Goal: Task Accomplishment & Management: Manage account settings

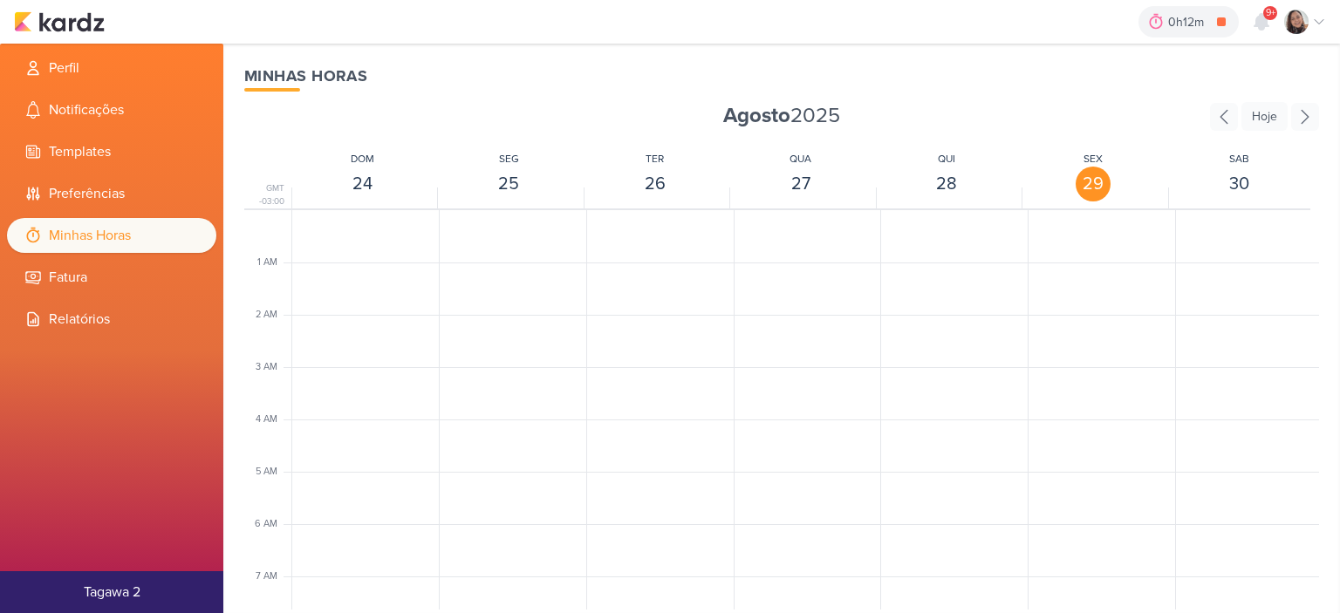
scroll to position [412, 0]
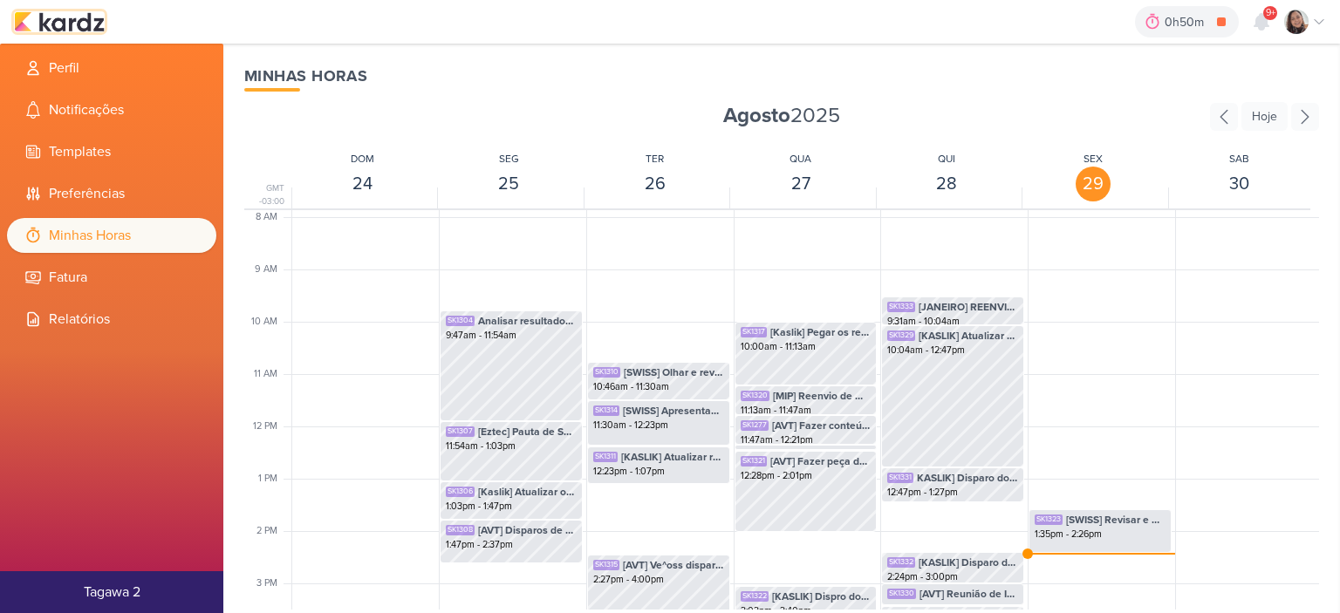
click at [79, 14] on img at bounding box center [59, 21] width 91 height 21
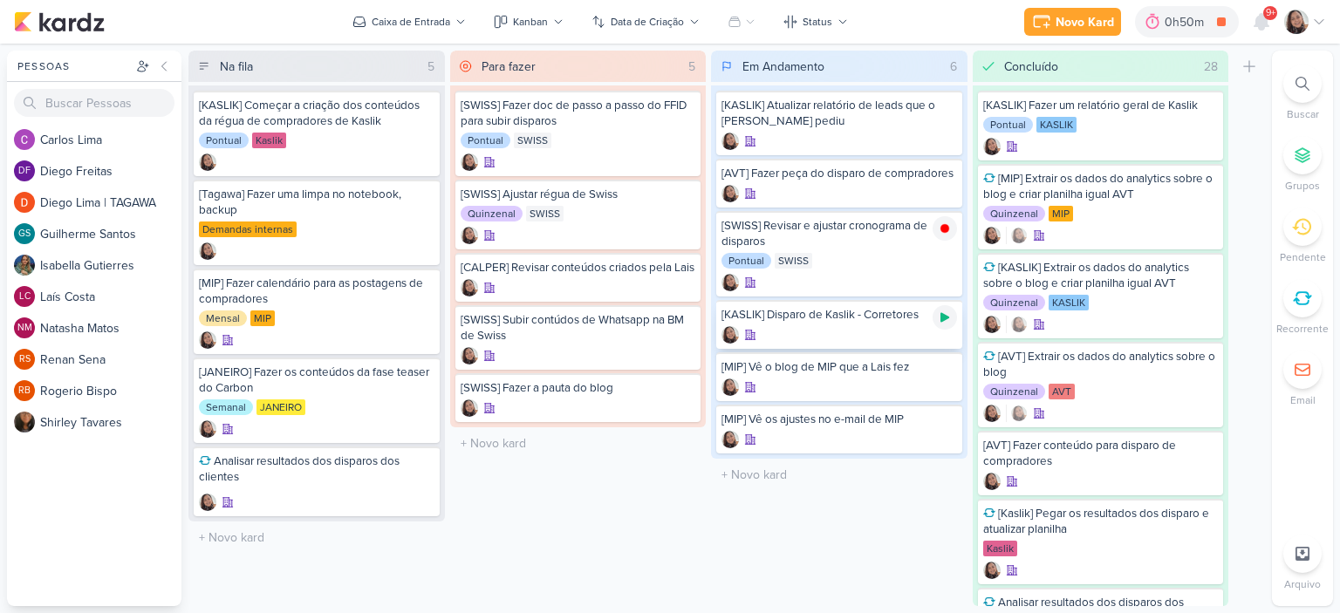
click at [943, 319] on icon at bounding box center [944, 318] width 9 height 10
click at [1316, 24] on icon at bounding box center [1319, 22] width 14 height 14
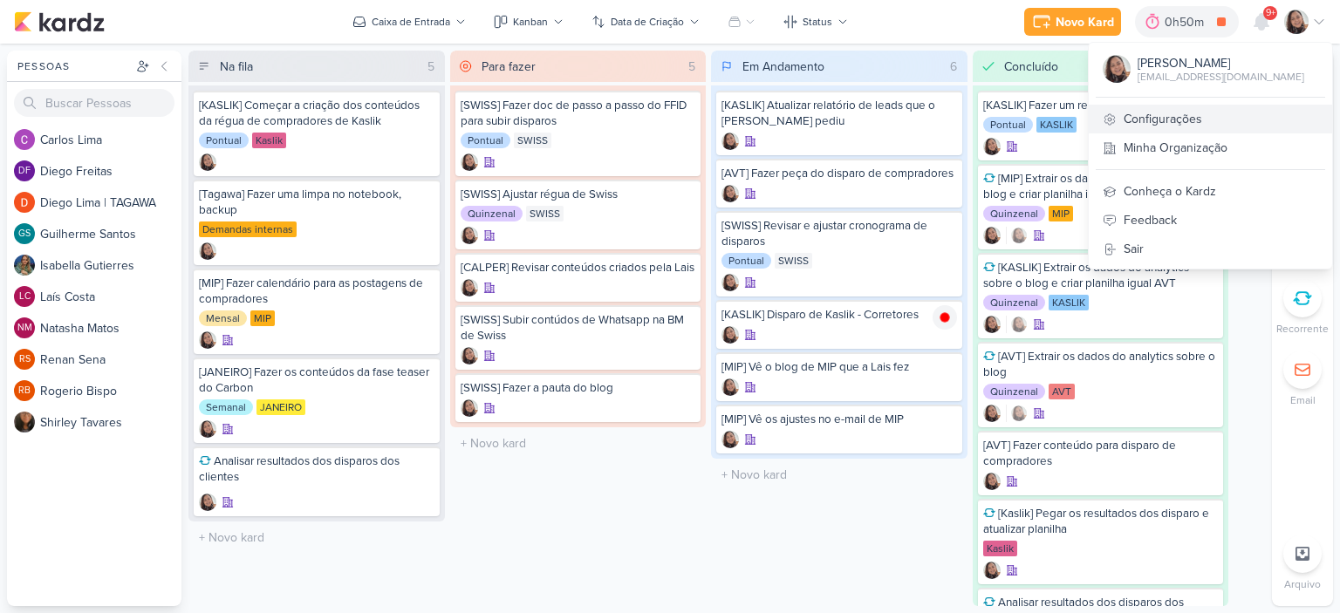
click at [1152, 125] on link "Configurações" at bounding box center [1209, 119] width 243 height 29
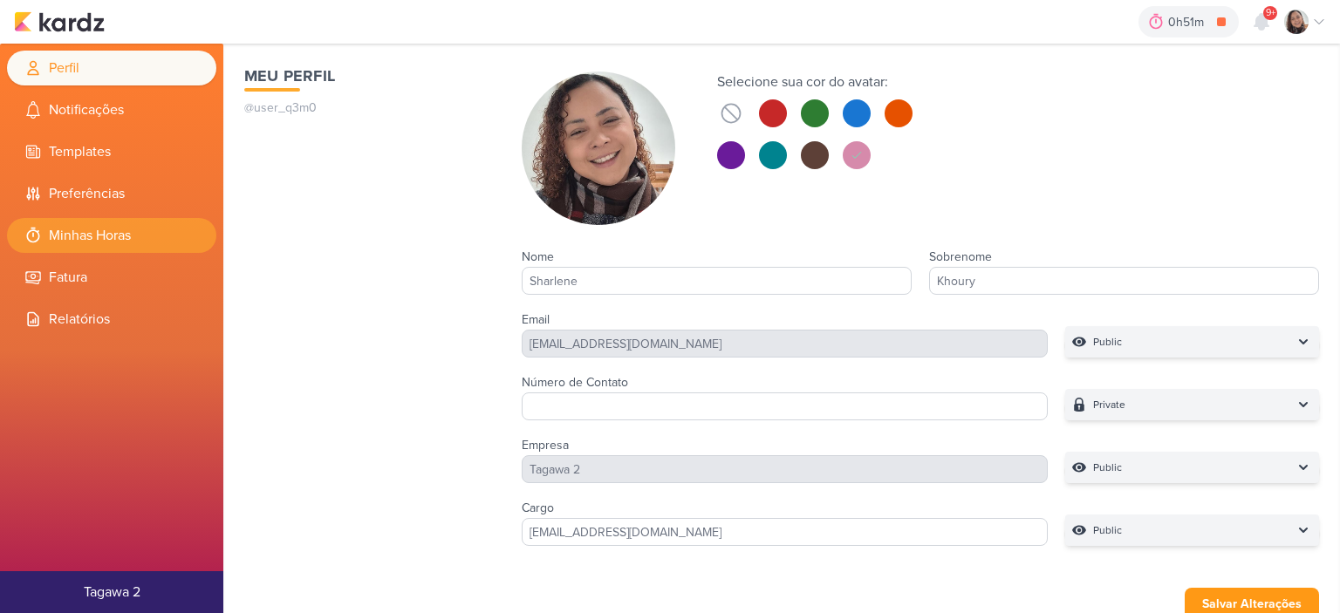
click at [168, 229] on li "Minhas Horas" at bounding box center [111, 235] width 209 height 35
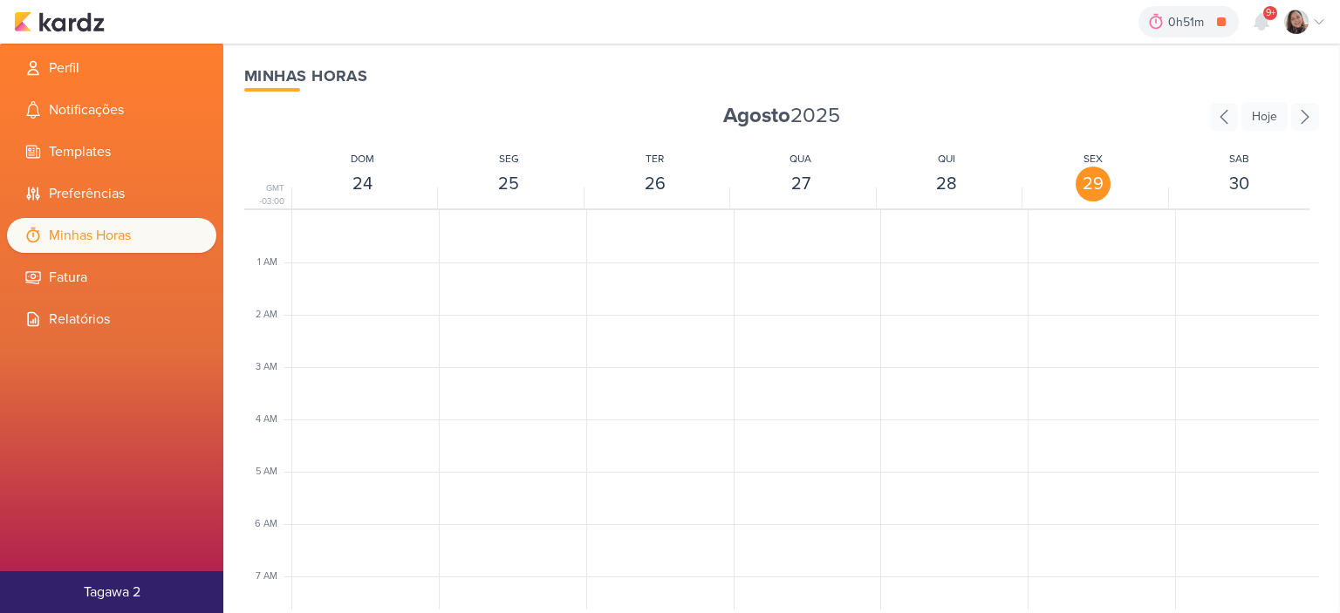
scroll to position [412, 0]
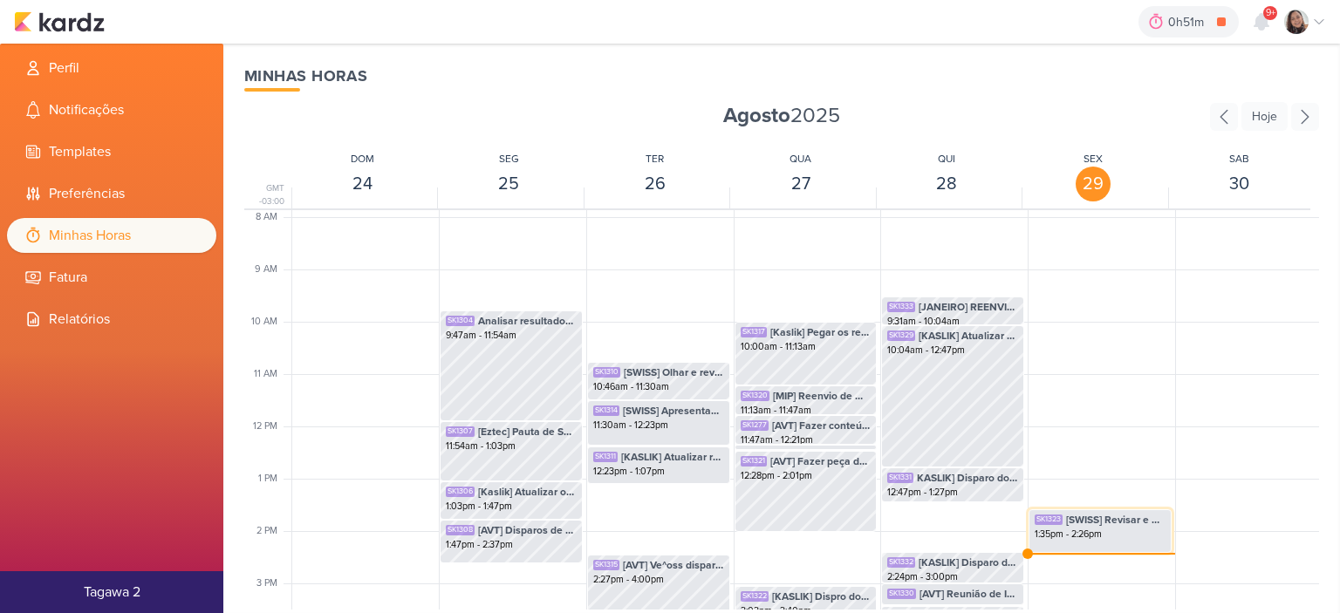
click at [1073, 530] on div "1:35pm - 2:26pm" at bounding box center [1099, 535] width 131 height 14
select select "pm"
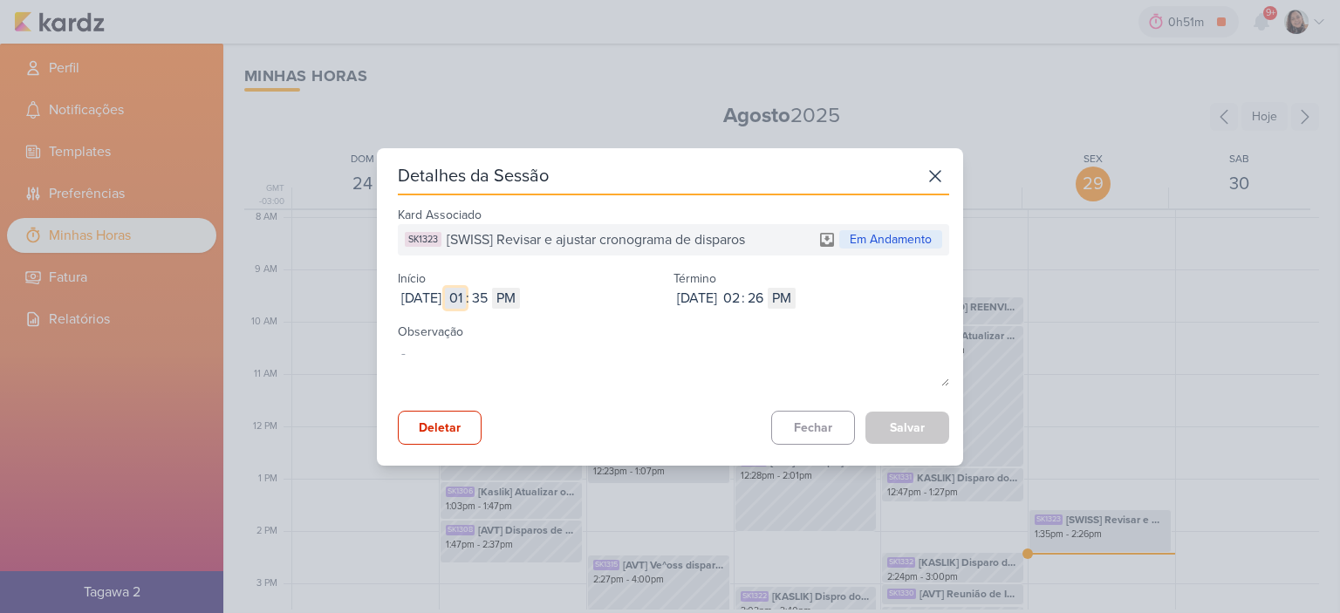
click at [466, 297] on input "01" at bounding box center [455, 298] width 21 height 21
type input "10"
click at [490, 297] on input "35" at bounding box center [479, 298] width 21 height 21
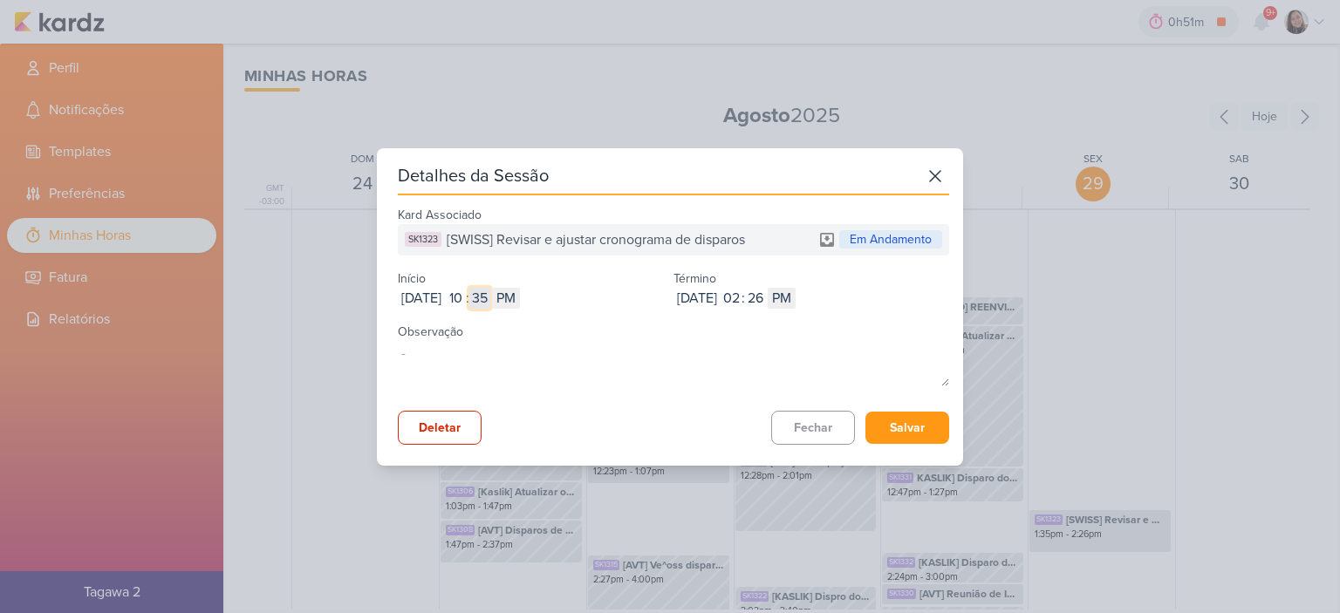
click at [490, 297] on input "35" at bounding box center [479, 298] width 21 height 21
type input "00"
click at [520, 296] on select "AM PM" at bounding box center [506, 298] width 28 height 21
select select "am"
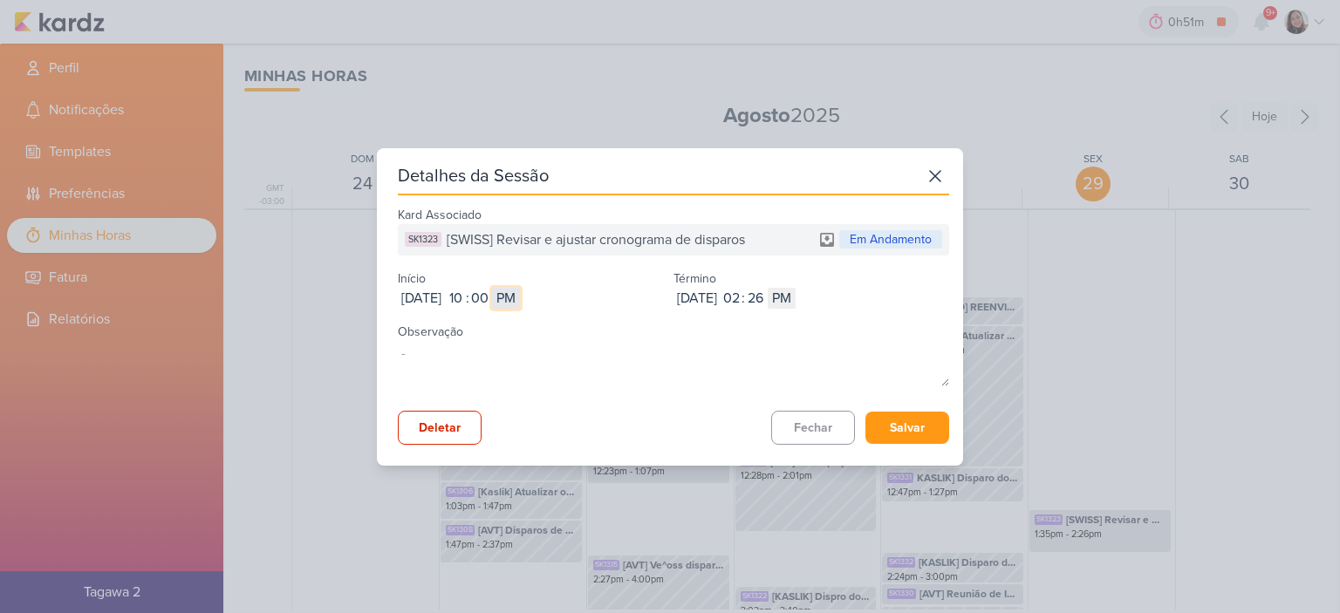
click at [520, 288] on select "AM PM" at bounding box center [506, 298] width 28 height 21
click at [741, 298] on input "02" at bounding box center [730, 298] width 21 height 21
type input "11"
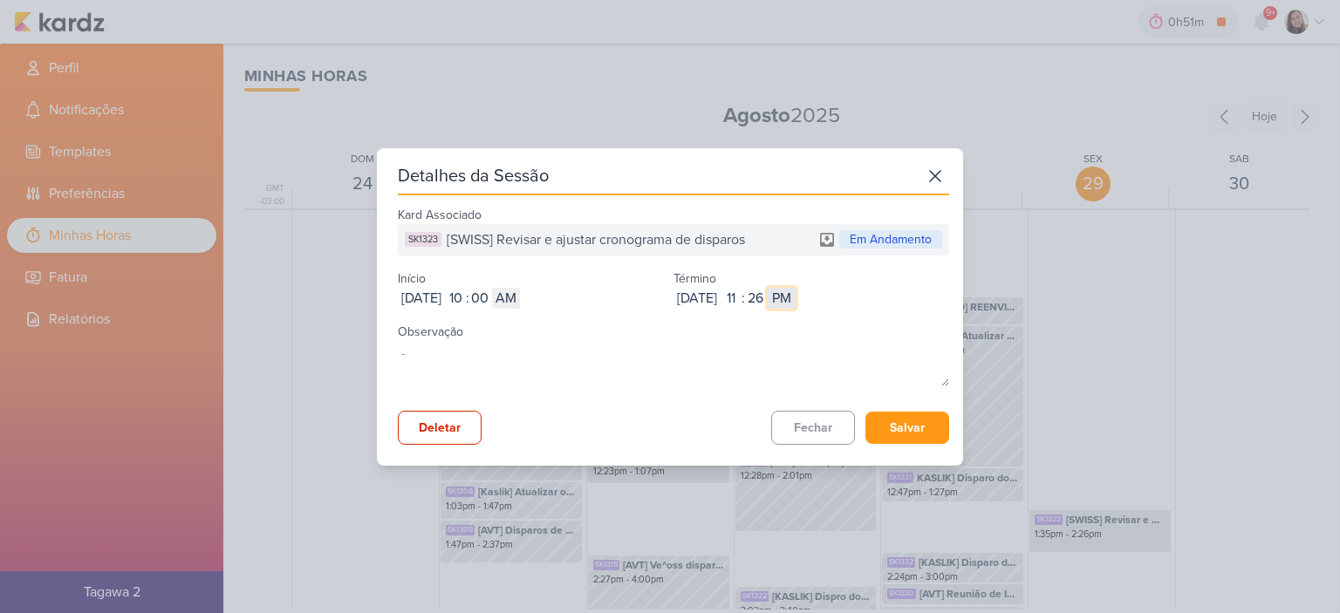
click at [795, 293] on select "AM PM" at bounding box center [781, 298] width 28 height 21
select select "am"
click at [795, 288] on select "AM PM" at bounding box center [781, 298] width 28 height 21
click at [901, 429] on button "Salvar" at bounding box center [907, 428] width 84 height 32
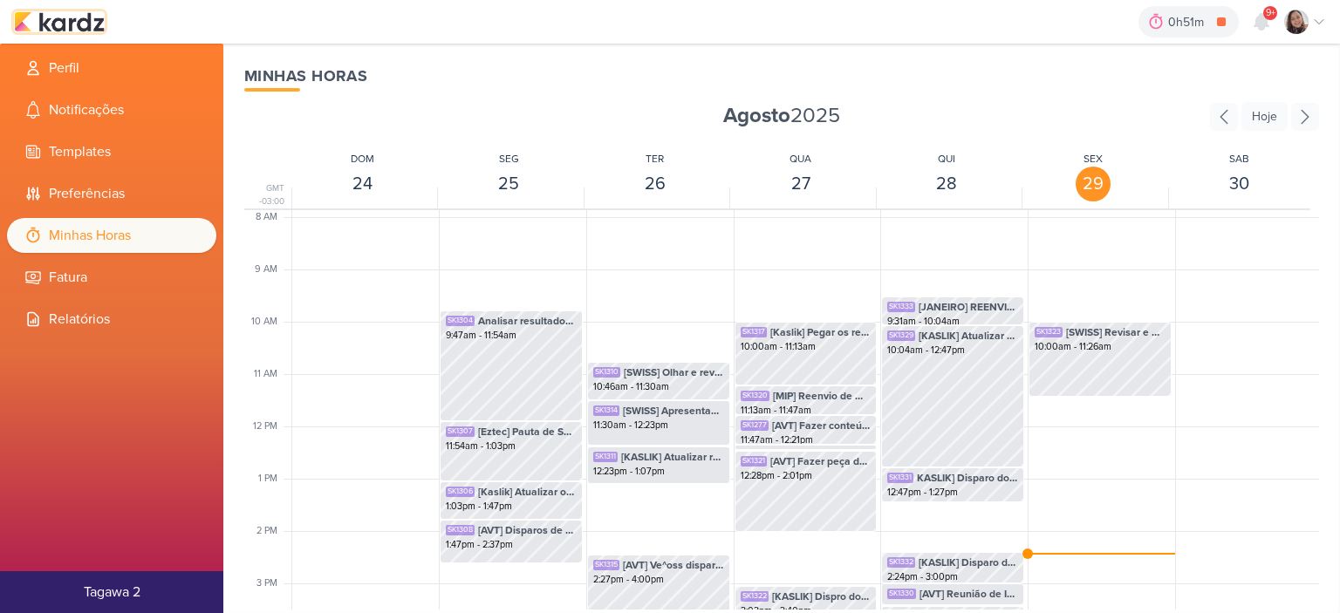
click at [51, 23] on img at bounding box center [59, 21] width 91 height 21
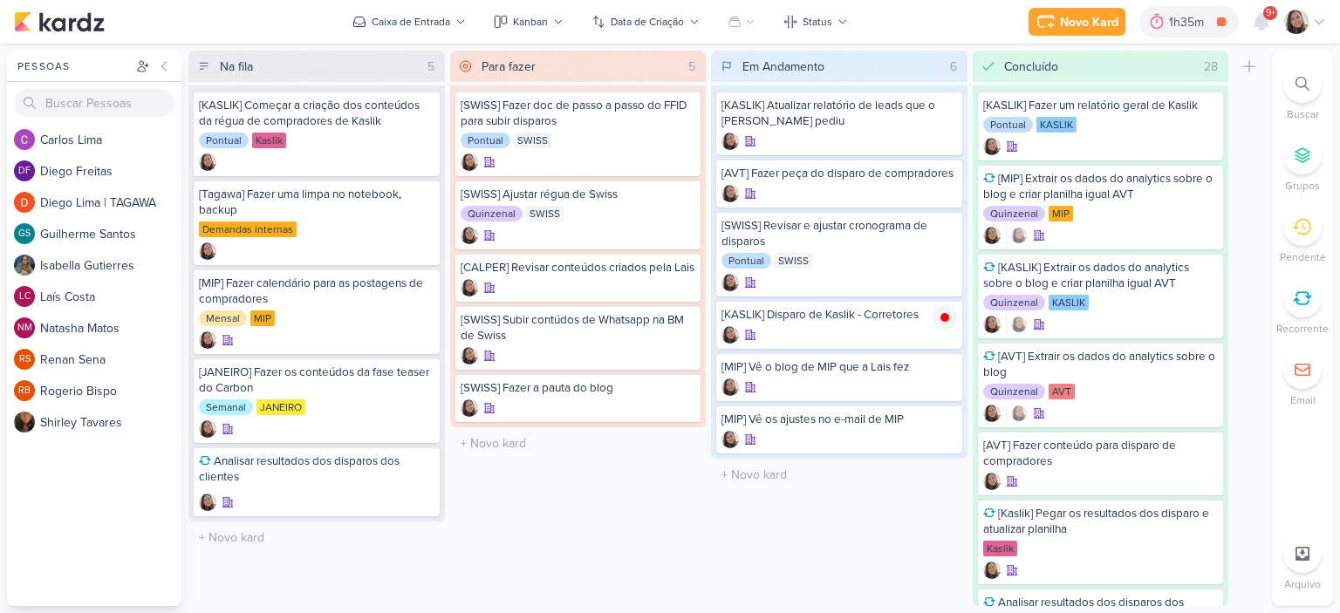
click at [1326, 20] on div "Novo Kard Ctrl + k 1h35m [KASLIK] Disparo de Kaslik - Corretores 0h0m Hoje 1h35…" at bounding box center [670, 22] width 1340 height 44
click at [1325, 20] on icon at bounding box center [1319, 22] width 14 height 14
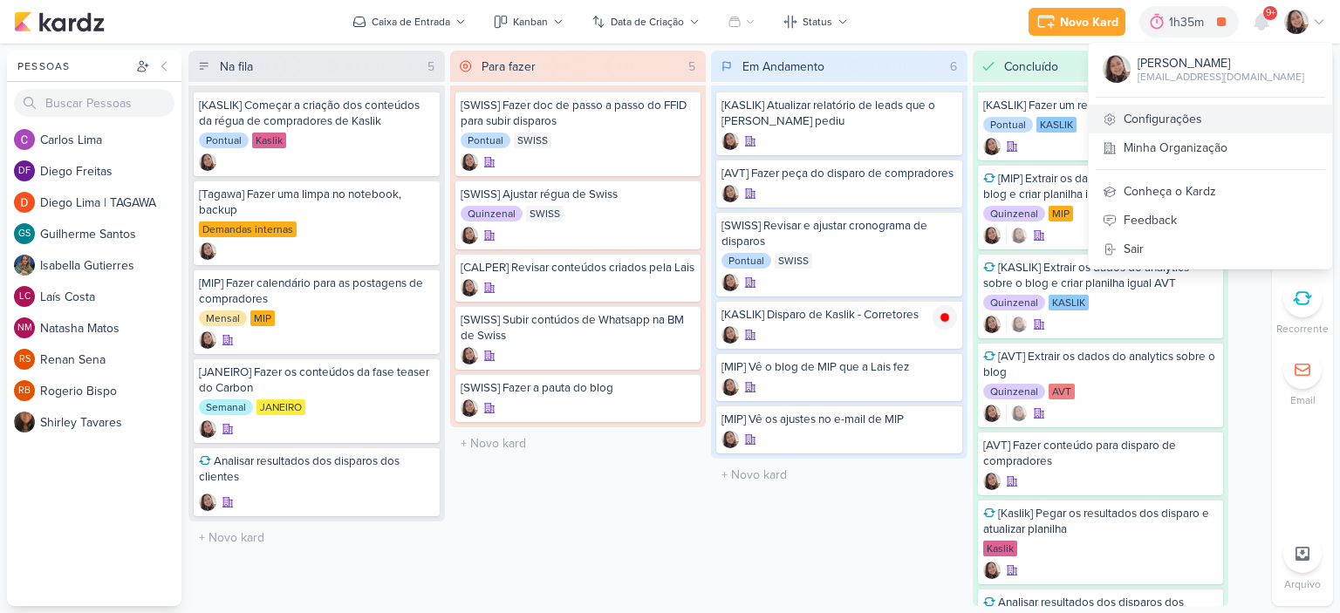
click at [1193, 119] on link "Configurações" at bounding box center [1209, 119] width 243 height 29
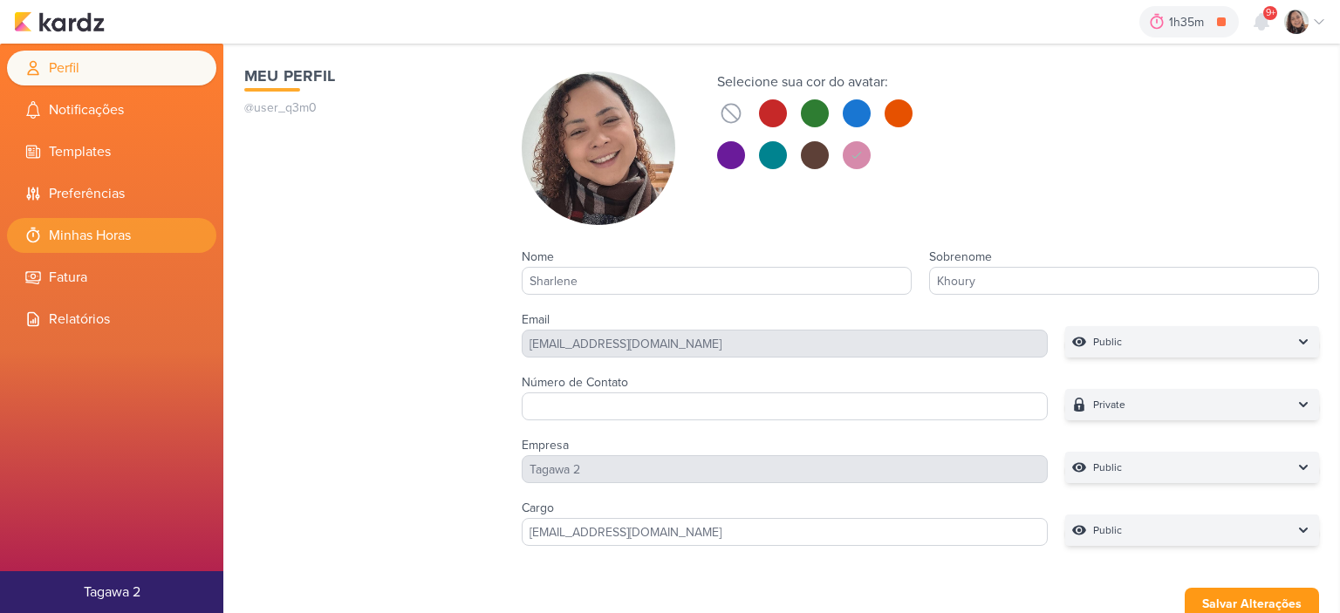
click at [133, 248] on li "Minhas Horas" at bounding box center [111, 235] width 209 height 35
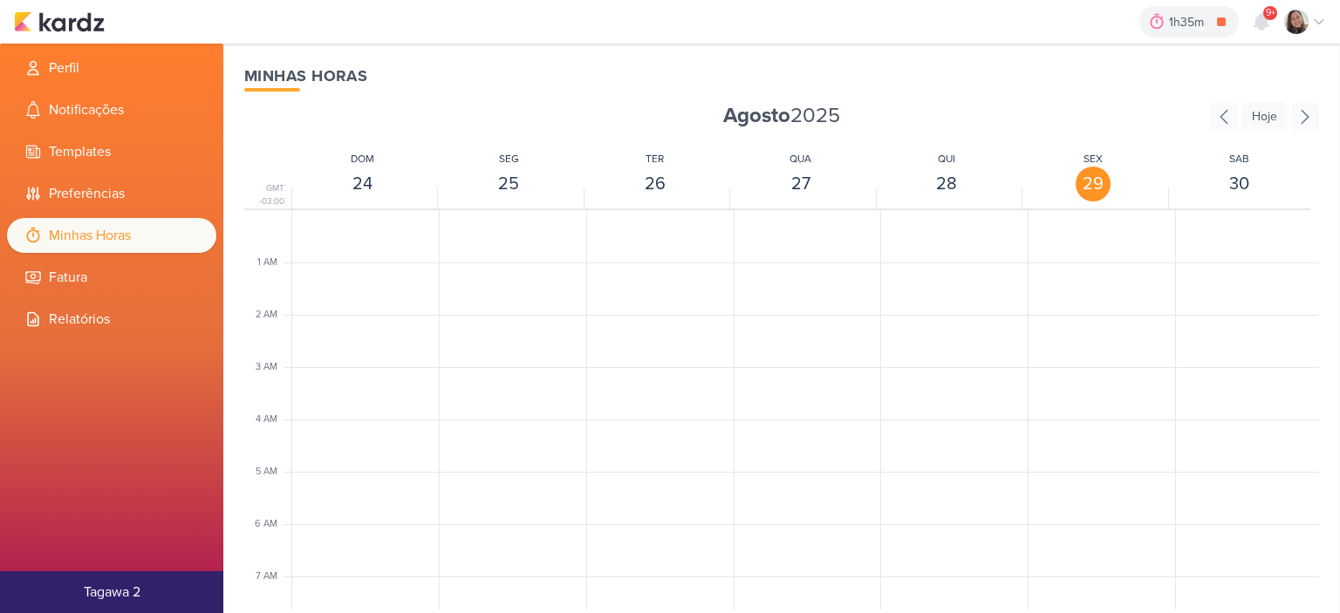
scroll to position [412, 0]
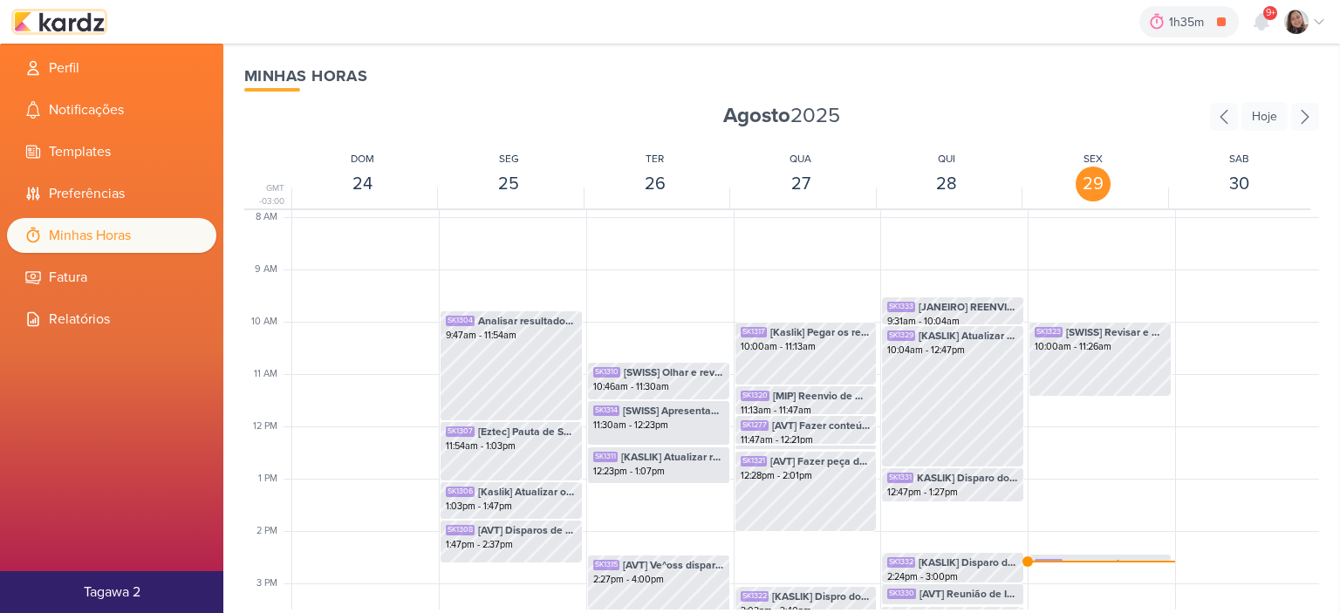
click at [87, 24] on img at bounding box center [59, 21] width 91 height 21
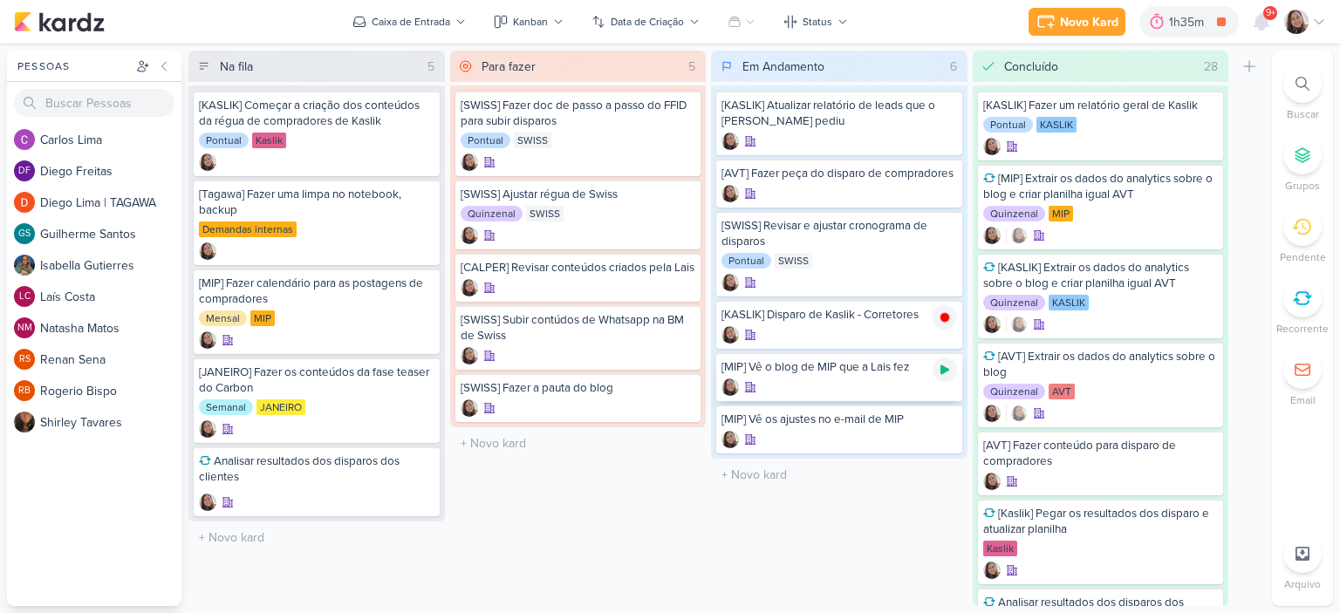
click at [945, 365] on icon at bounding box center [944, 370] width 9 height 10
click at [1315, 15] on icon at bounding box center [1319, 22] width 14 height 14
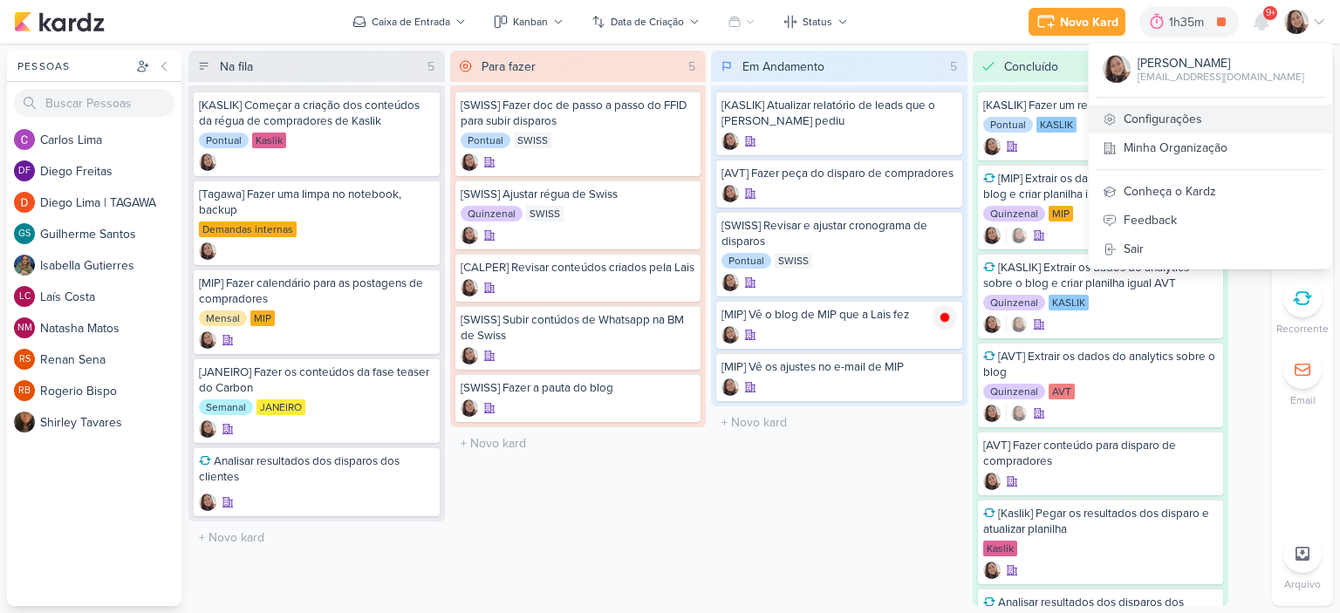
click at [1151, 116] on link "Configurações" at bounding box center [1209, 119] width 243 height 29
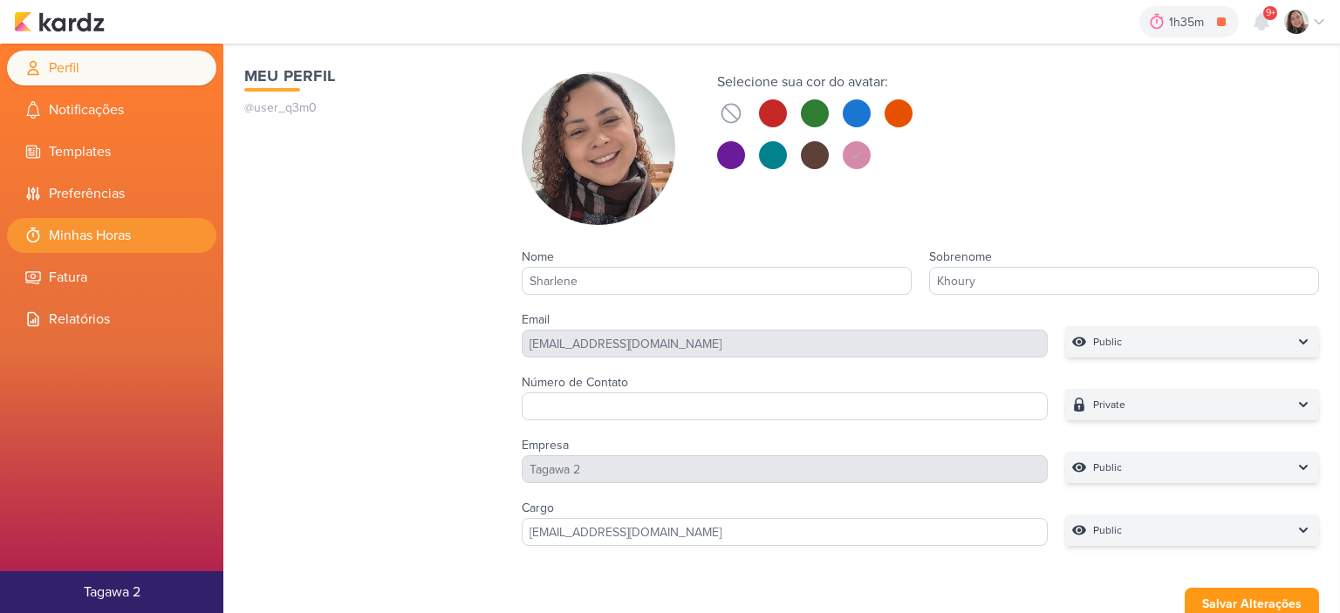
click at [100, 242] on li "Minhas Horas" at bounding box center [111, 235] width 209 height 35
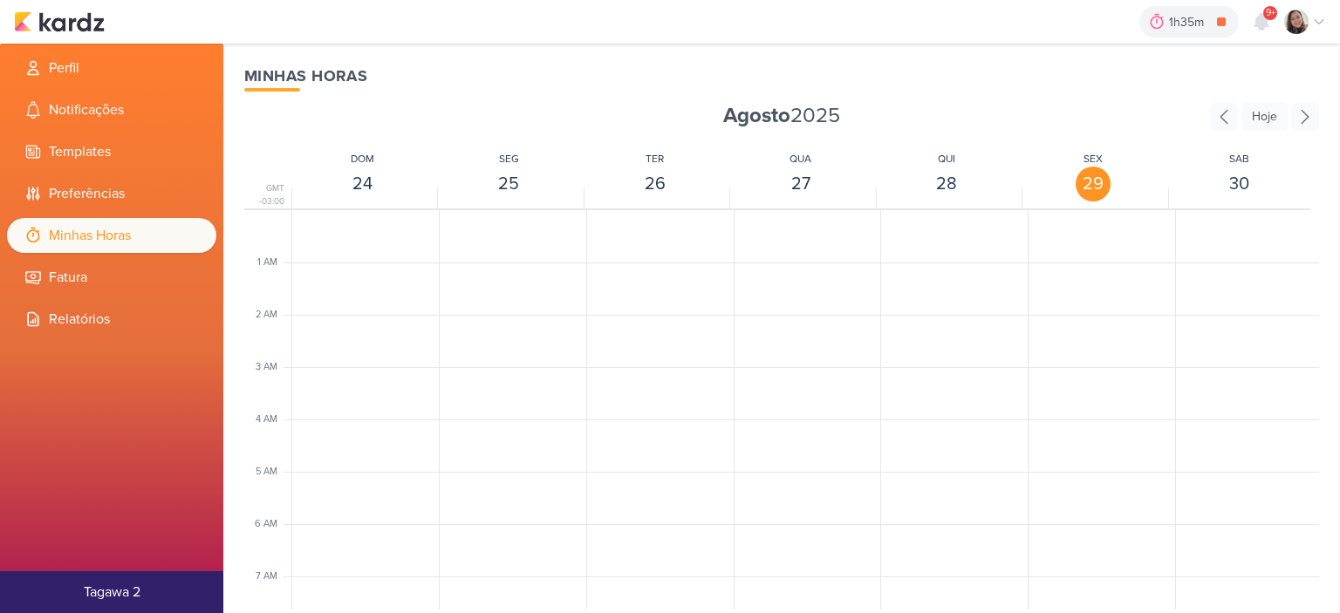
scroll to position [412, 0]
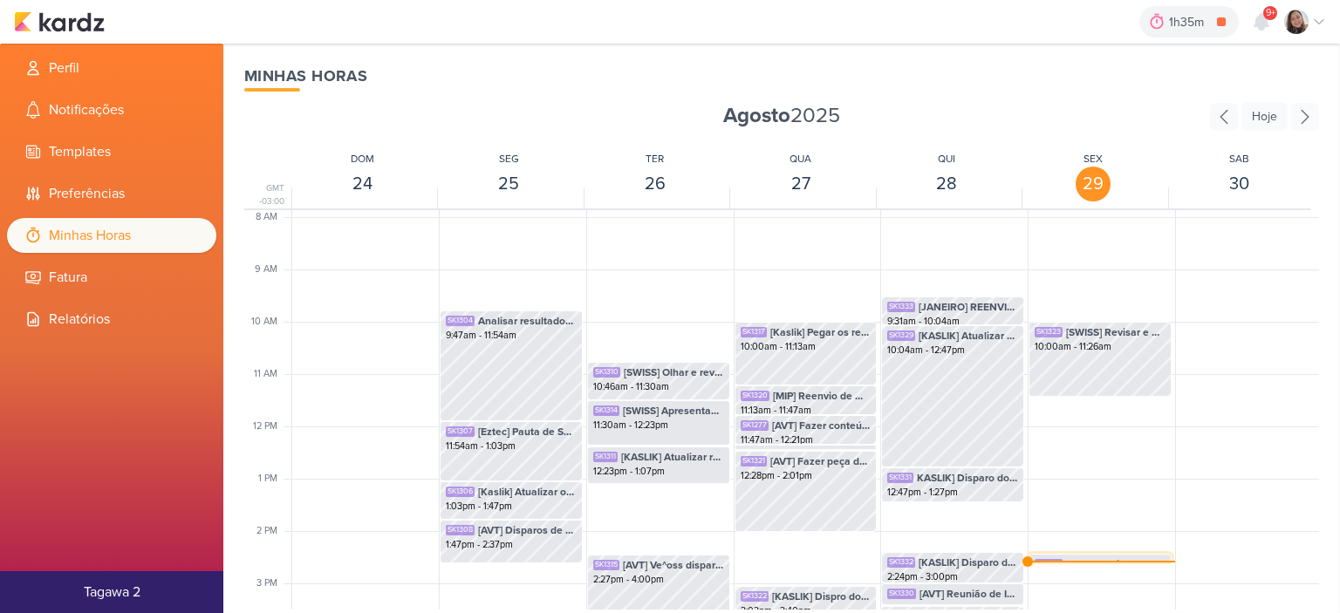
click at [1059, 559] on div "SK1337 [KASLIK] Disparo de Kaslik - Corretores" at bounding box center [1099, 564] width 131 height 16
select select "pm"
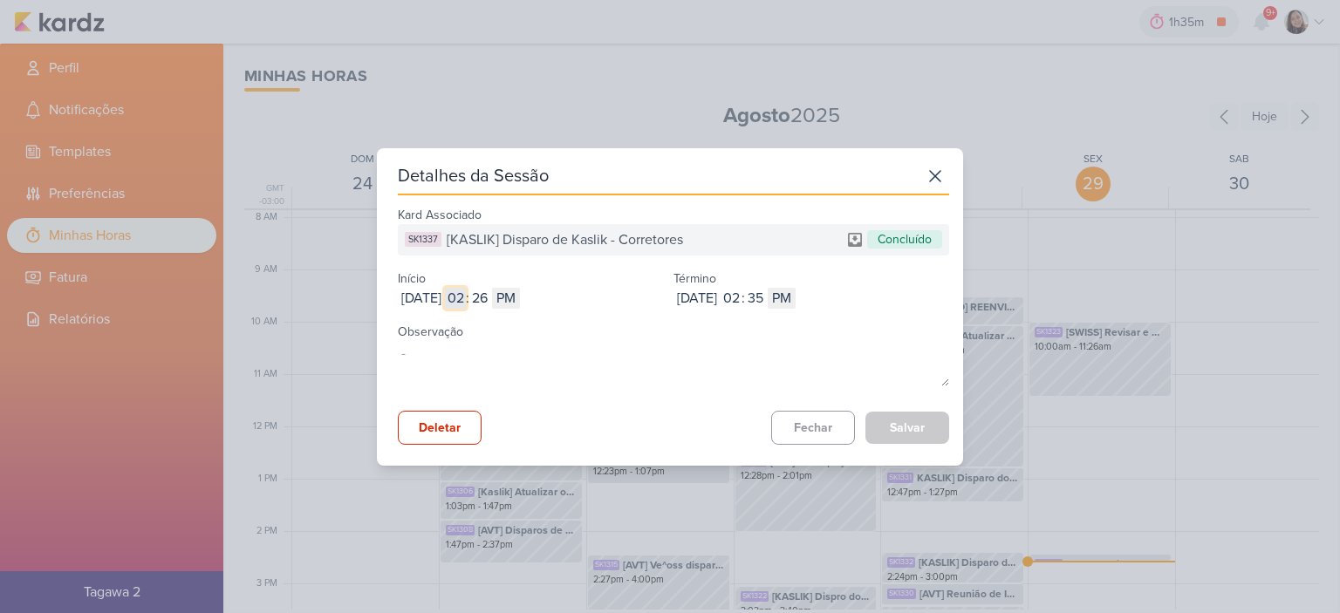
click at [466, 297] on input "02" at bounding box center [455, 298] width 21 height 21
type input "11"
click at [520, 292] on select "AM PM" at bounding box center [506, 298] width 28 height 21
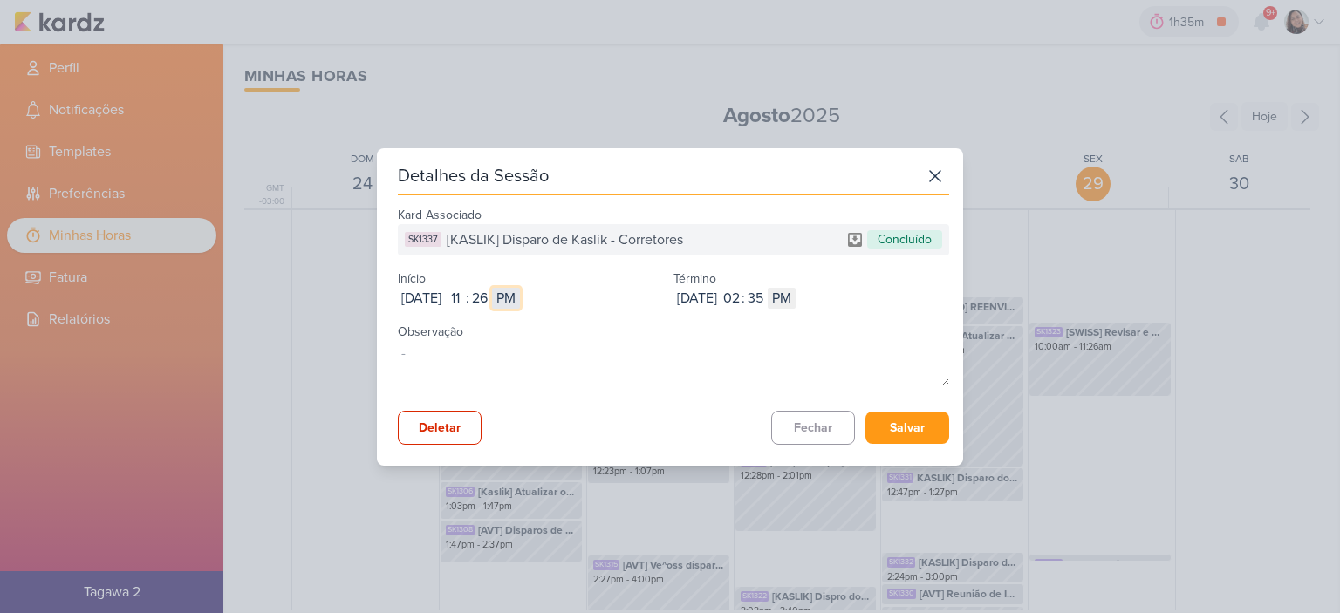
select select "am"
click at [520, 288] on select "AM PM" at bounding box center [506, 298] width 28 height 21
click at [741, 300] on input "02" at bounding box center [730, 298] width 21 height 21
type input "11"
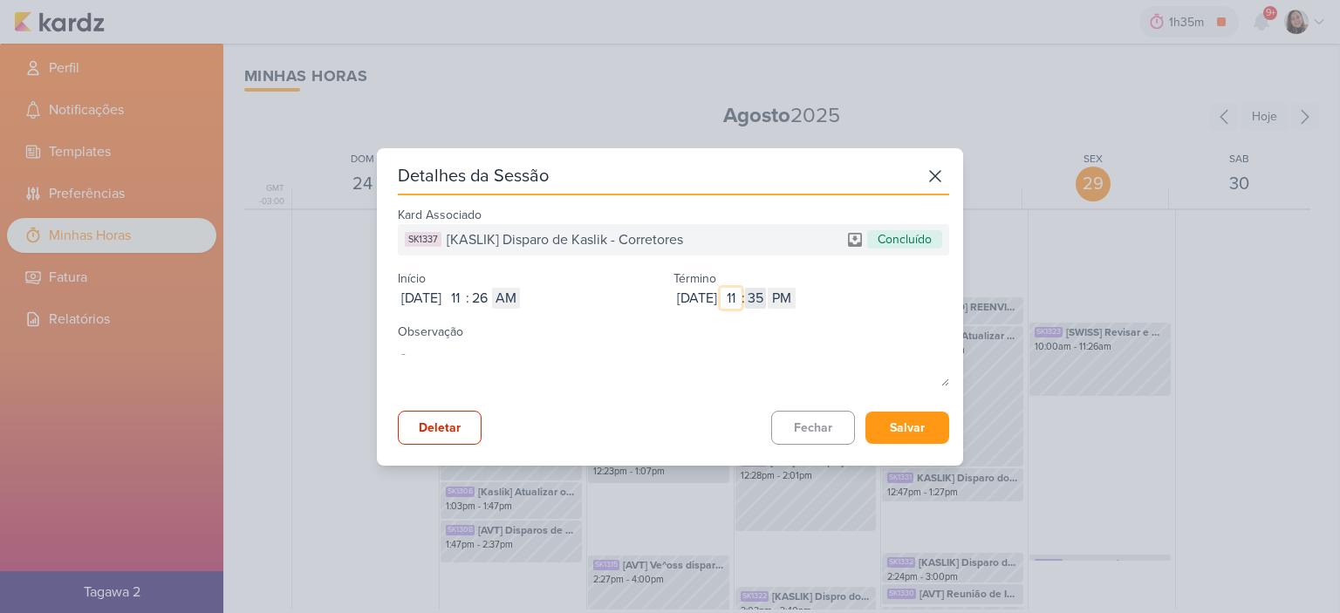
type input "11"
click at [766, 304] on input "35" at bounding box center [755, 298] width 21 height 21
type input "53"
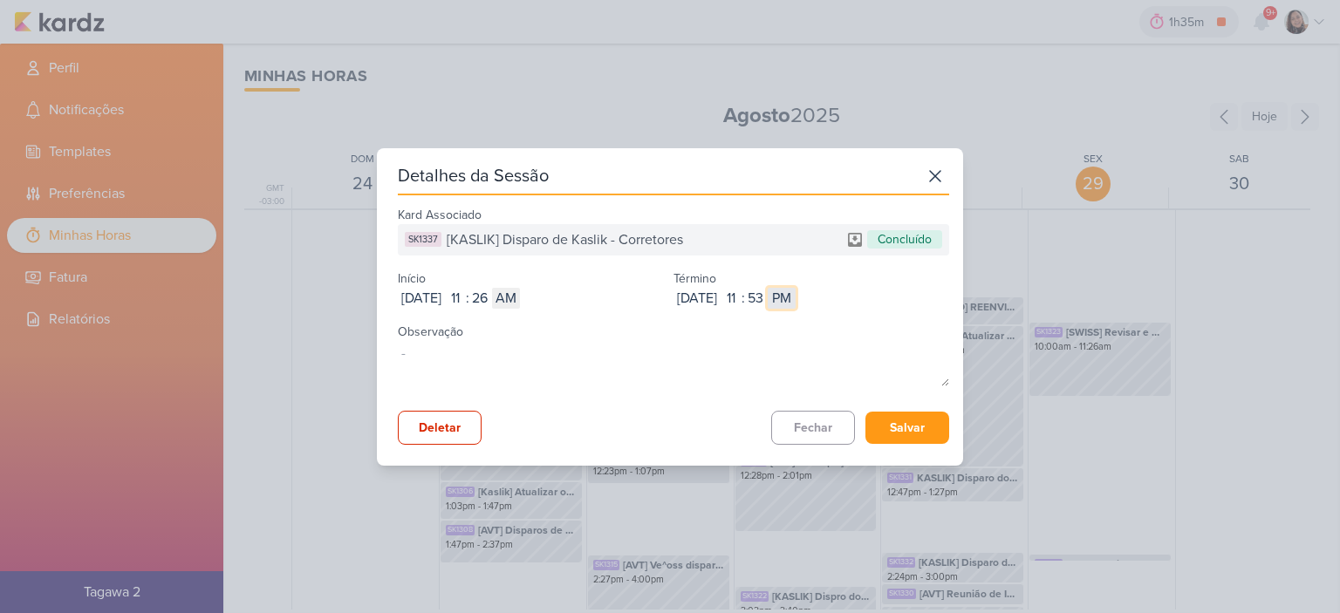
click at [795, 297] on select "AM PM" at bounding box center [781, 298] width 28 height 21
select select "am"
click at [795, 288] on select "AM PM" at bounding box center [781, 298] width 28 height 21
click at [910, 426] on button "Salvar" at bounding box center [907, 428] width 84 height 32
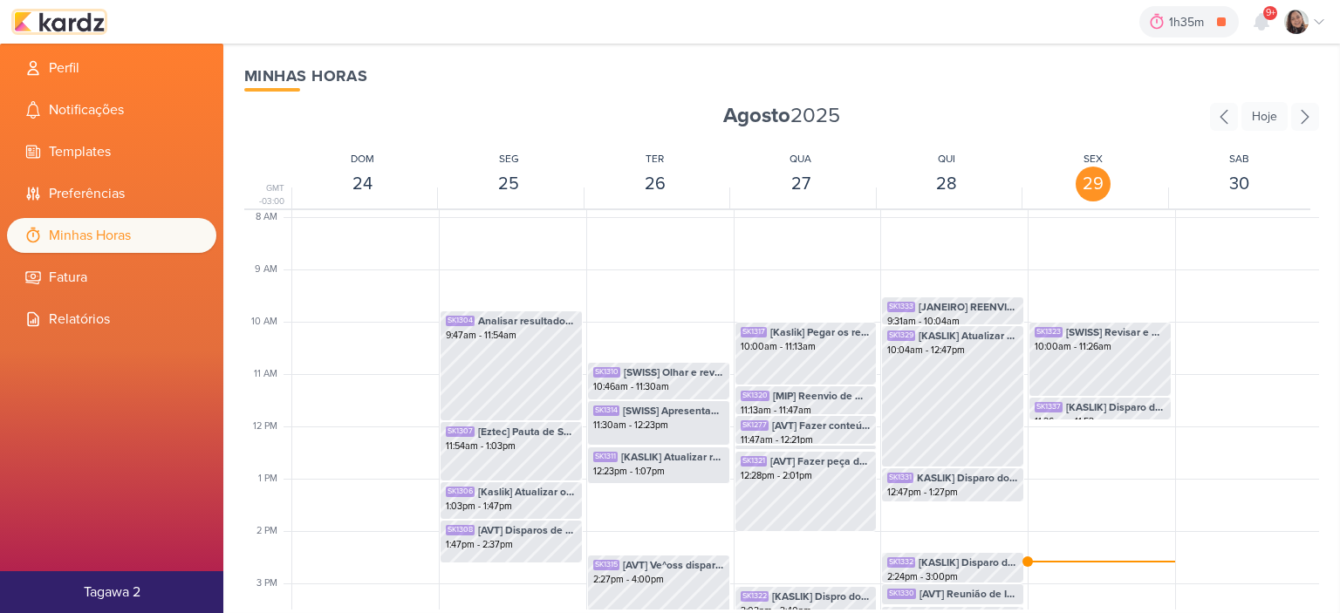
click at [84, 23] on img at bounding box center [59, 21] width 91 height 21
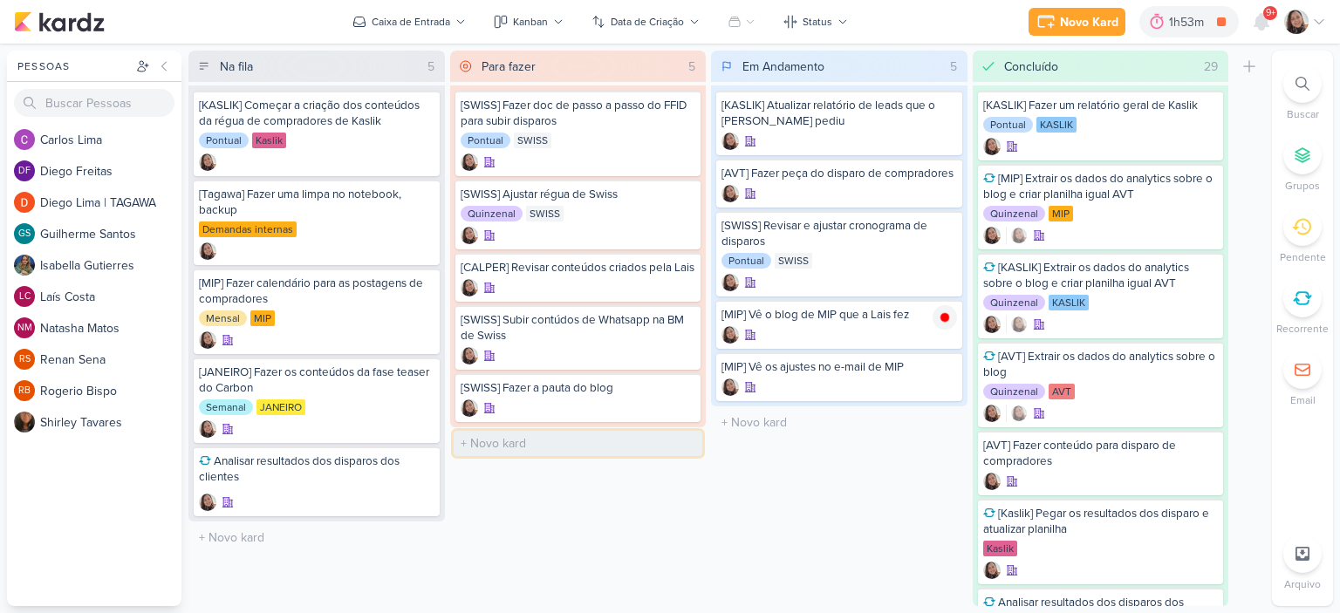
click at [511, 456] on input "text" at bounding box center [578, 443] width 249 height 25
type input "[KASLIK] Disparo do dia 29/08 - LEADS NOVOS E ANTIGOS"
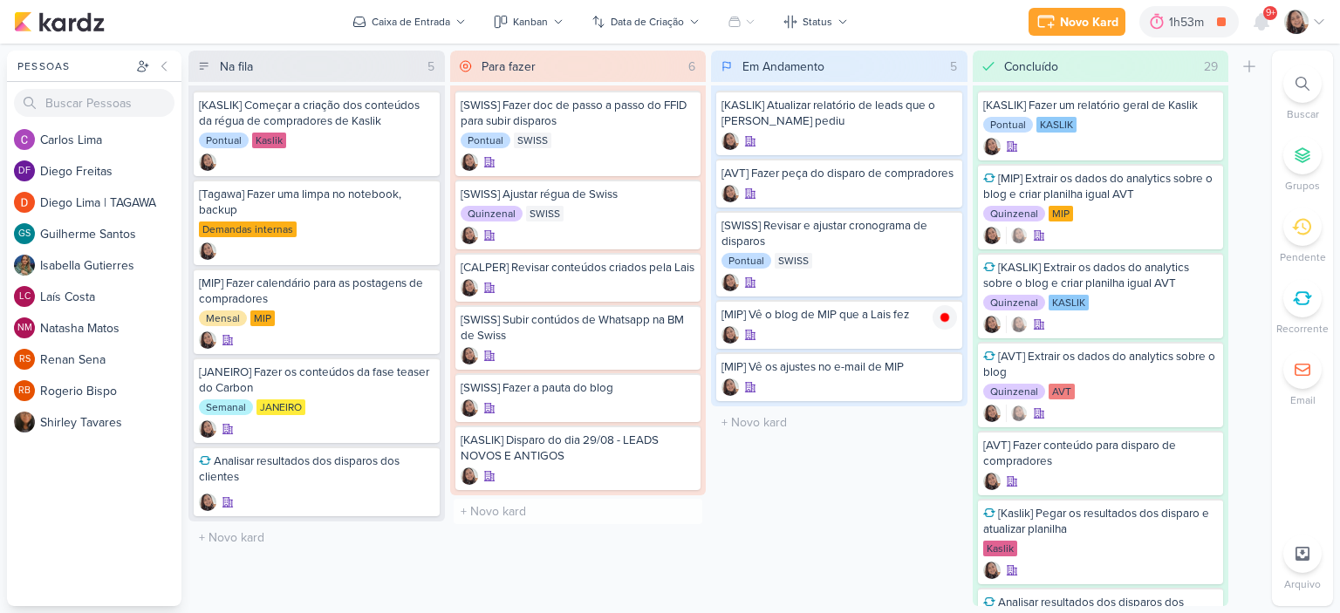
click at [891, 481] on div "Em Andamento 5 Mover Para Esquerda Mover Para Direita Deletar [KASLIK] Atualiza…" at bounding box center [839, 329] width 256 height 556
click at [1319, 17] on icon at bounding box center [1319, 22] width 14 height 14
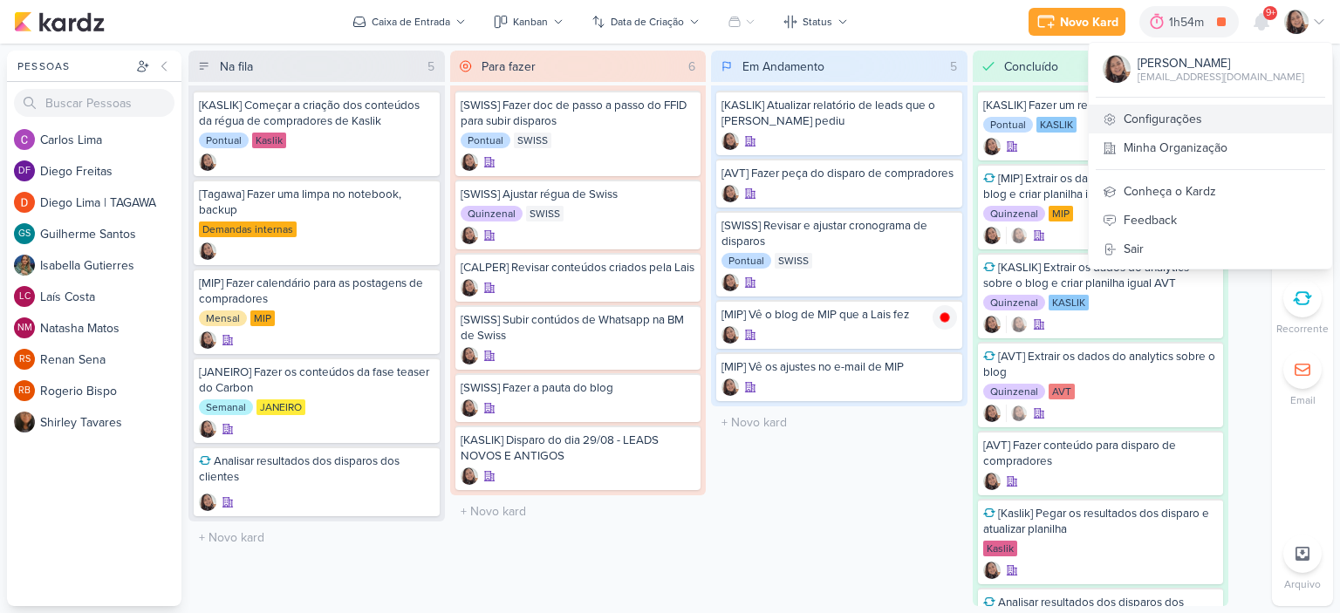
click at [1146, 121] on link "Configurações" at bounding box center [1209, 119] width 243 height 29
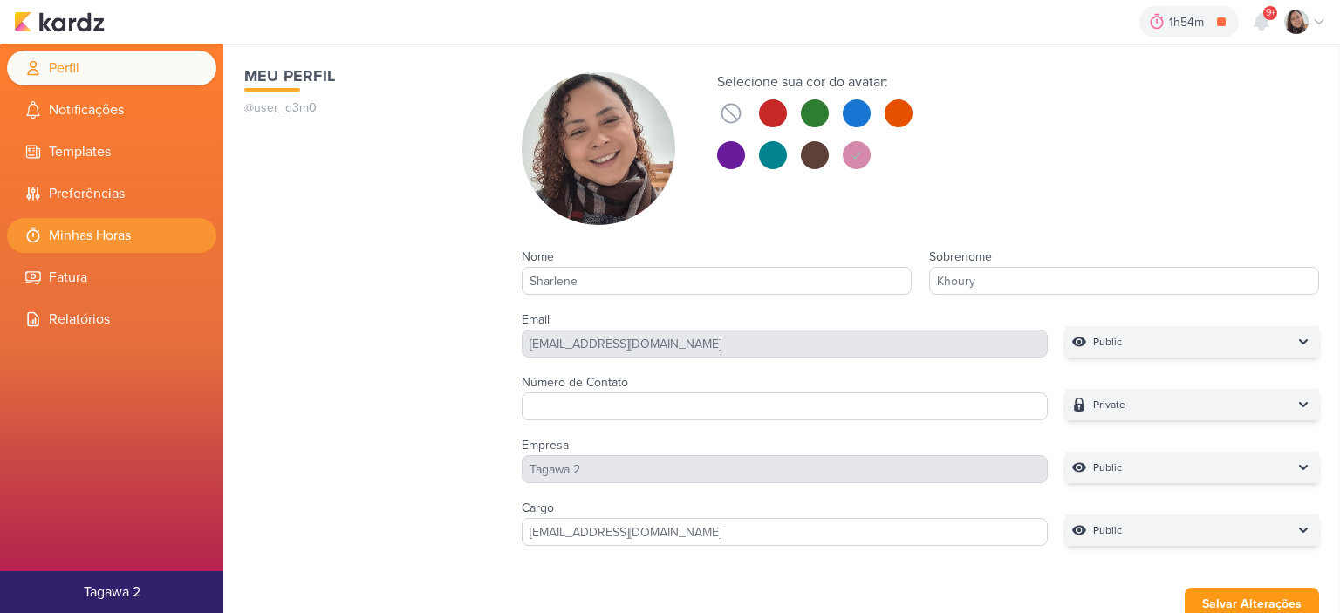
click at [114, 229] on li "Minhas Horas" at bounding box center [111, 235] width 209 height 35
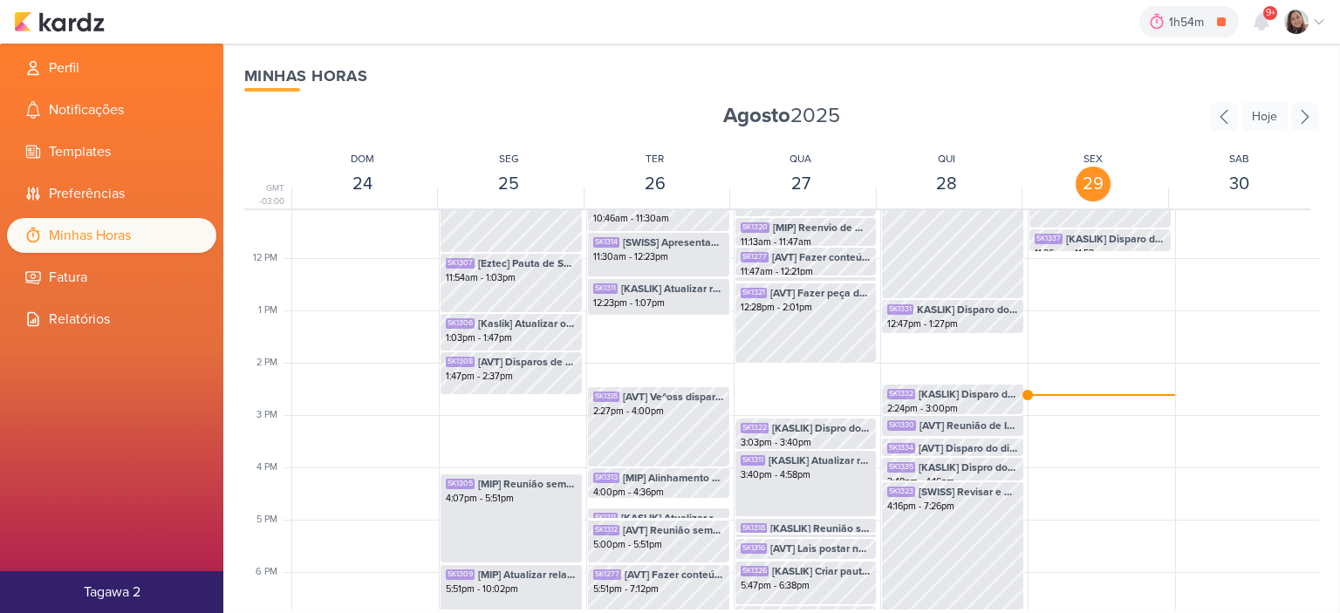
scroll to position [586, 0]
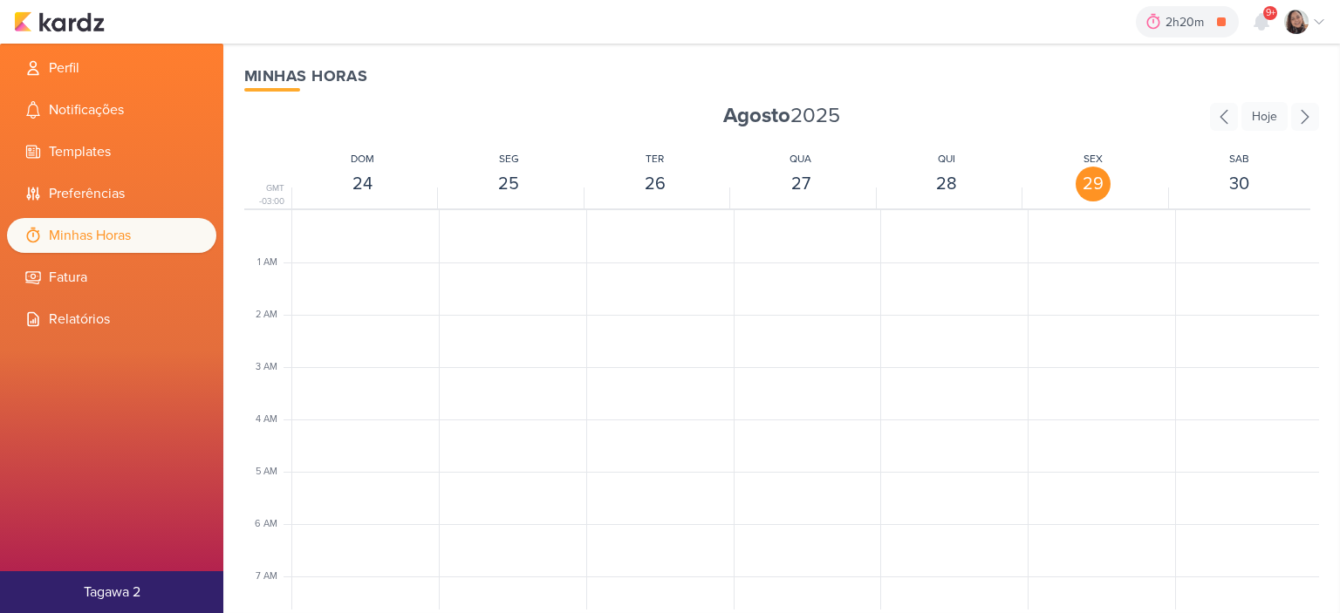
scroll to position [412, 0]
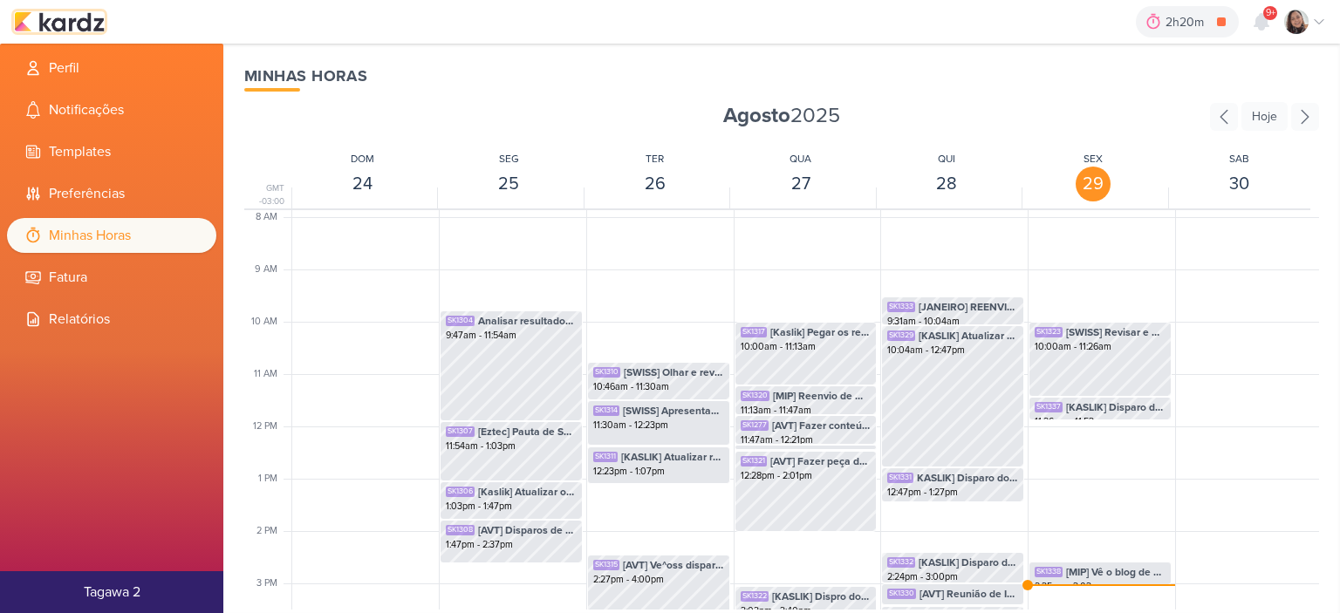
click at [74, 23] on img at bounding box center [59, 21] width 91 height 21
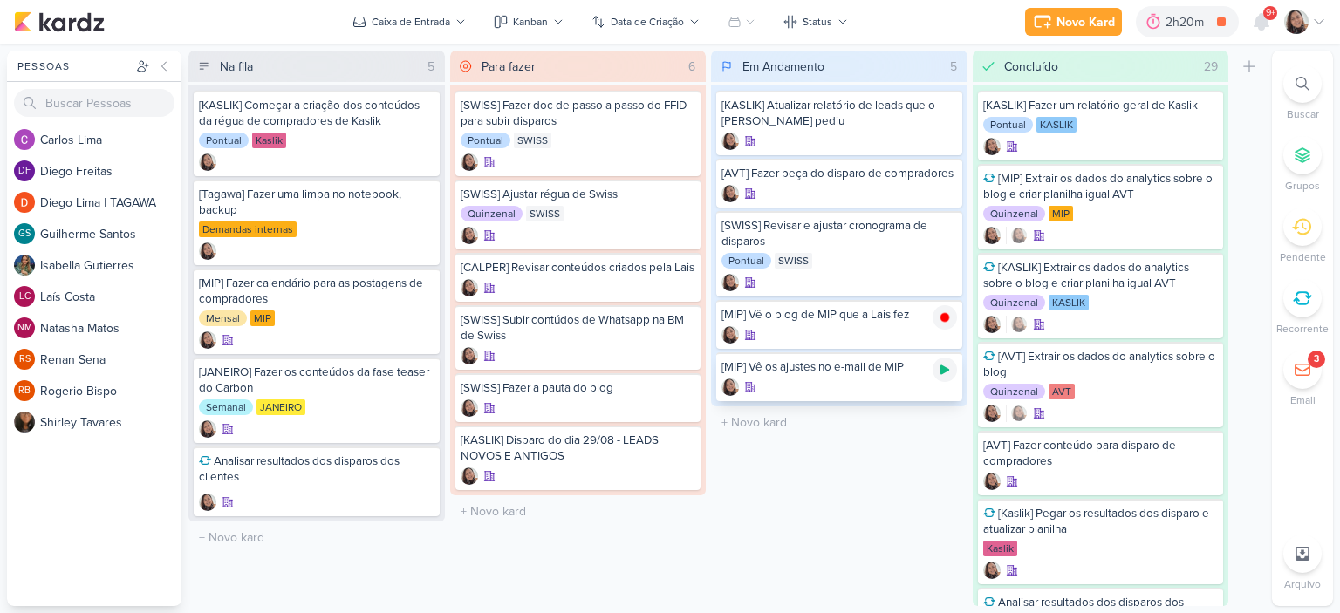
click at [946, 370] on icon at bounding box center [945, 370] width 14 height 14
click at [1321, 17] on icon at bounding box center [1319, 22] width 14 height 14
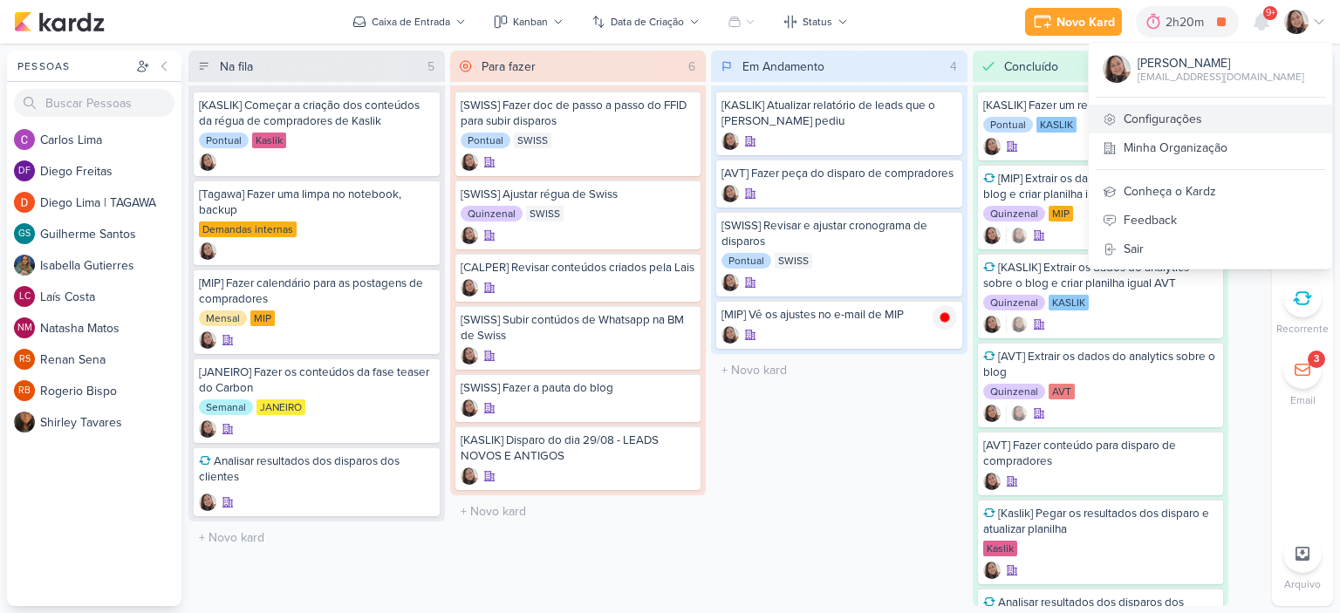
click at [1190, 111] on link "Configurações" at bounding box center [1209, 119] width 243 height 29
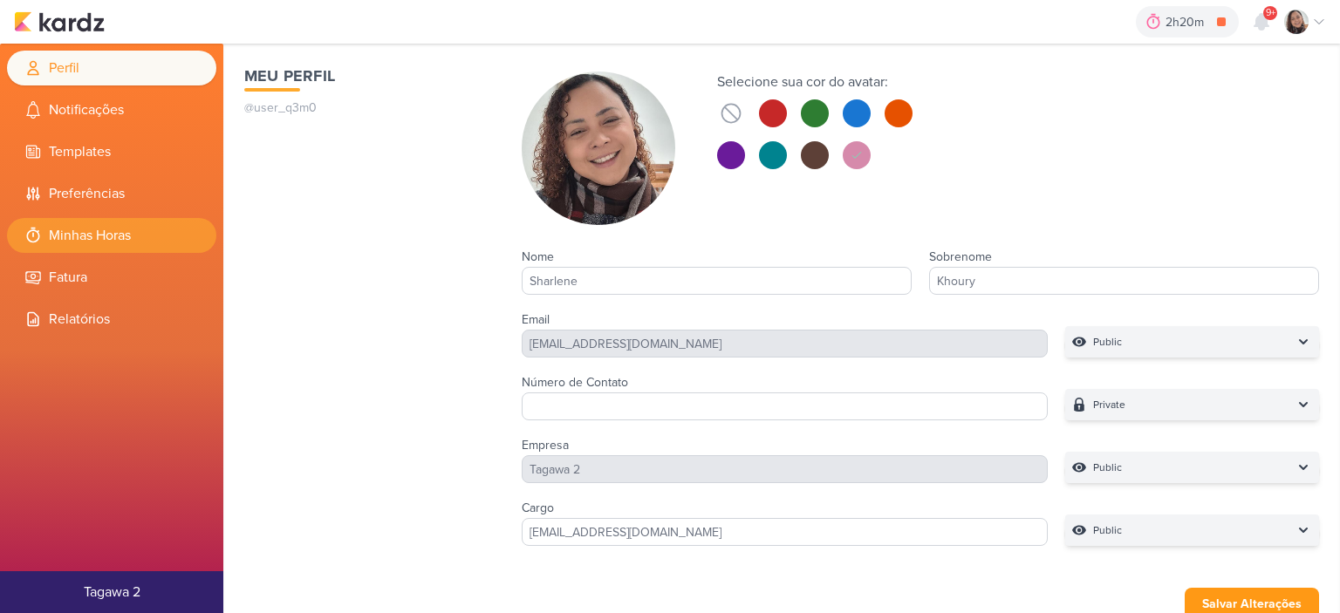
click at [123, 230] on li "Minhas Horas" at bounding box center [111, 235] width 209 height 35
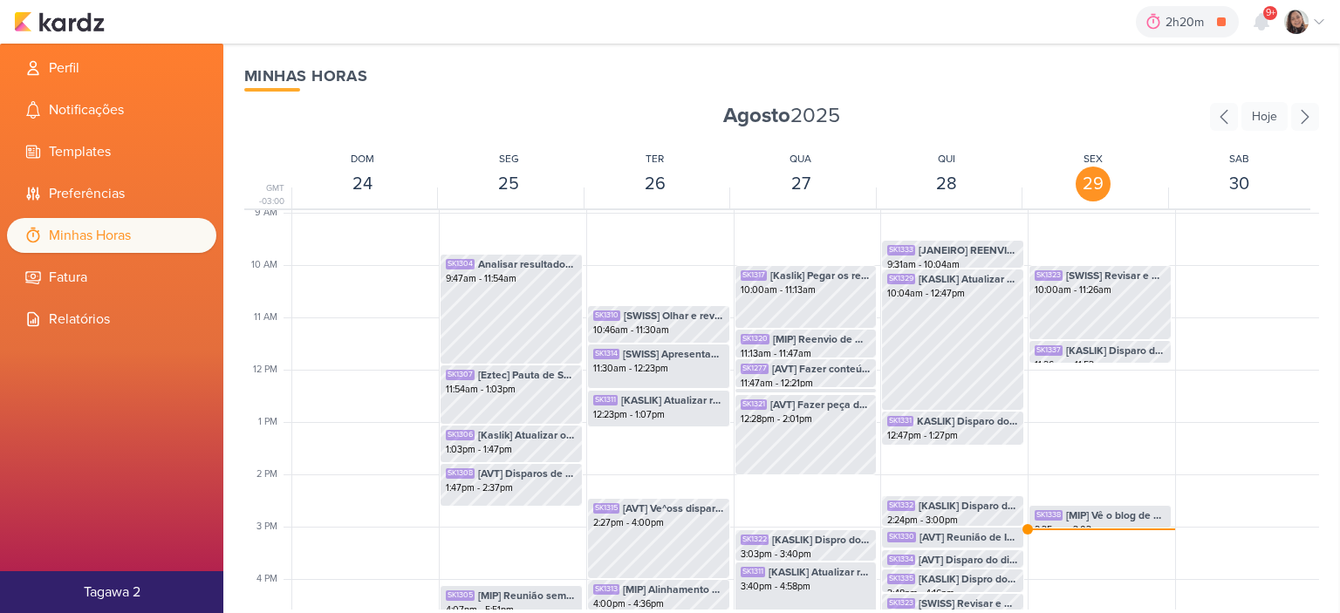
scroll to position [499, 0]
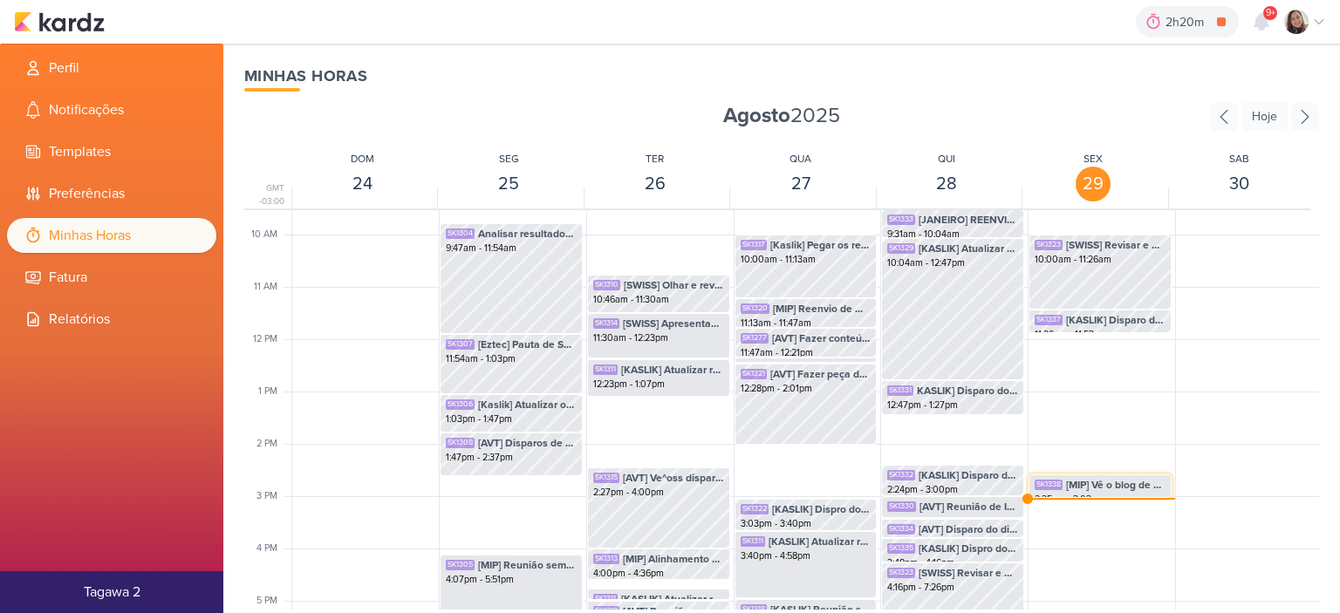
click at [1085, 479] on span "[MIP] Vê o blog de MIP que a Lais fez" at bounding box center [1115, 485] width 99 height 16
select select "pm"
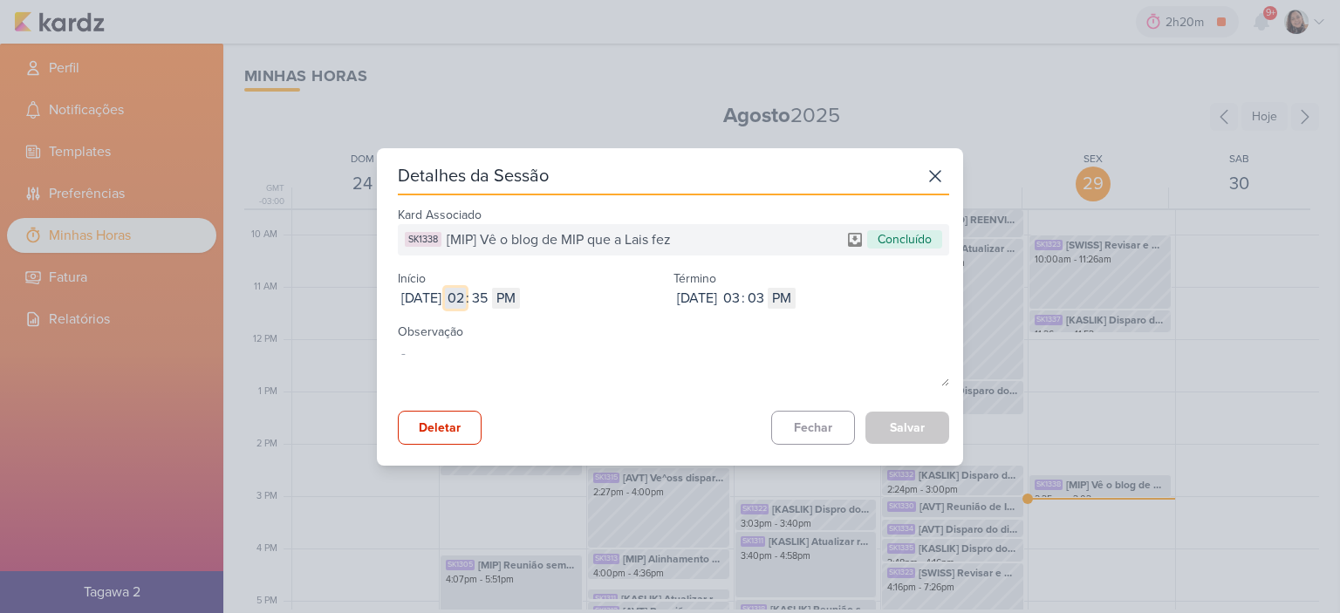
click at [466, 302] on input "02" at bounding box center [455, 298] width 21 height 21
type input "11"
click at [490, 294] on input "35" at bounding box center [479, 298] width 21 height 21
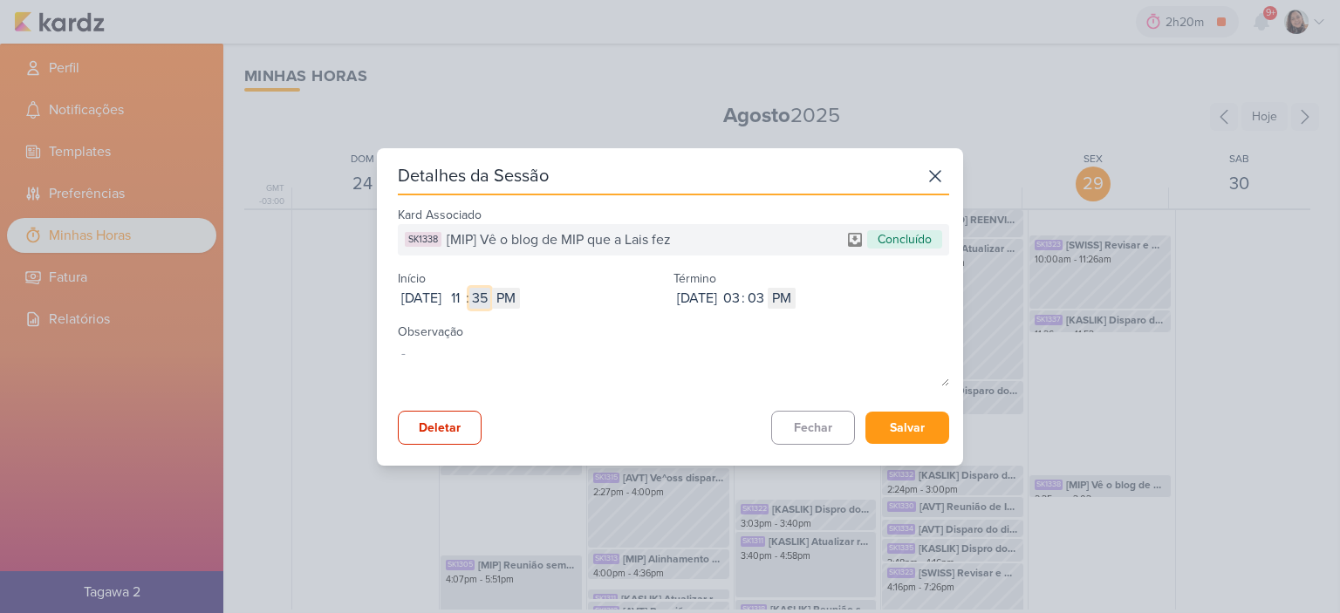
click at [490, 294] on input "35" at bounding box center [479, 298] width 21 height 21
type input "53"
click at [520, 296] on select "AM PM" at bounding box center [506, 298] width 28 height 21
select select "am"
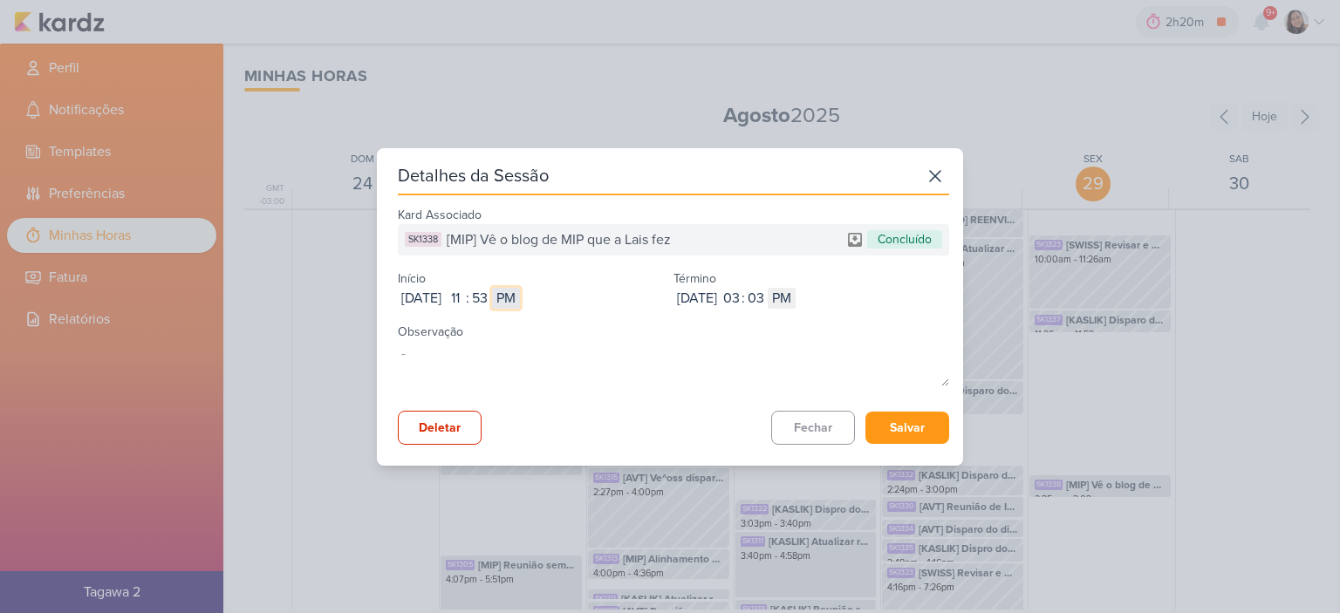
click at [520, 288] on select "AM PM" at bounding box center [506, 298] width 28 height 21
click at [741, 293] on input "03" at bounding box center [730, 298] width 21 height 21
type input "12"
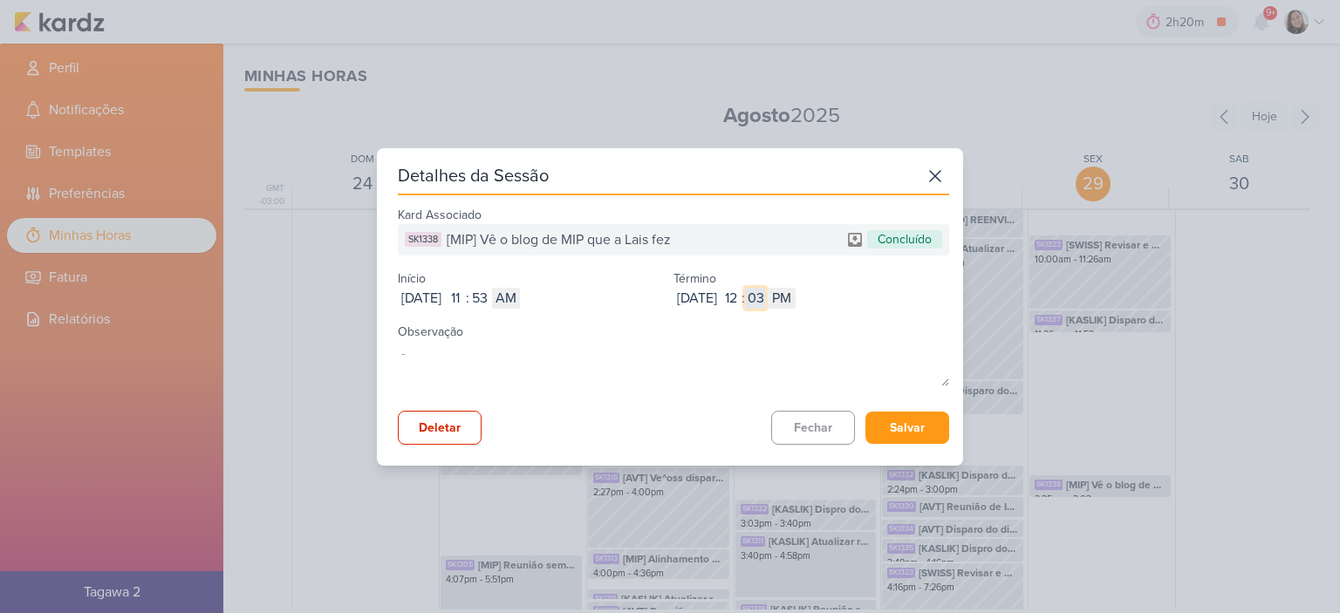
click at [766, 299] on input "03" at bounding box center [755, 298] width 21 height 21
type input "37"
click at [933, 414] on button "Salvar" at bounding box center [907, 428] width 84 height 32
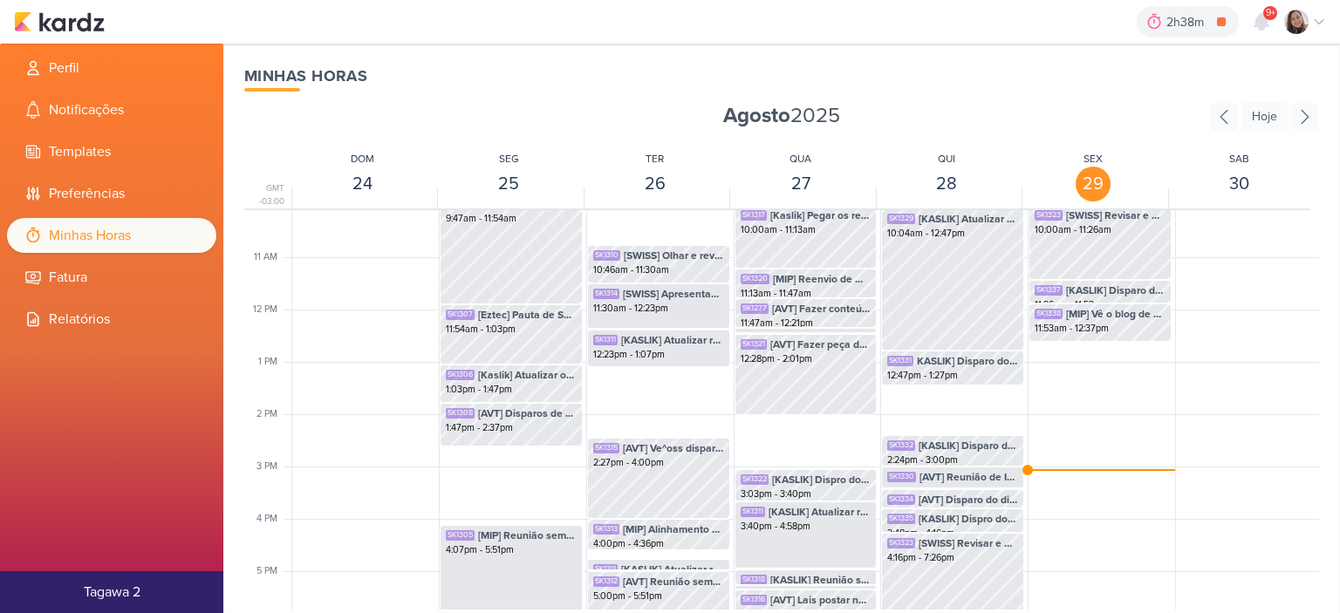
scroll to position [499, 0]
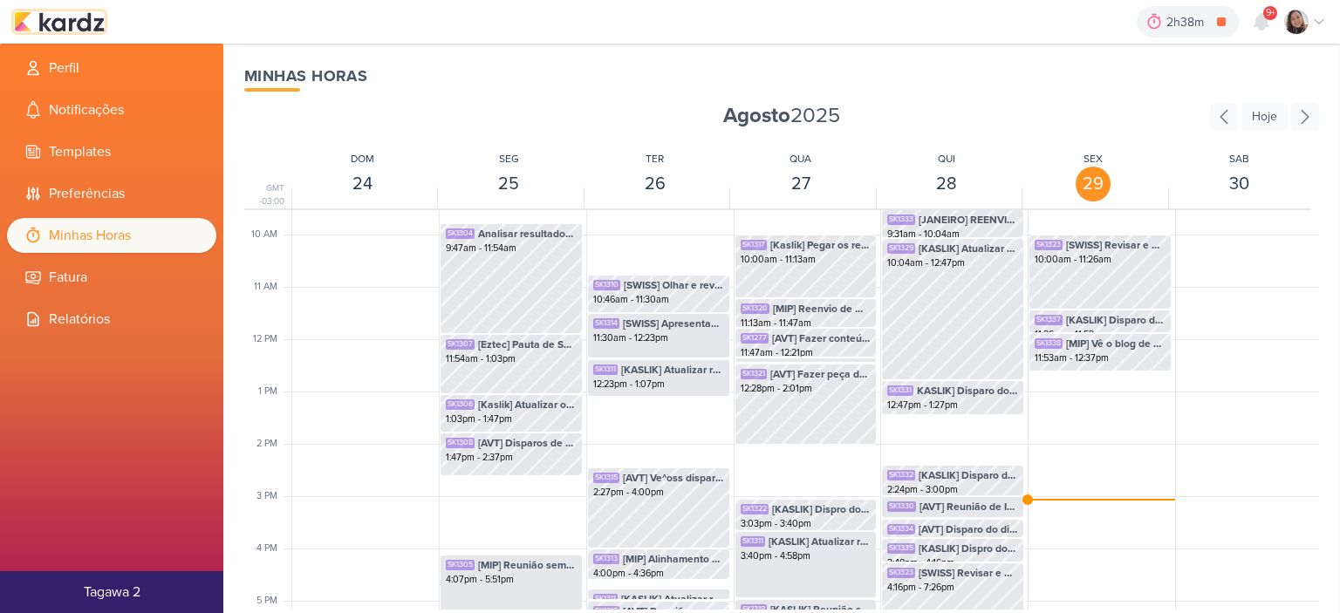
click at [56, 17] on img at bounding box center [59, 21] width 91 height 21
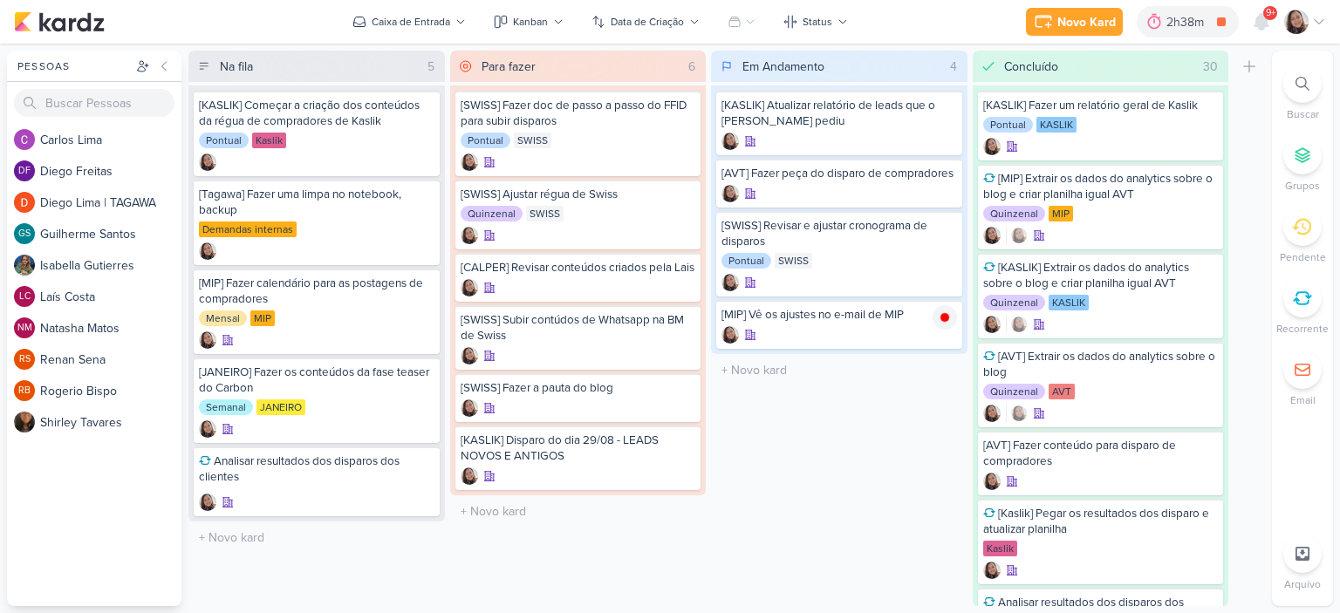
click at [1313, 17] on icon at bounding box center [1319, 22] width 14 height 14
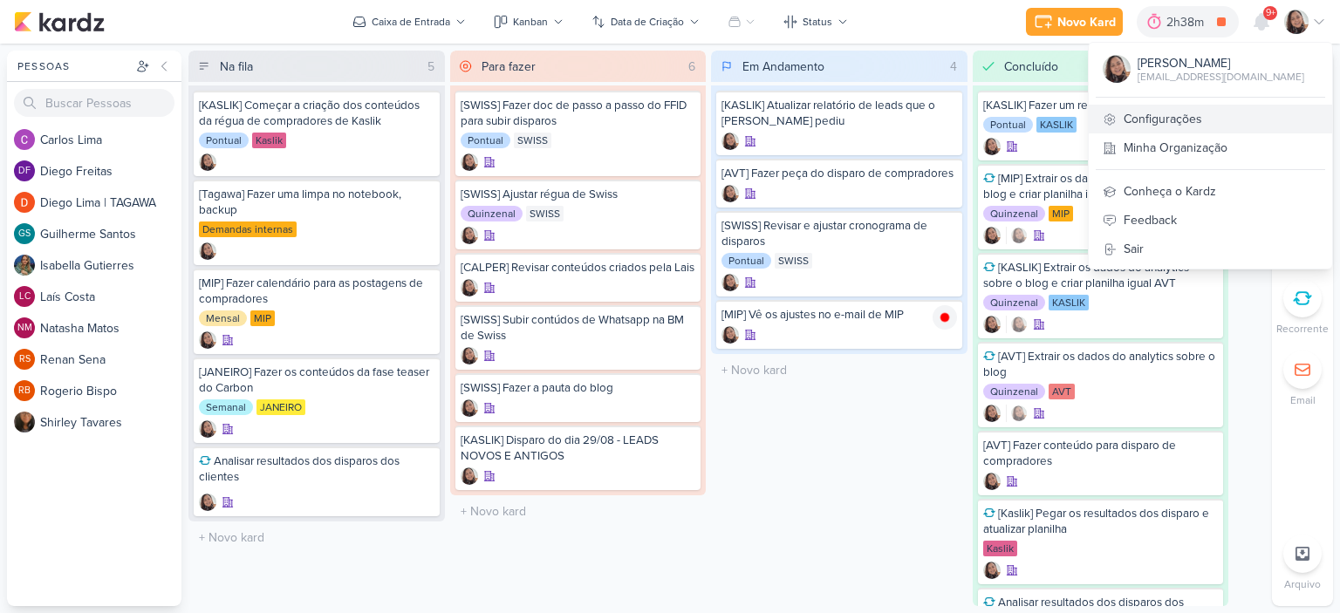
click at [1127, 125] on link "Configurações" at bounding box center [1209, 119] width 243 height 29
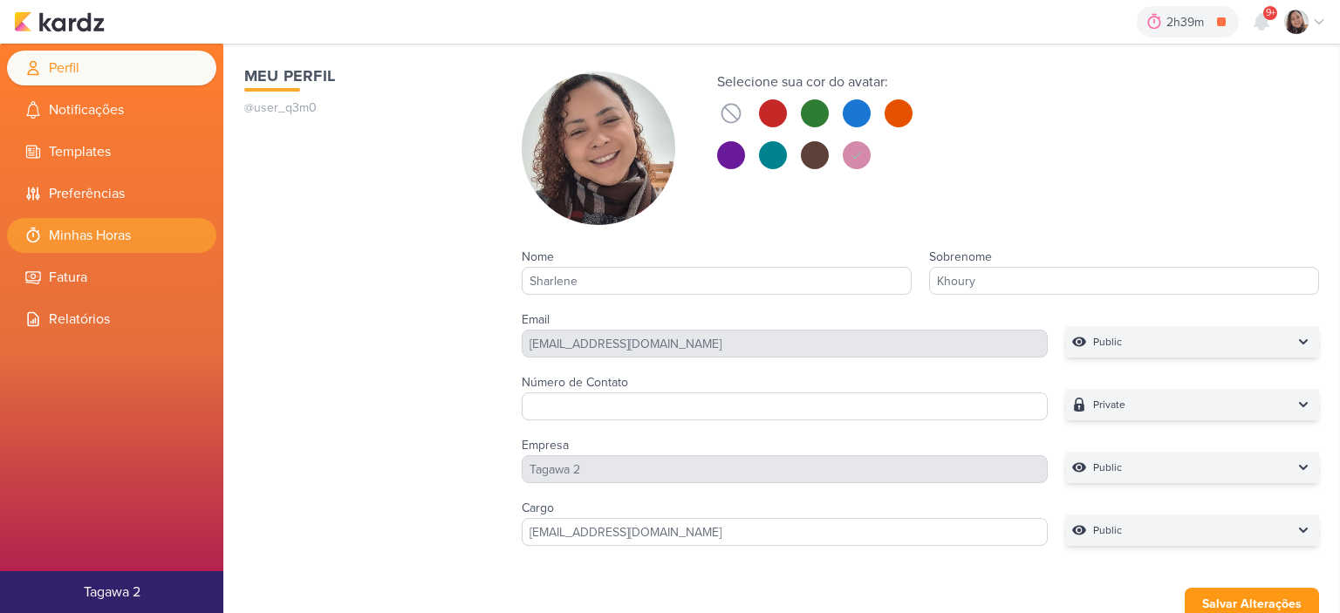
click at [108, 236] on li "Minhas Horas" at bounding box center [111, 235] width 209 height 35
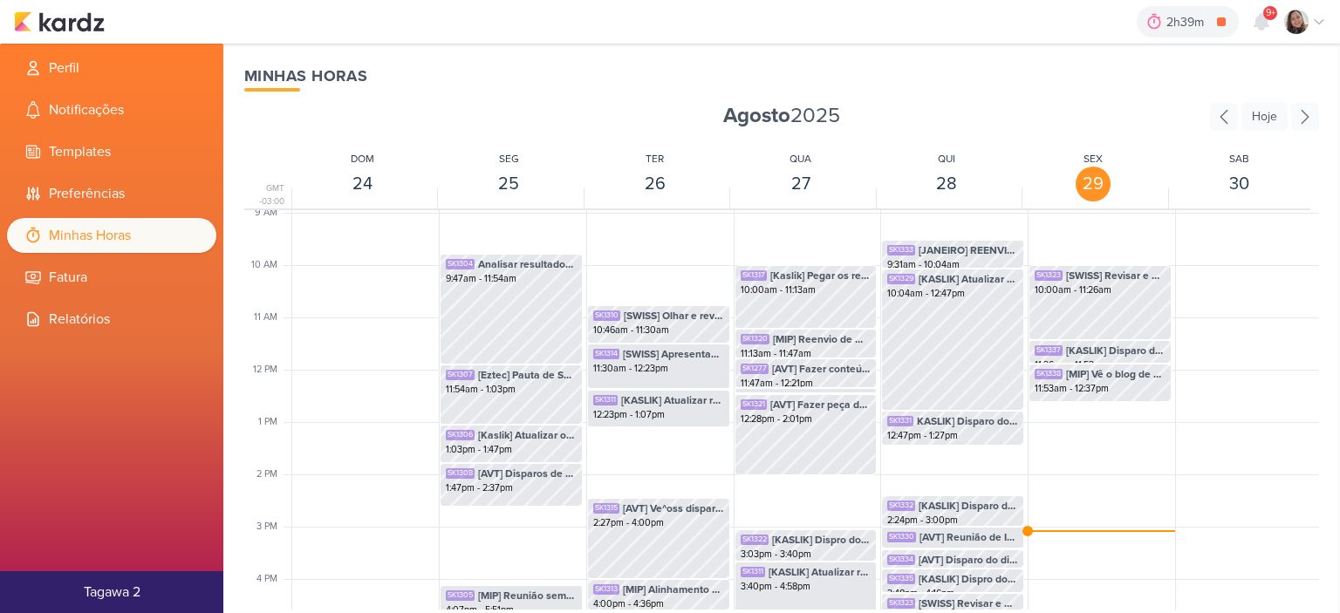
scroll to position [499, 0]
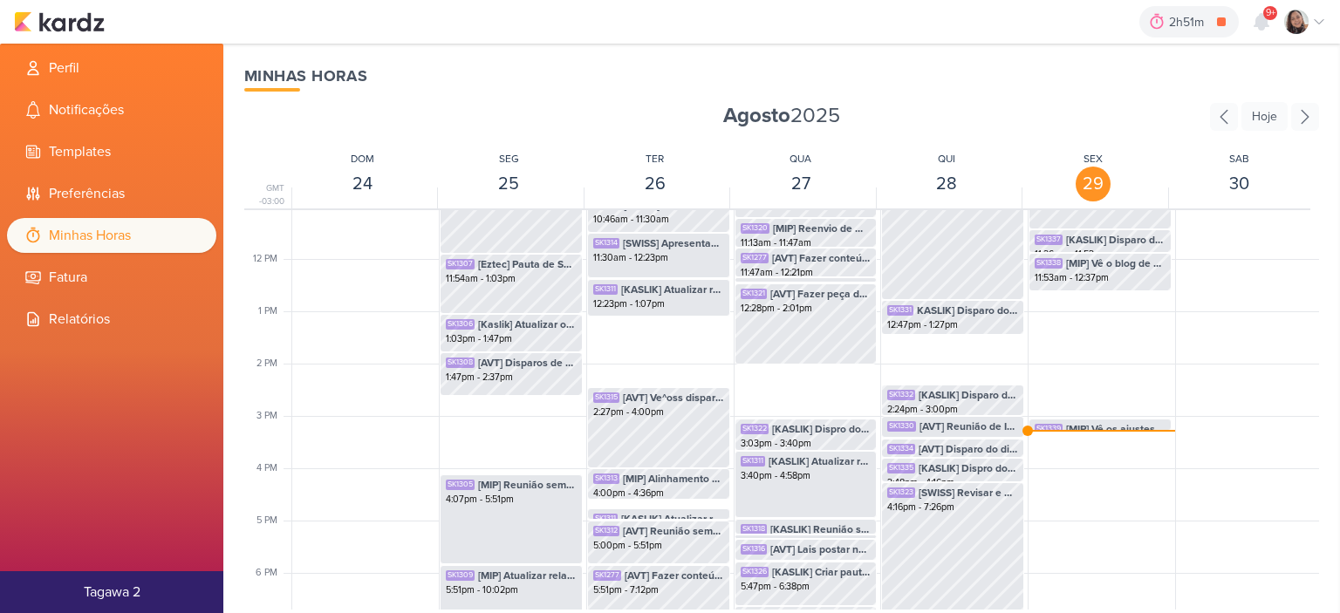
scroll to position [586, 0]
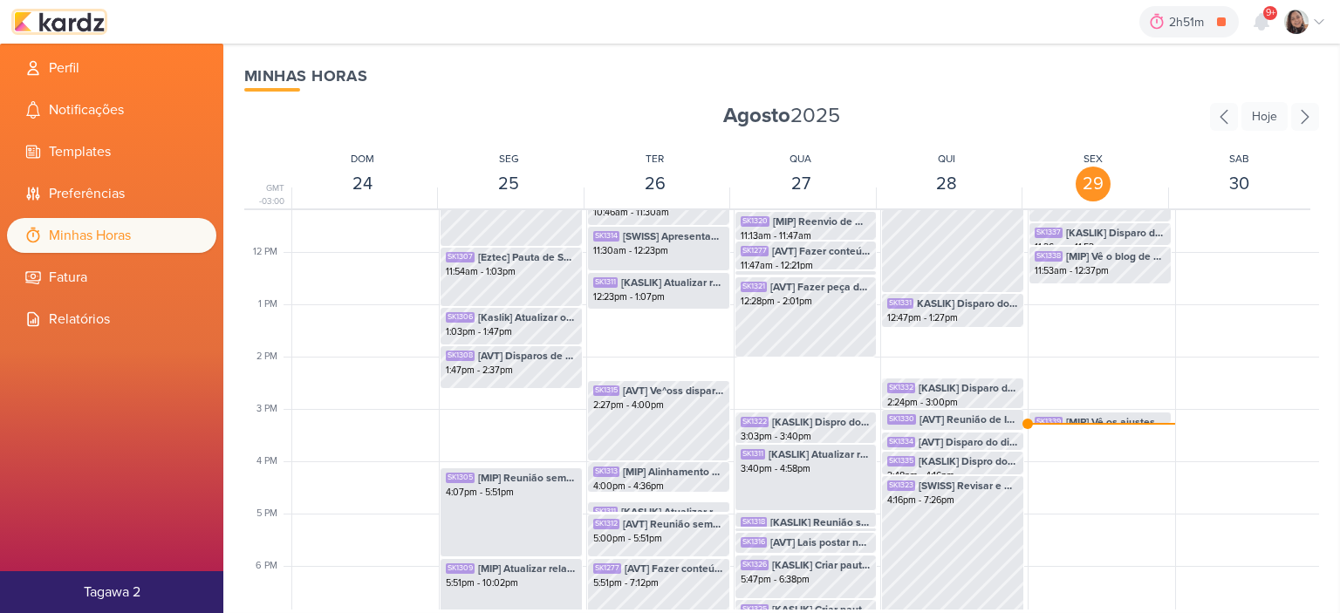
click at [54, 24] on img at bounding box center [59, 21] width 91 height 21
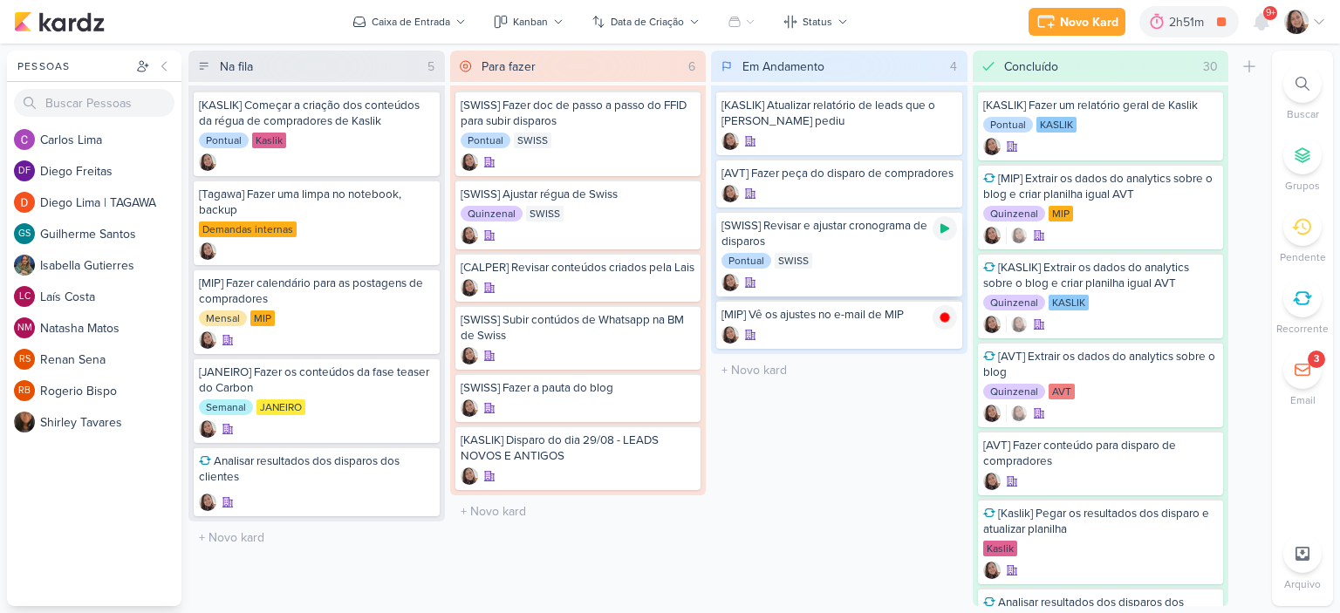
click at [945, 226] on icon at bounding box center [944, 229] width 9 height 10
click at [1322, 20] on icon at bounding box center [1319, 22] width 14 height 14
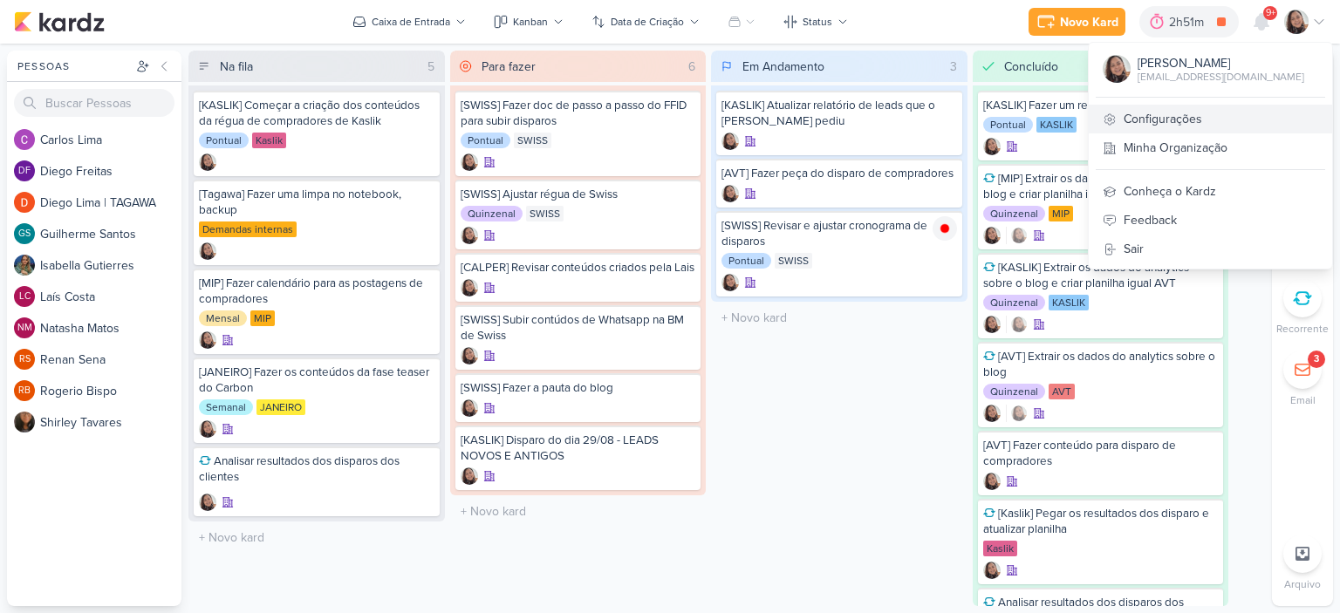
click at [1209, 105] on link "Configurações" at bounding box center [1209, 119] width 243 height 29
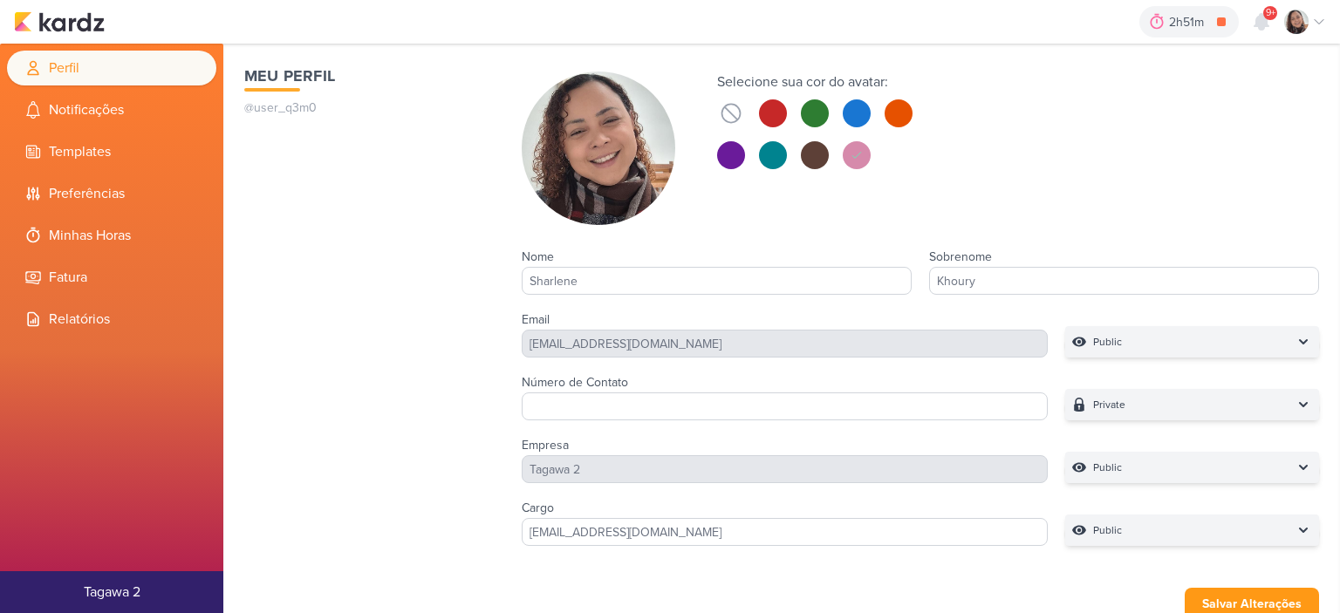
click at [160, 242] on li "Minhas Horas" at bounding box center [111, 235] width 209 height 35
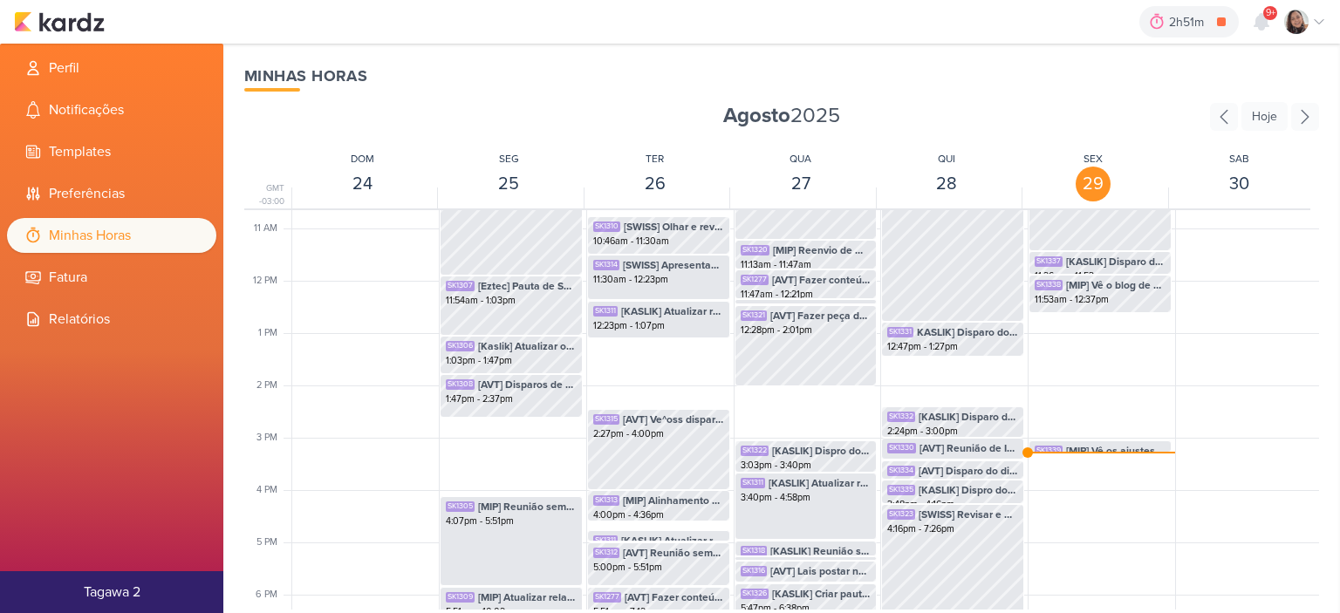
scroll to position [586, 0]
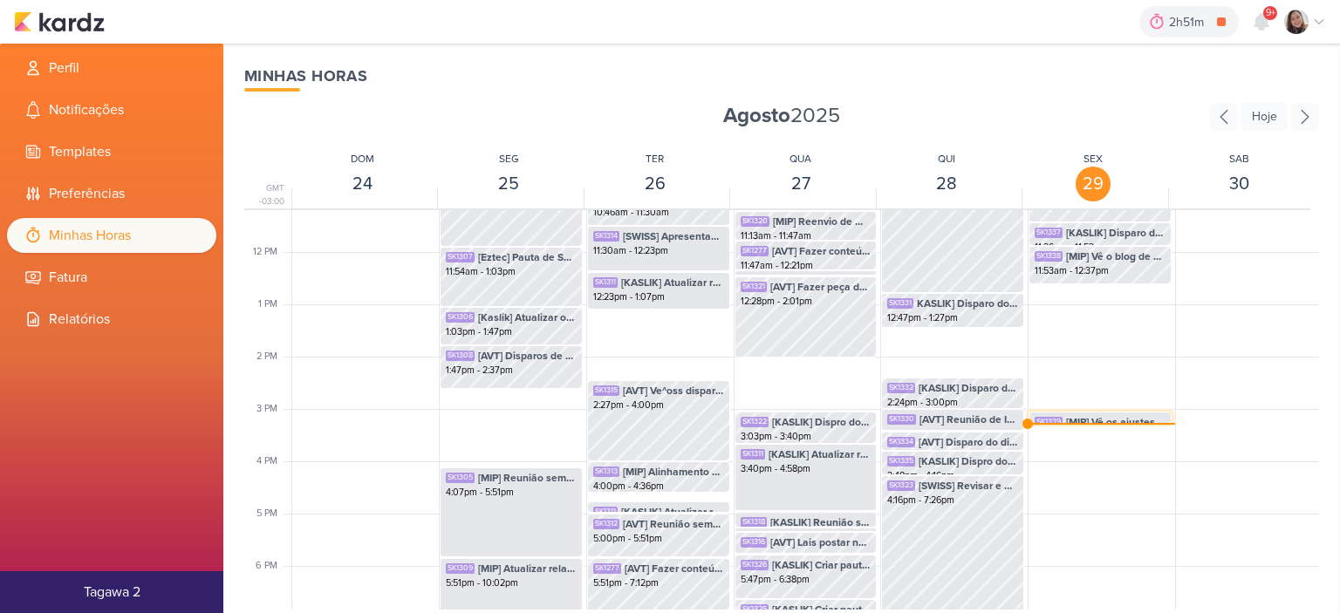
click at [1053, 417] on div "SK1339" at bounding box center [1048, 422] width 28 height 10
select select "pm"
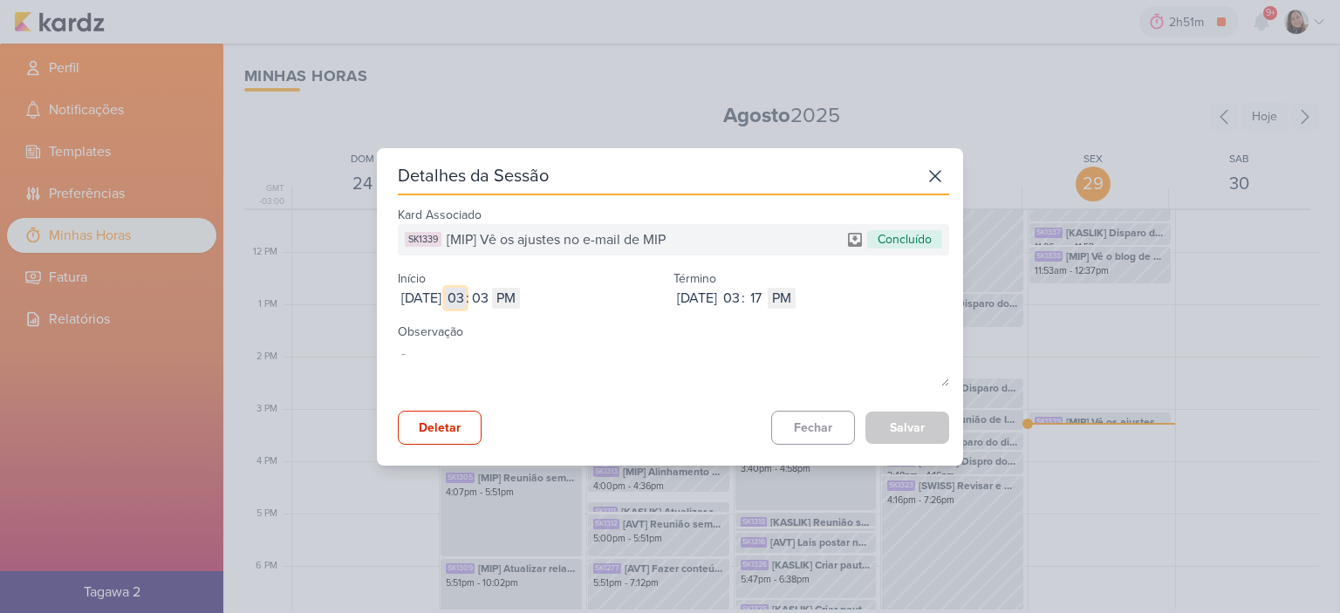
click at [466, 303] on input "03" at bounding box center [455, 298] width 21 height 21
type input "12"
click at [490, 305] on input "03" at bounding box center [479, 298] width 21 height 21
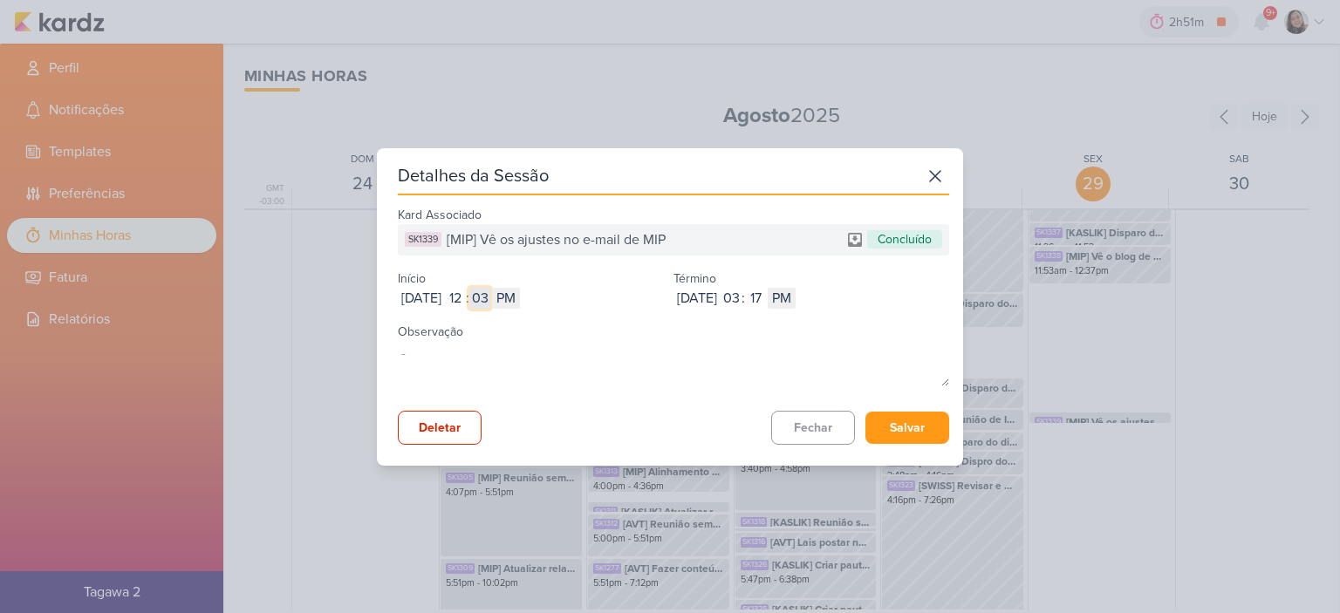
click at [490, 305] on input "03" at bounding box center [479, 298] width 21 height 21
type input "37"
click at [741, 293] on input "03" at bounding box center [730, 298] width 21 height 21
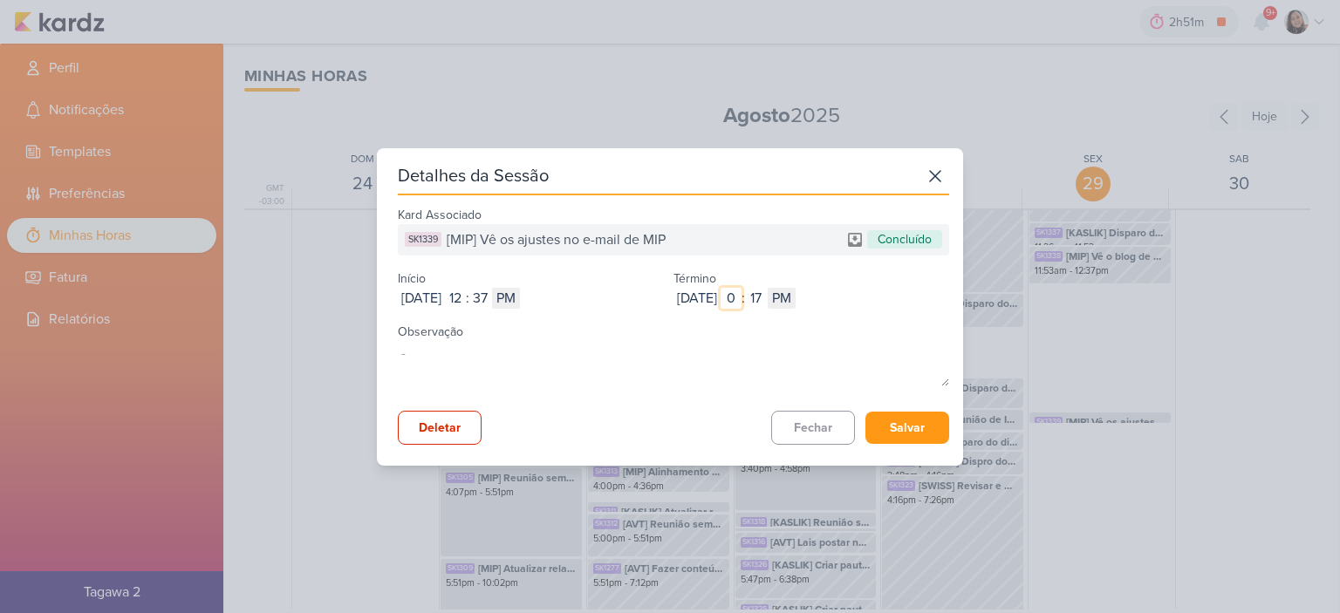
type input "01"
click at [766, 299] on input "17" at bounding box center [755, 298] width 21 height 21
type input "16"
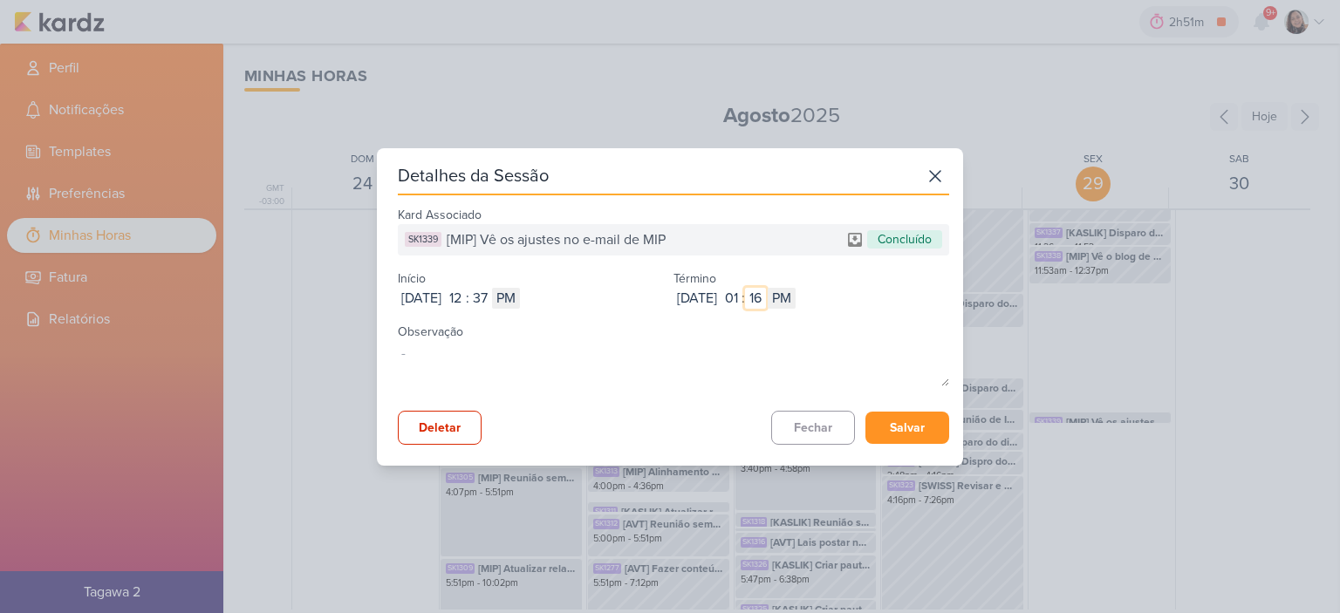
type input "16"
click at [886, 422] on button "Salvar" at bounding box center [907, 428] width 84 height 32
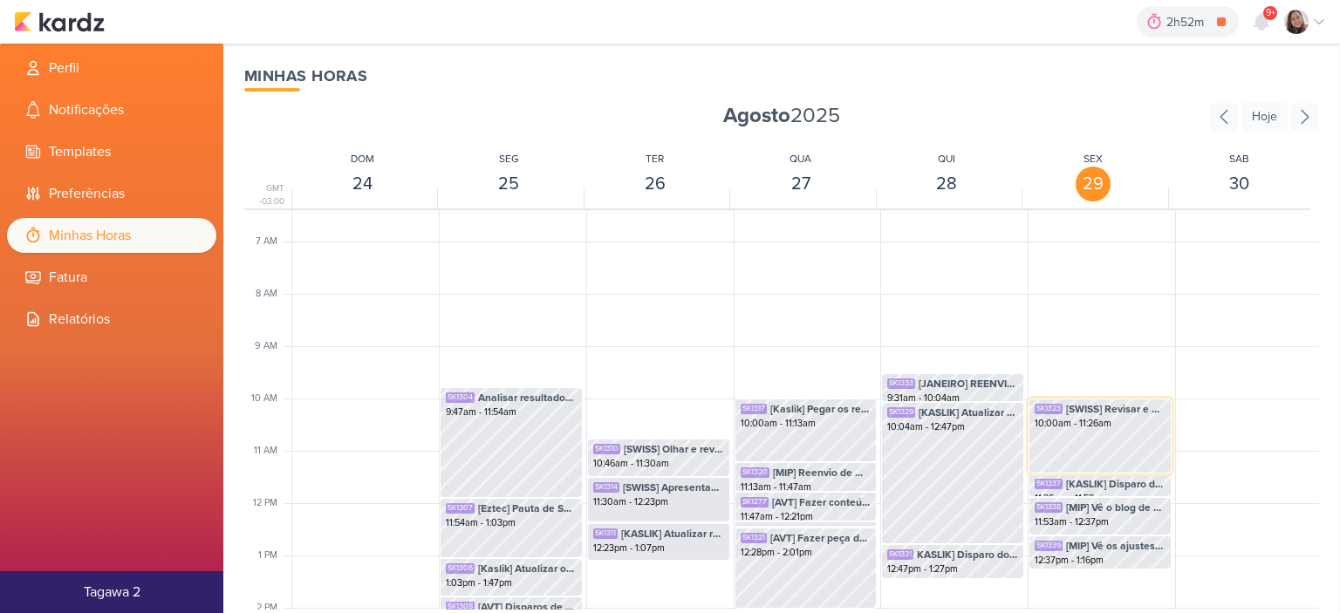
scroll to position [324, 0]
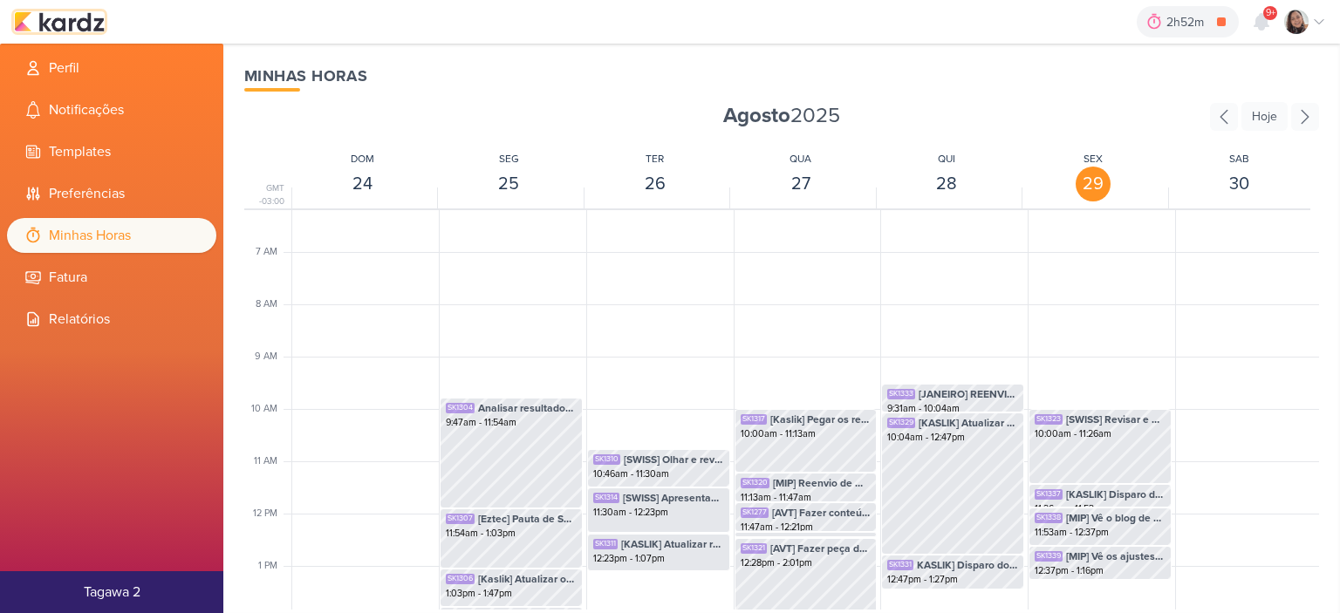
click at [81, 30] on img at bounding box center [59, 21] width 91 height 21
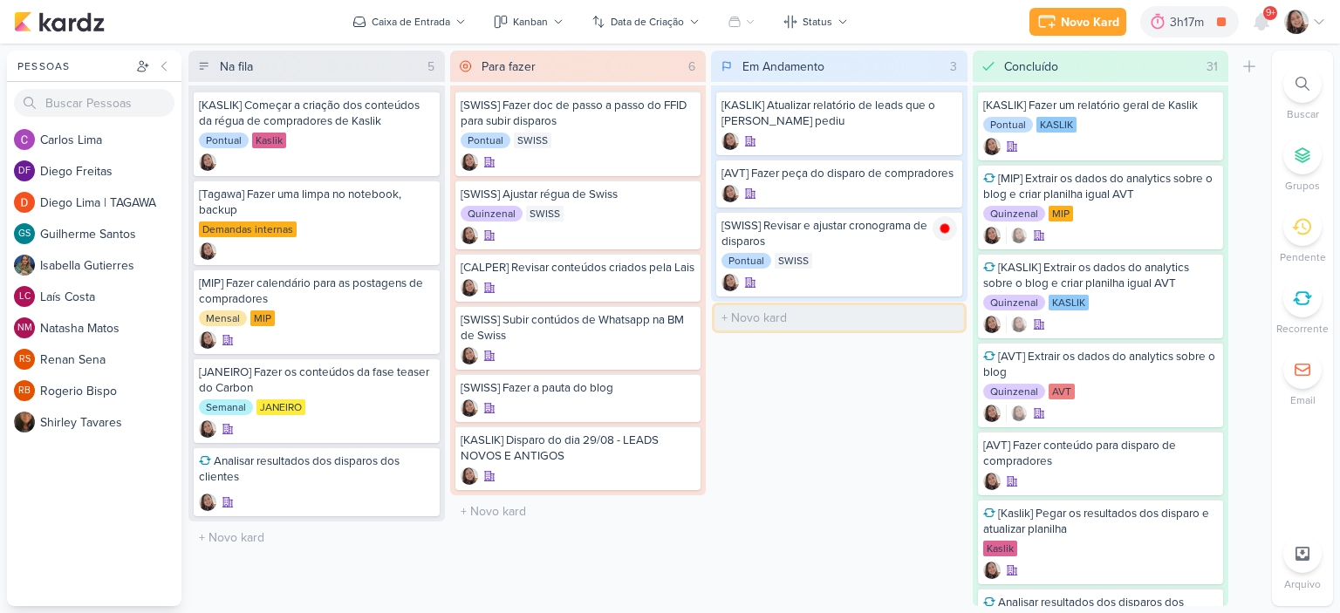
click at [753, 315] on input "text" at bounding box center [838, 317] width 249 height 25
type input "[AVT] Olhar os conteudos revisados e as imagens e colocar na planilha"
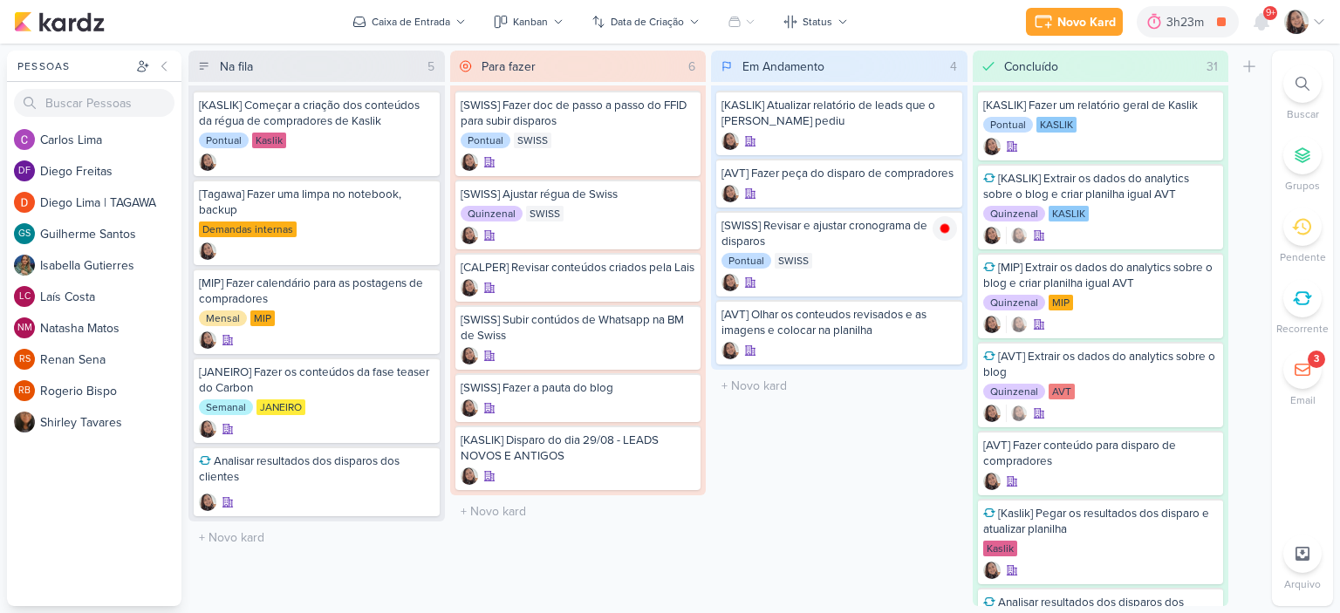
click at [1326, 12] on div "Novo Kard Ctrl + k 3h23m [SWISS] Revisar e ajustar cronograma de disparos 0h3m …" at bounding box center [670, 22] width 1340 height 44
click at [1314, 23] on icon at bounding box center [1319, 22] width 14 height 14
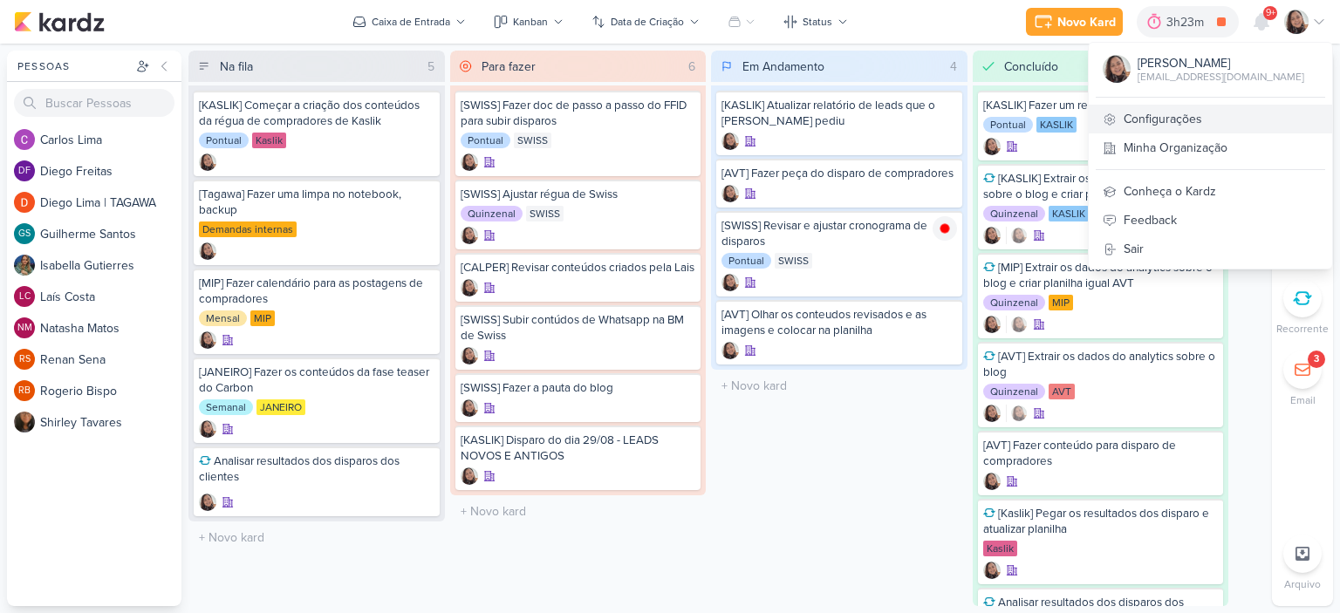
click at [1167, 118] on link "Configurações" at bounding box center [1209, 119] width 243 height 29
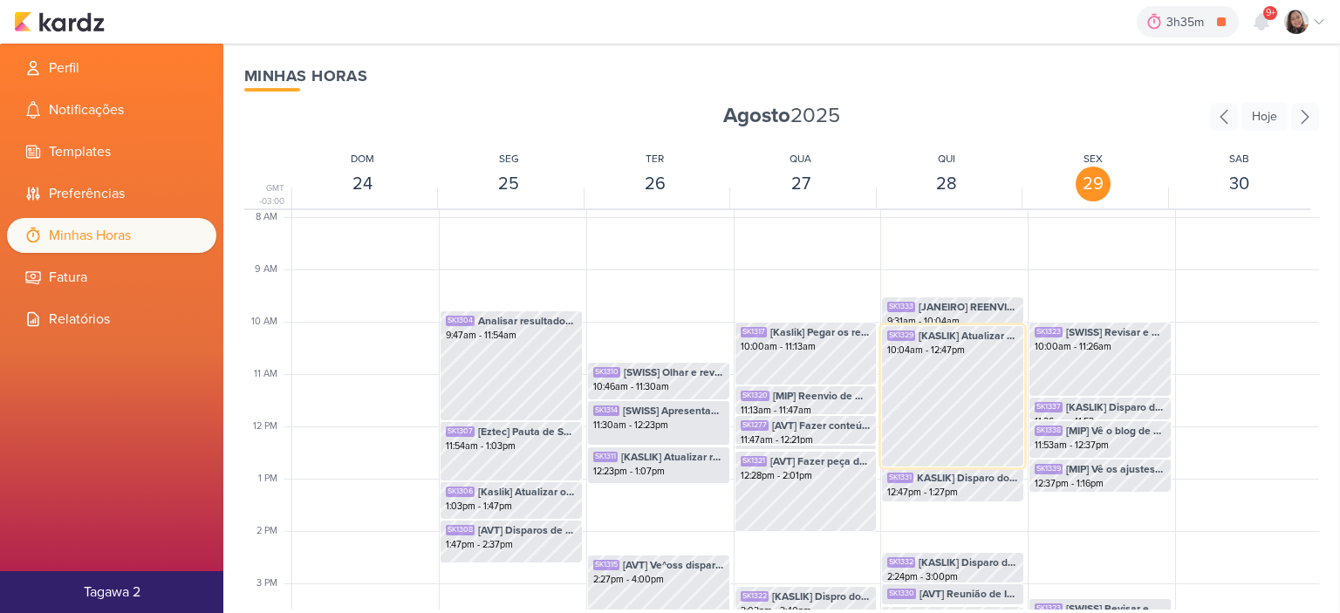
scroll to position [499, 0]
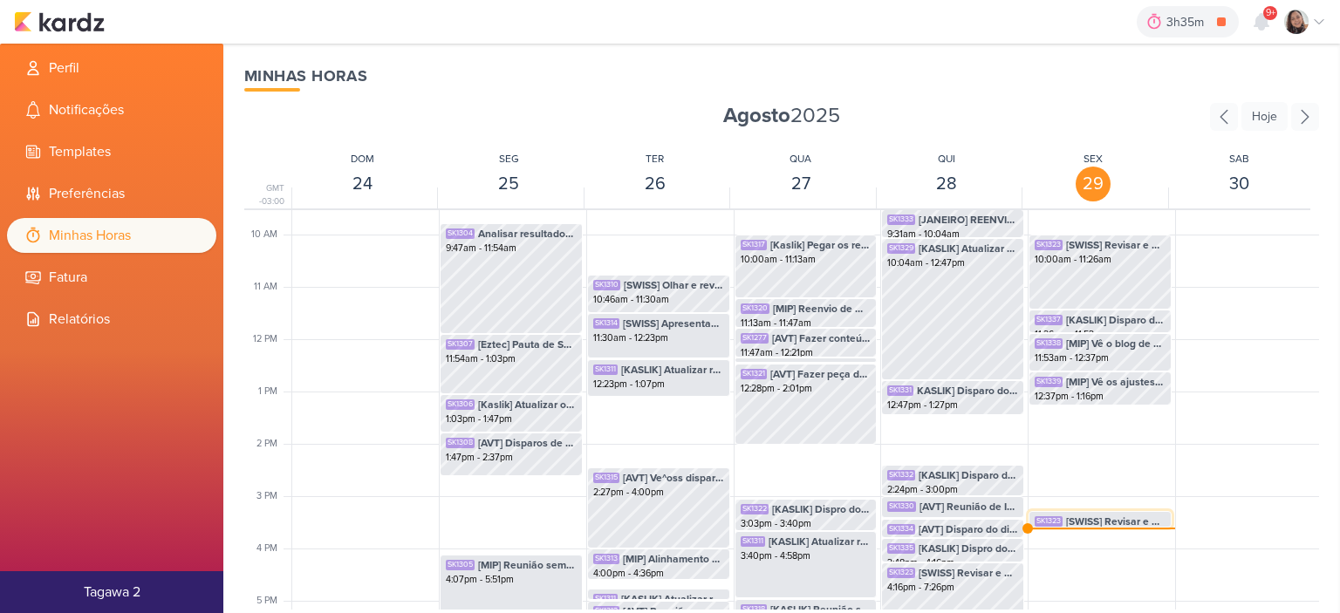
click at [1066, 522] on span "[SWISS] Revisar e ajustar cronograma de disparos" at bounding box center [1115, 522] width 99 height 16
select select "pm"
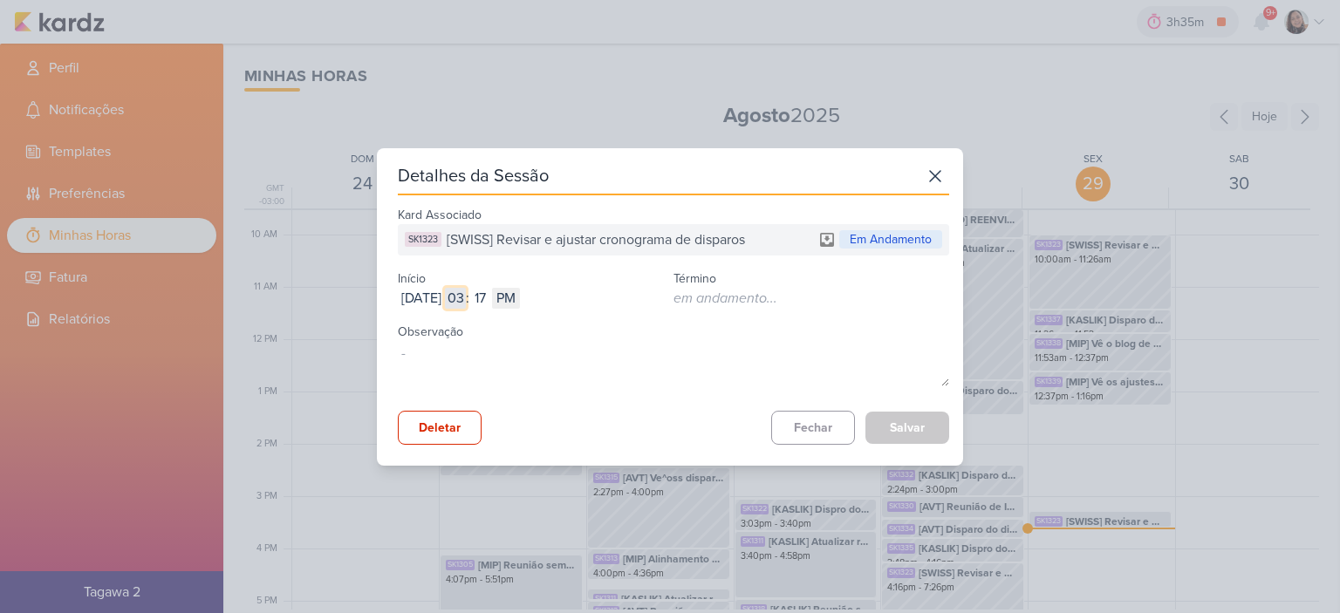
click at [466, 295] on input "03" at bounding box center [455, 298] width 21 height 21
type input "02"
click at [490, 294] on input "17" at bounding box center [479, 298] width 21 height 21
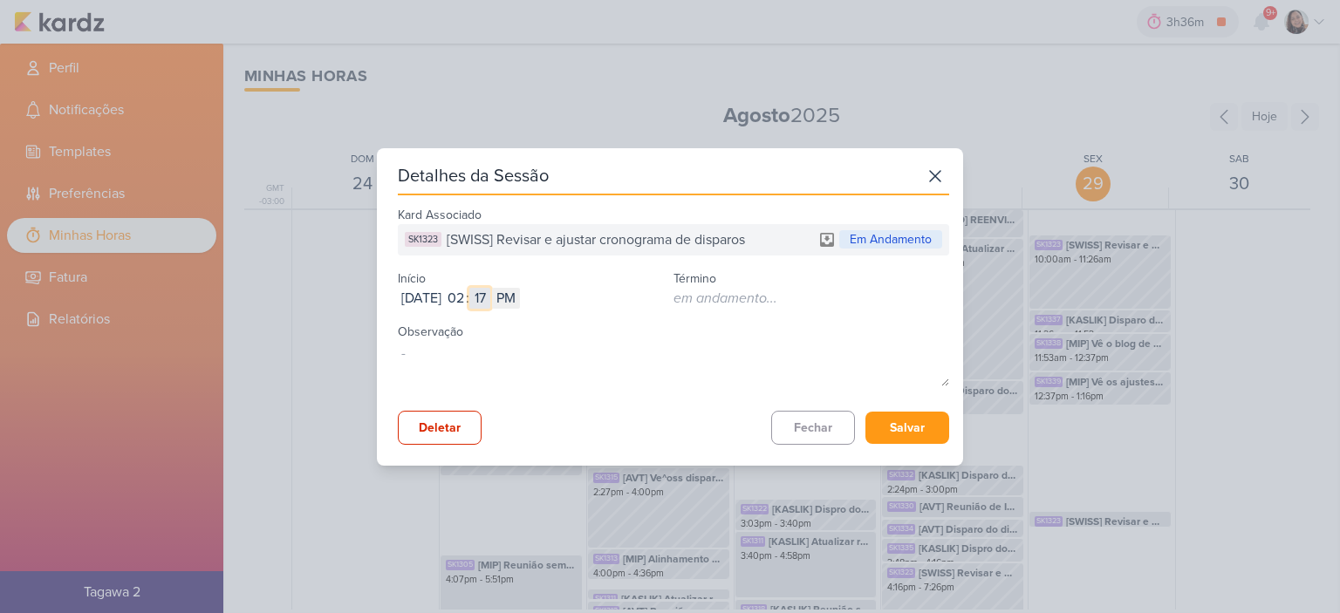
click at [490, 294] on input "17" at bounding box center [479, 298] width 21 height 21
type input "16"
click at [916, 425] on button "Salvar" at bounding box center [907, 428] width 84 height 32
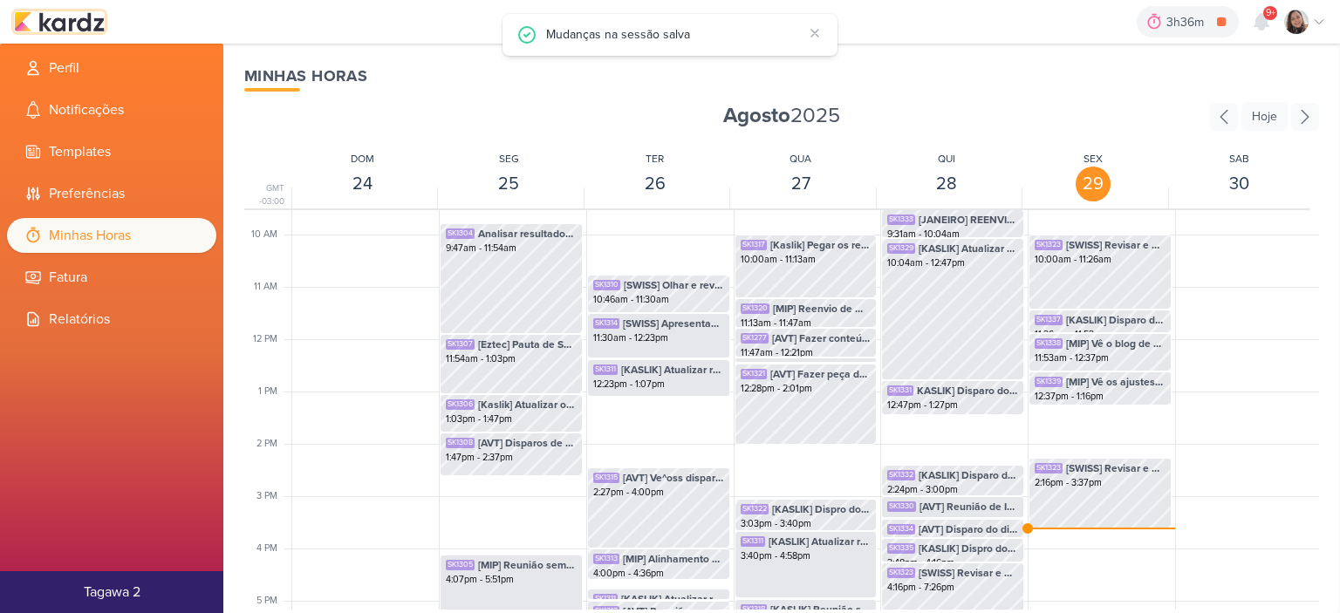
click at [87, 19] on img at bounding box center [59, 21] width 91 height 21
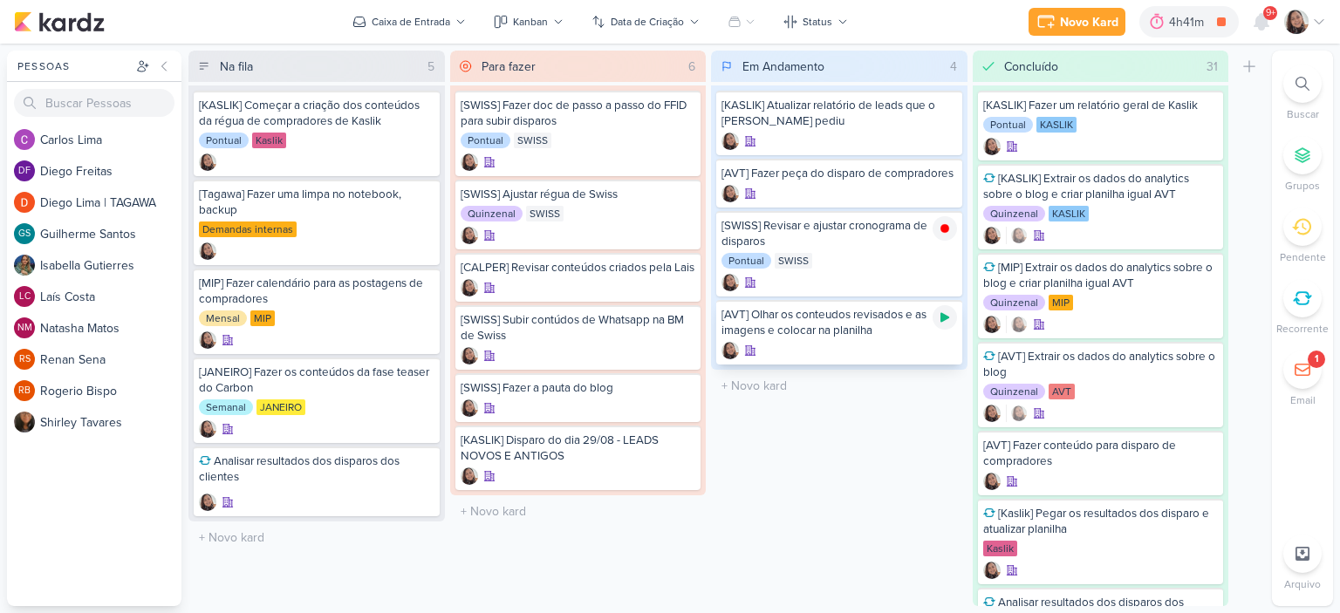
click at [946, 312] on icon at bounding box center [945, 317] width 14 height 14
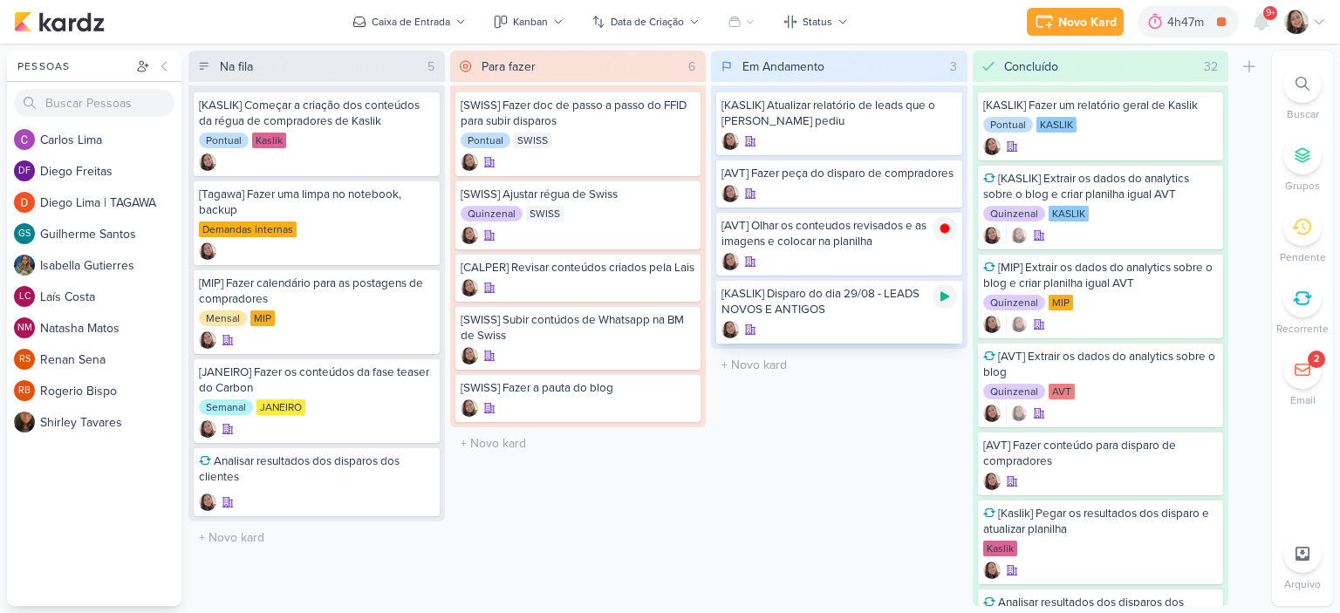
click at [945, 294] on icon at bounding box center [944, 297] width 9 height 10
click at [852, 228] on div "[KASLIK] Disparo do dia 29/08 - LEADS NOVOS E ANTIGOS" at bounding box center [838, 233] width 235 height 31
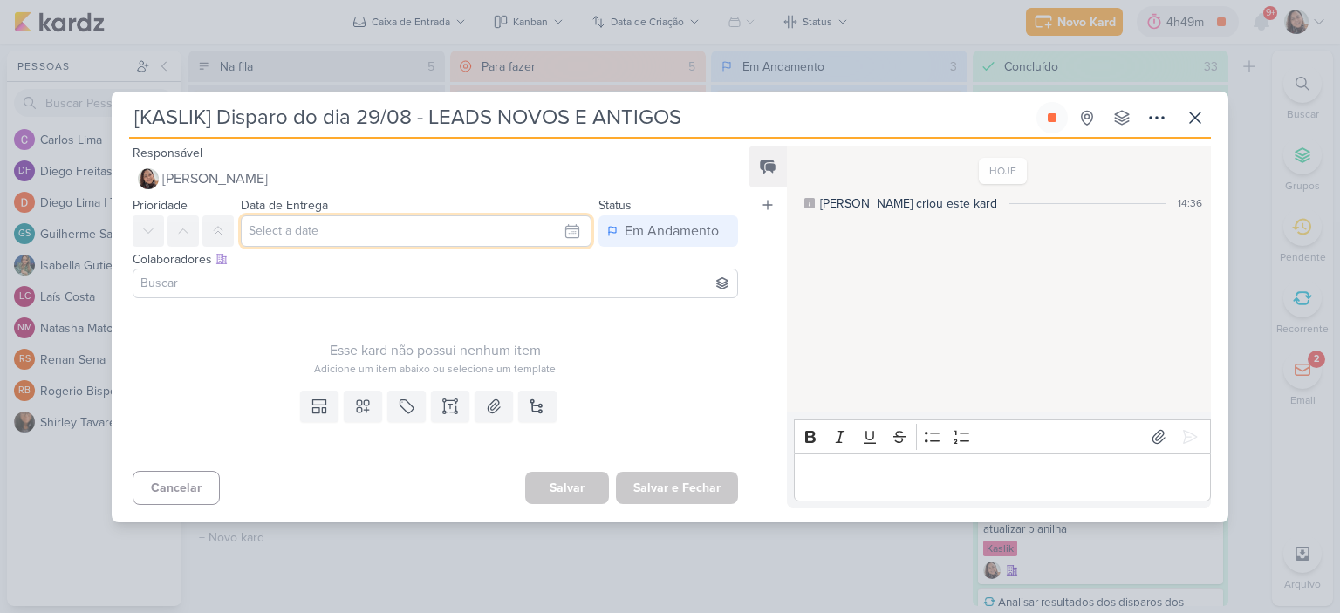
click at [499, 219] on input "text" at bounding box center [416, 230] width 351 height 31
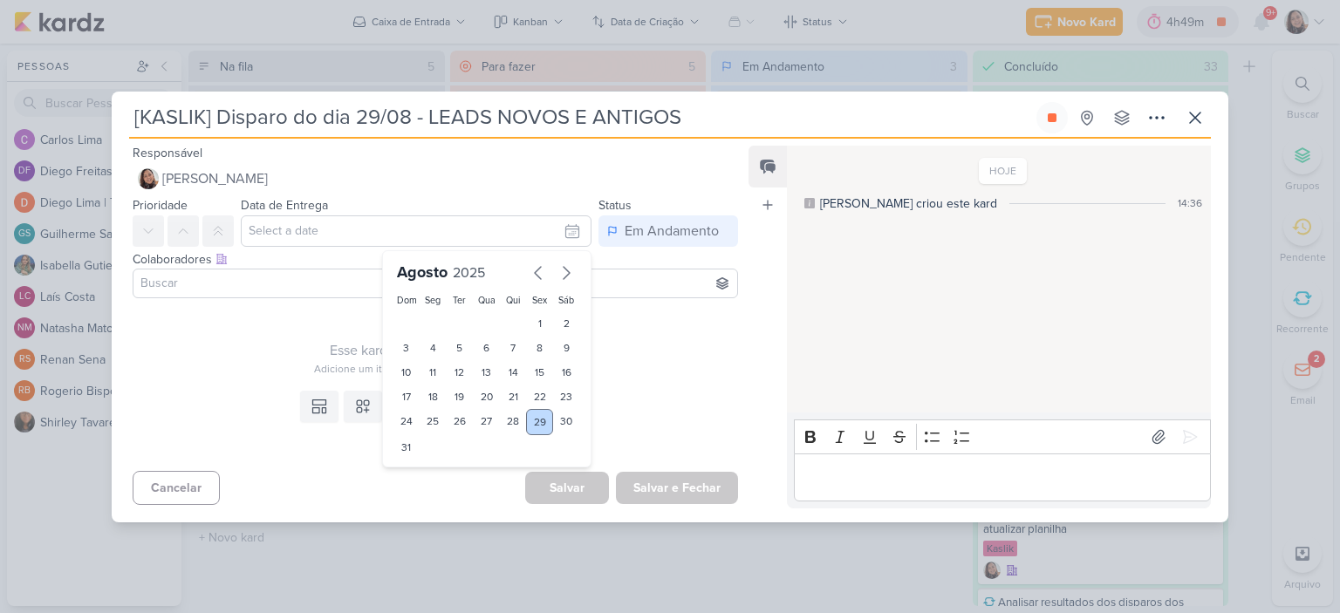
click at [527, 421] on div "29" at bounding box center [539, 422] width 27 height 26
type input "[DATE] 23:59"
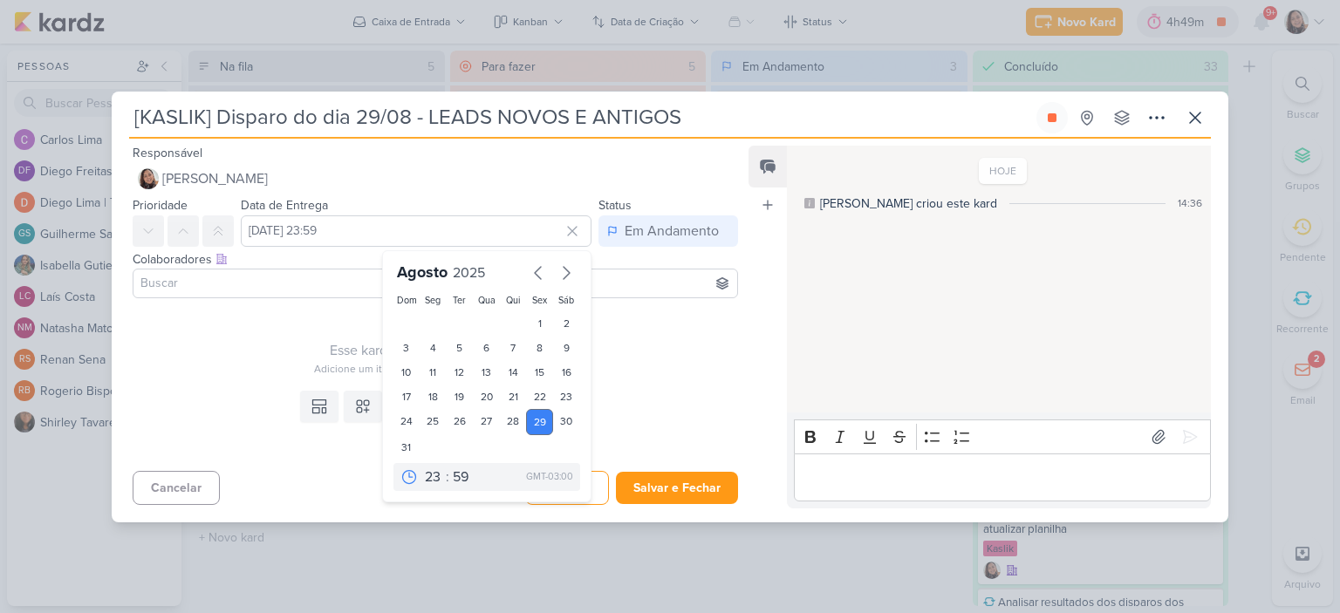
click at [677, 353] on div "Esse kard não possui nenhum item" at bounding box center [435, 350] width 605 height 21
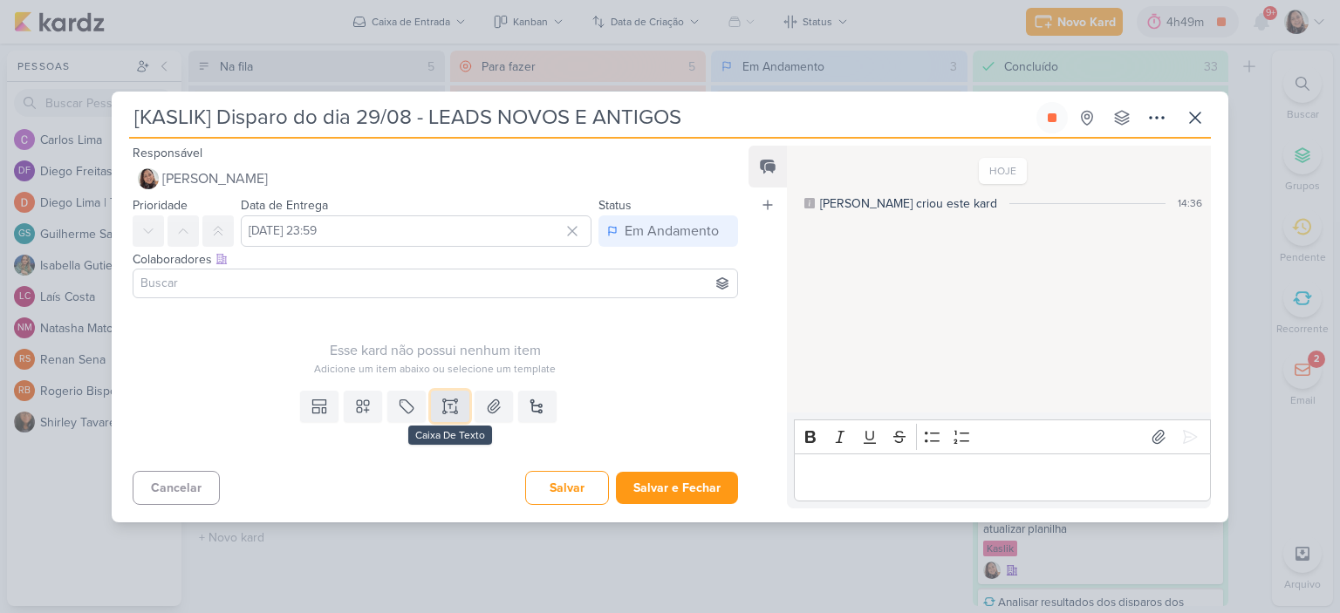
click at [442, 401] on icon at bounding box center [443, 400] width 3 height 3
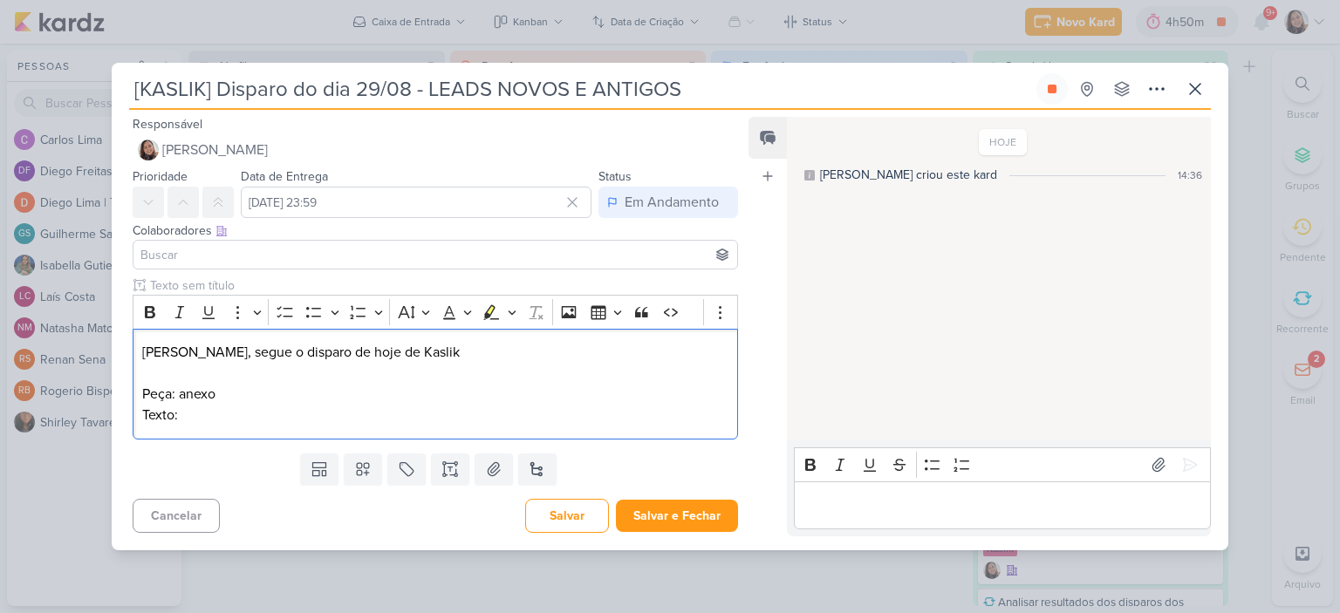
click at [495, 485] on div "Templates Campos Personalizados Marcadores Caixa De Texto Anexo Novo Subkard" at bounding box center [428, 469] width 633 height 45
click at [488, 481] on button at bounding box center [493, 469] width 38 height 31
click at [341, 411] on p "Texto:" at bounding box center [435, 415] width 586 height 21
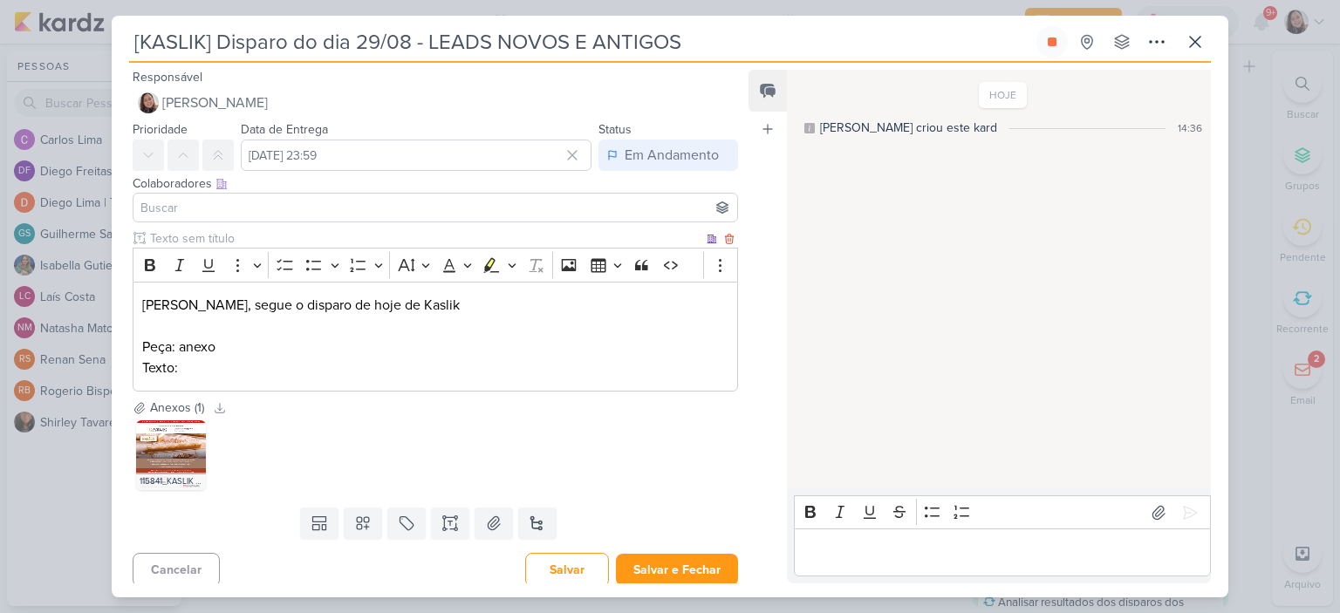
click at [358, 358] on p "Texto:" at bounding box center [435, 368] width 586 height 21
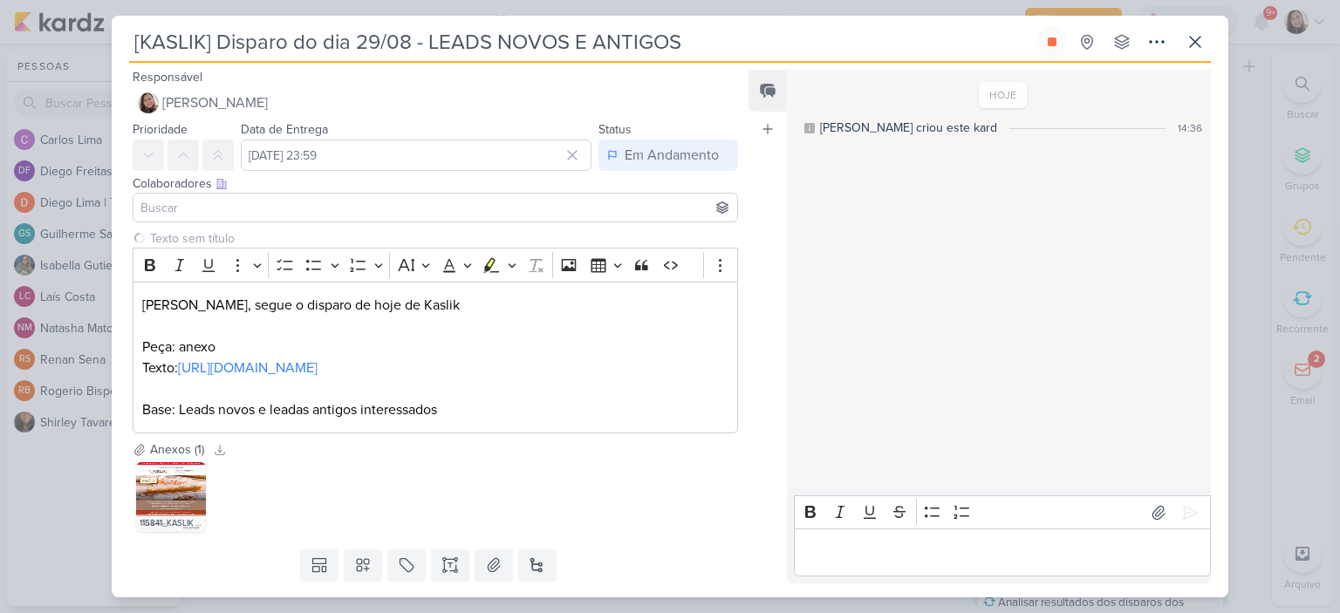
click at [194, 207] on input at bounding box center [435, 207] width 597 height 21
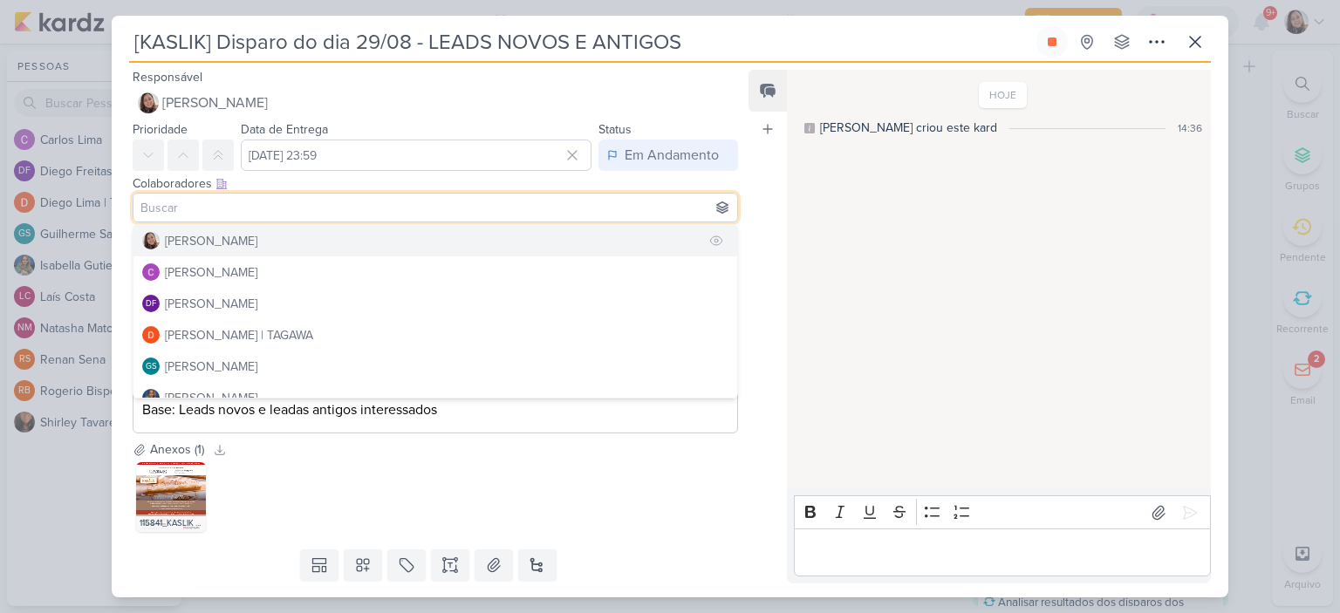
click at [204, 236] on div "[PERSON_NAME]" at bounding box center [211, 241] width 92 height 18
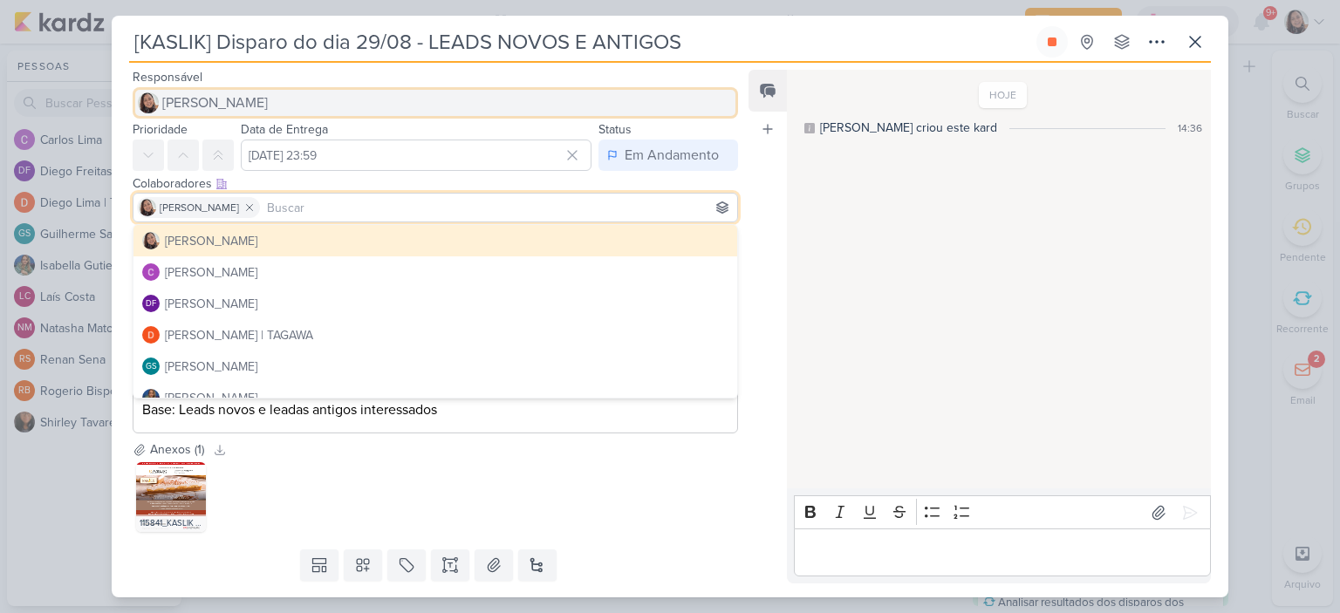
click at [223, 95] on span "[PERSON_NAME]" at bounding box center [215, 102] width 106 height 21
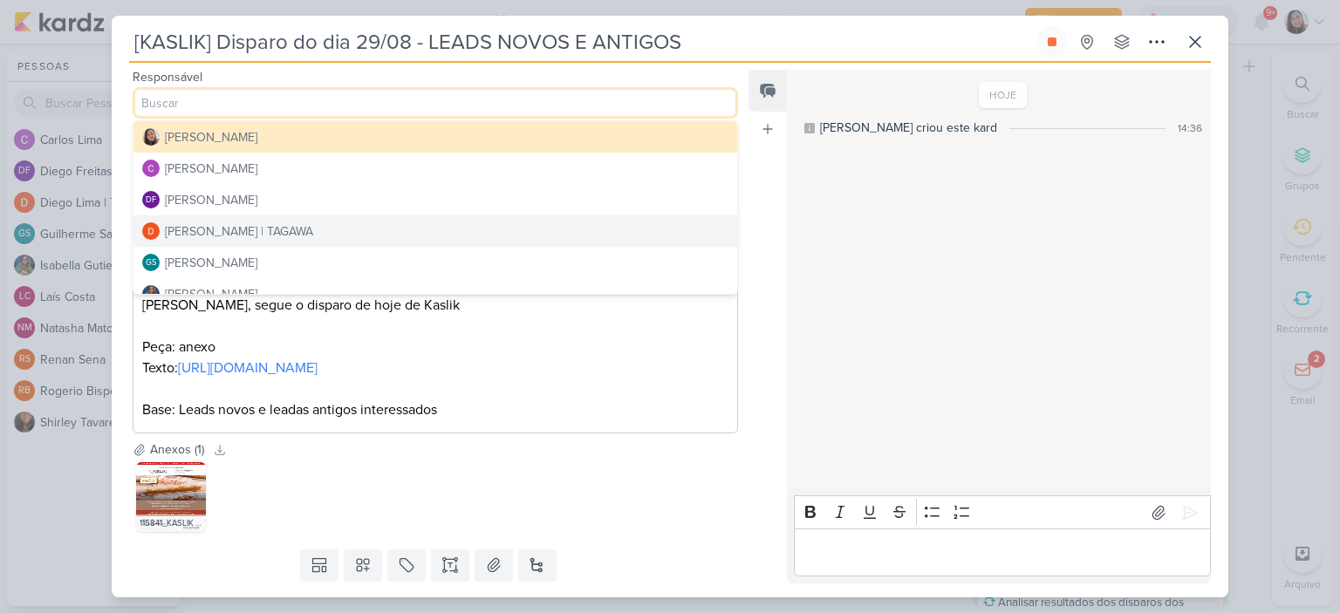
click at [209, 231] on div "[PERSON_NAME] | TAGAWA" at bounding box center [239, 231] width 148 height 18
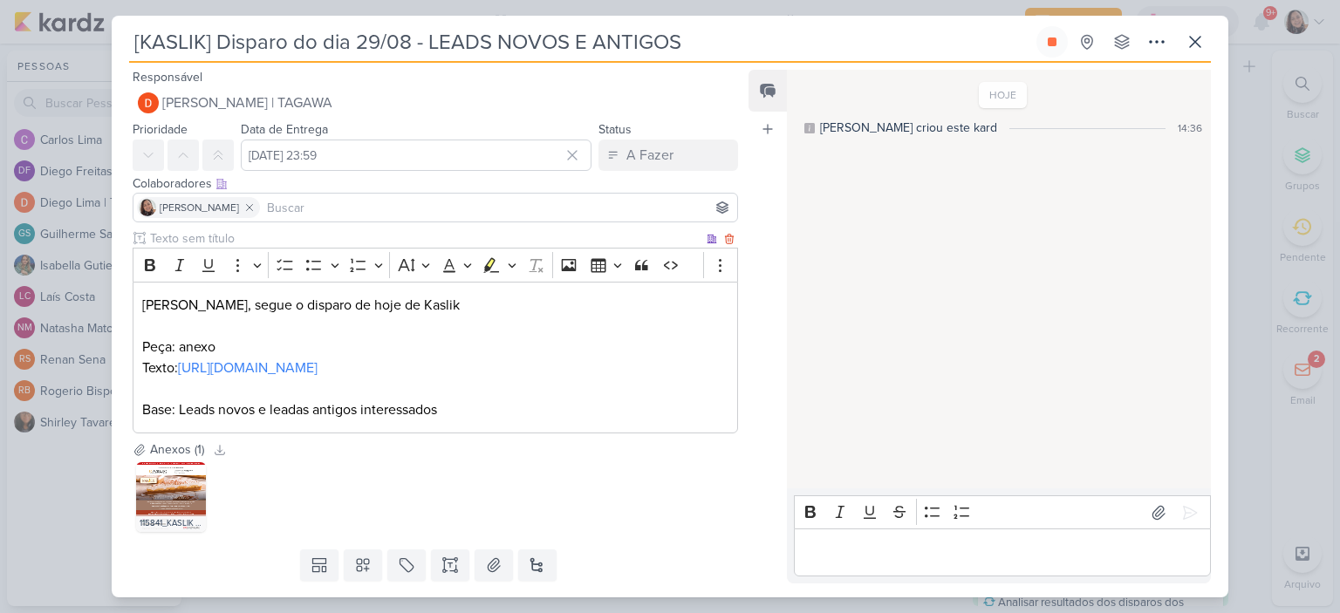
scroll to position [69, 0]
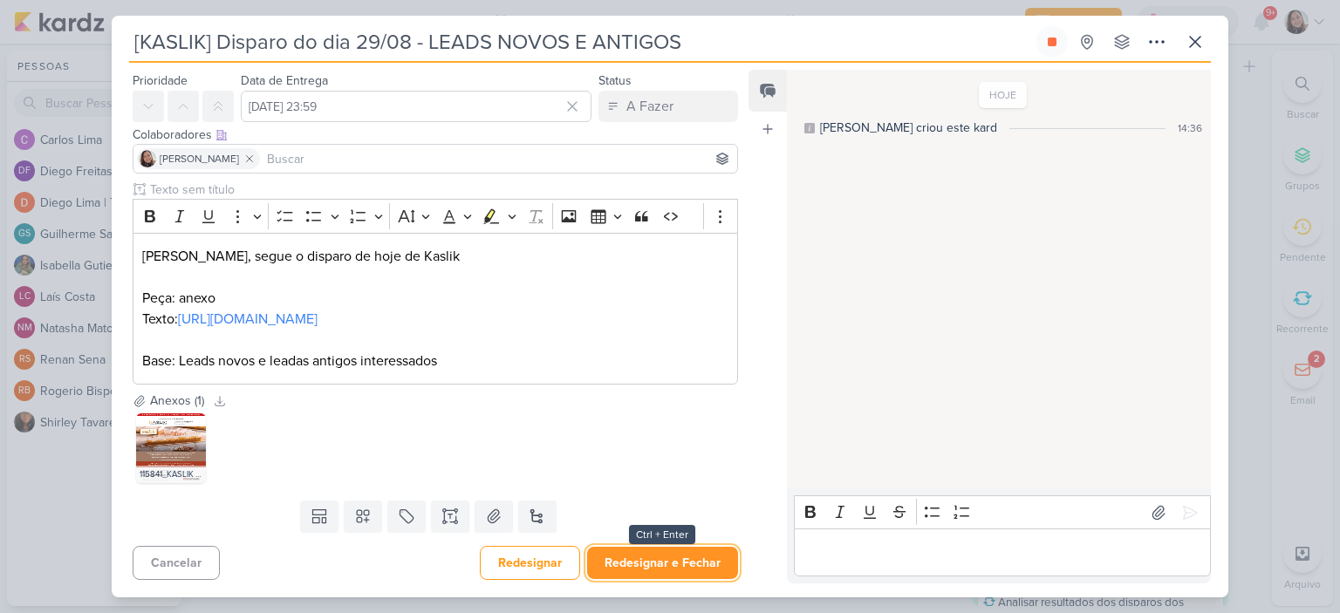
click at [670, 553] on button "Redesignar e Fechar" at bounding box center [662, 563] width 151 height 32
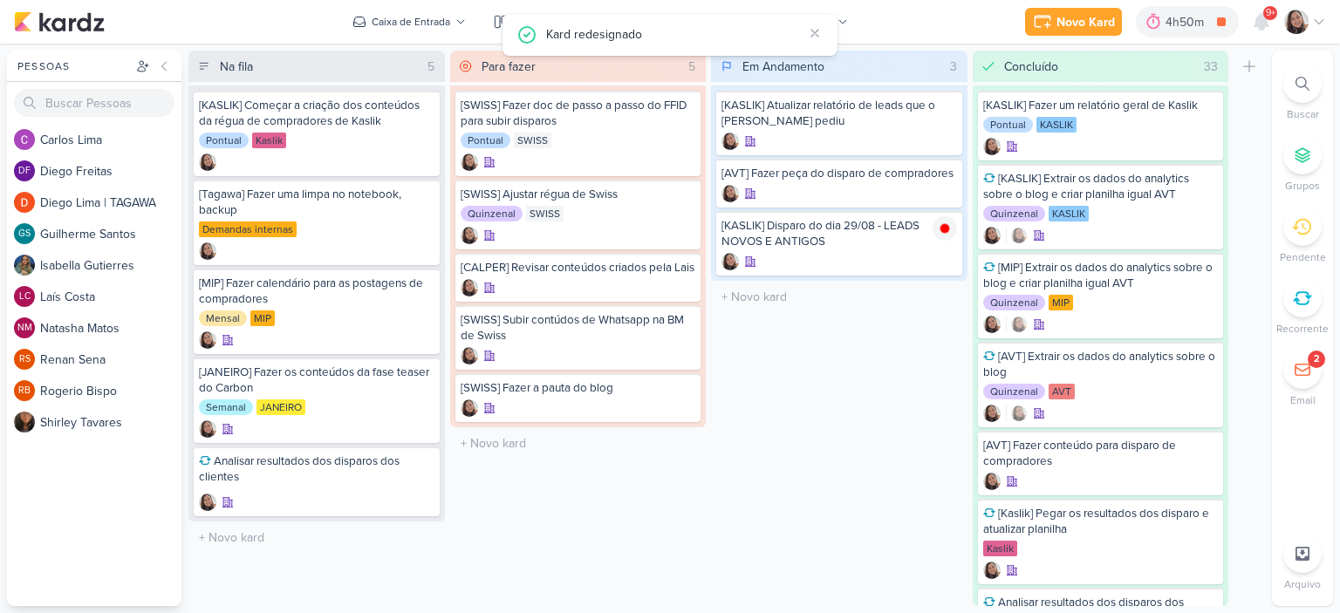
scroll to position [0, 0]
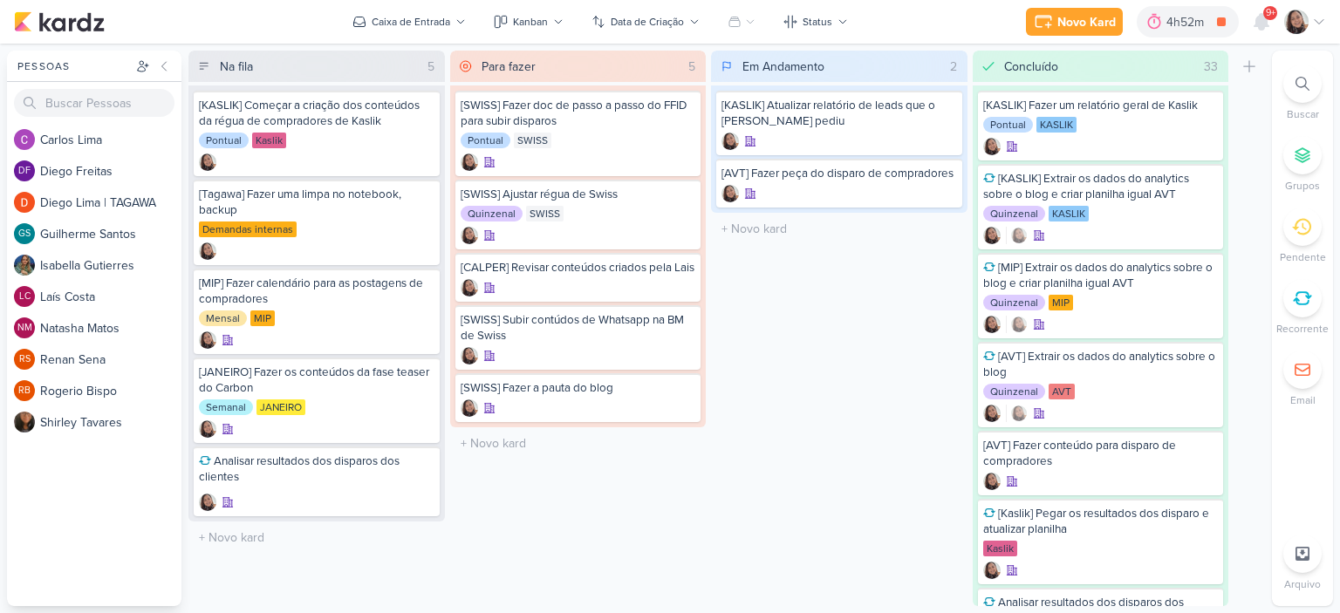
click at [1327, 17] on div "Novo Kard Ctrl + k 4h52m [KASLIK] Disparo do dia 29/08 - LEADS NOVOS E ANTIGOS …" at bounding box center [670, 22] width 1340 height 44
click at [1322, 22] on icon at bounding box center [1319, 22] width 14 height 14
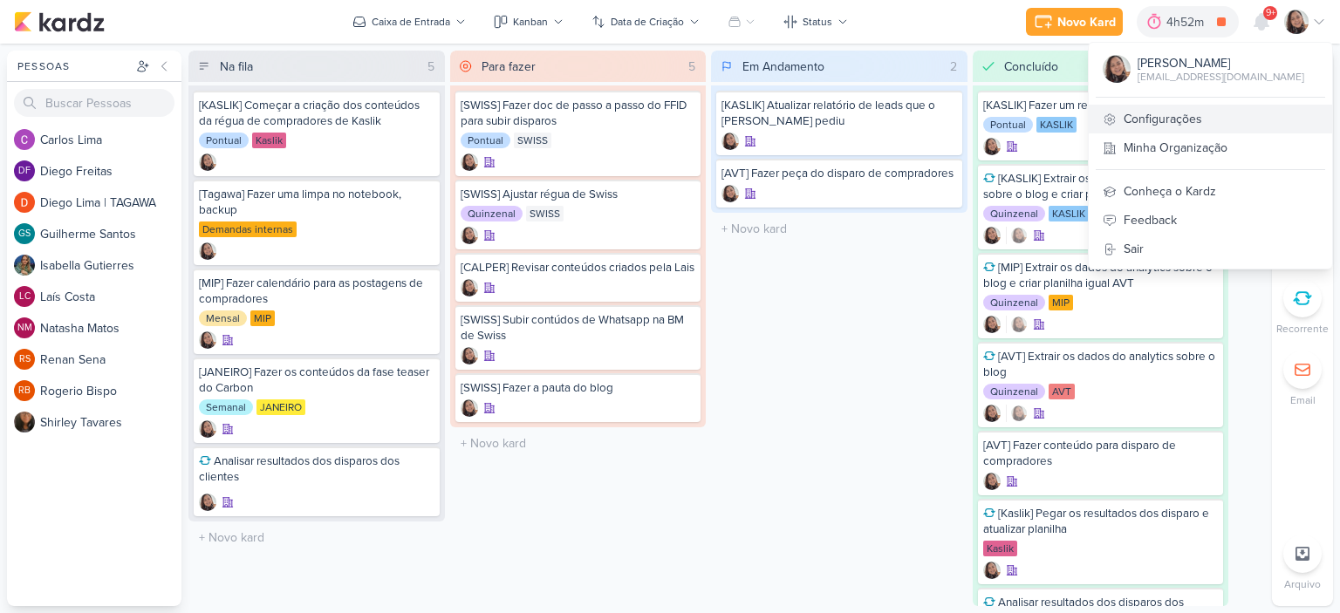
click at [1197, 113] on link "Configurações" at bounding box center [1209, 119] width 243 height 29
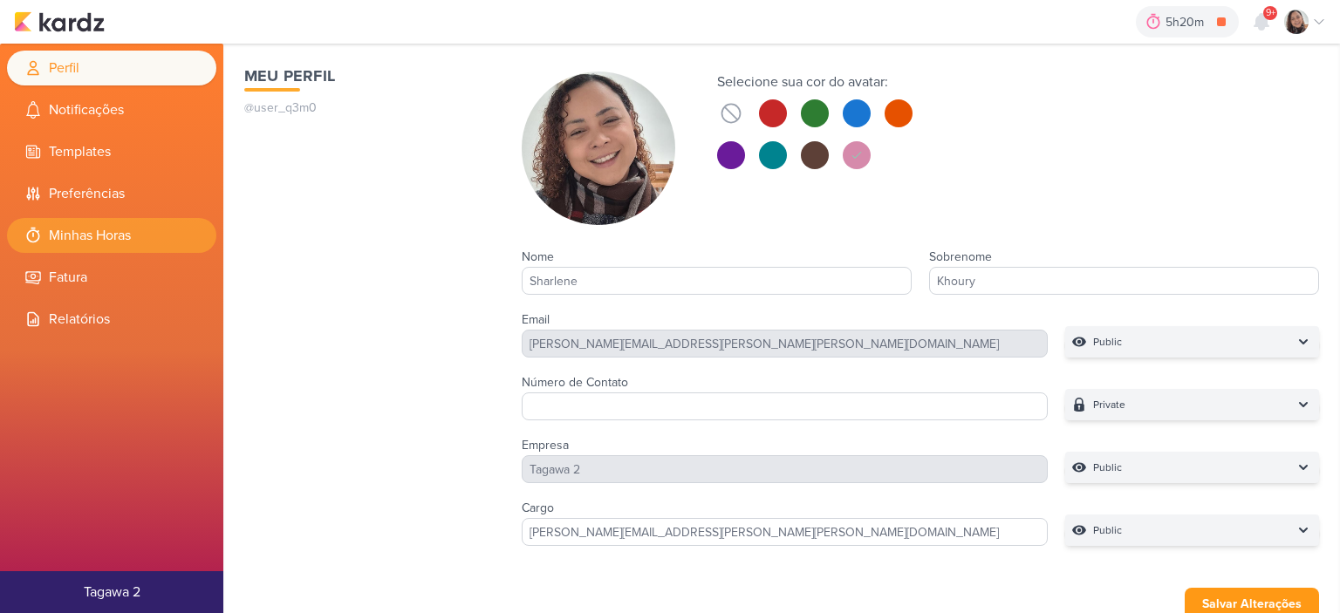
click at [106, 241] on li "Minhas Horas" at bounding box center [111, 235] width 209 height 35
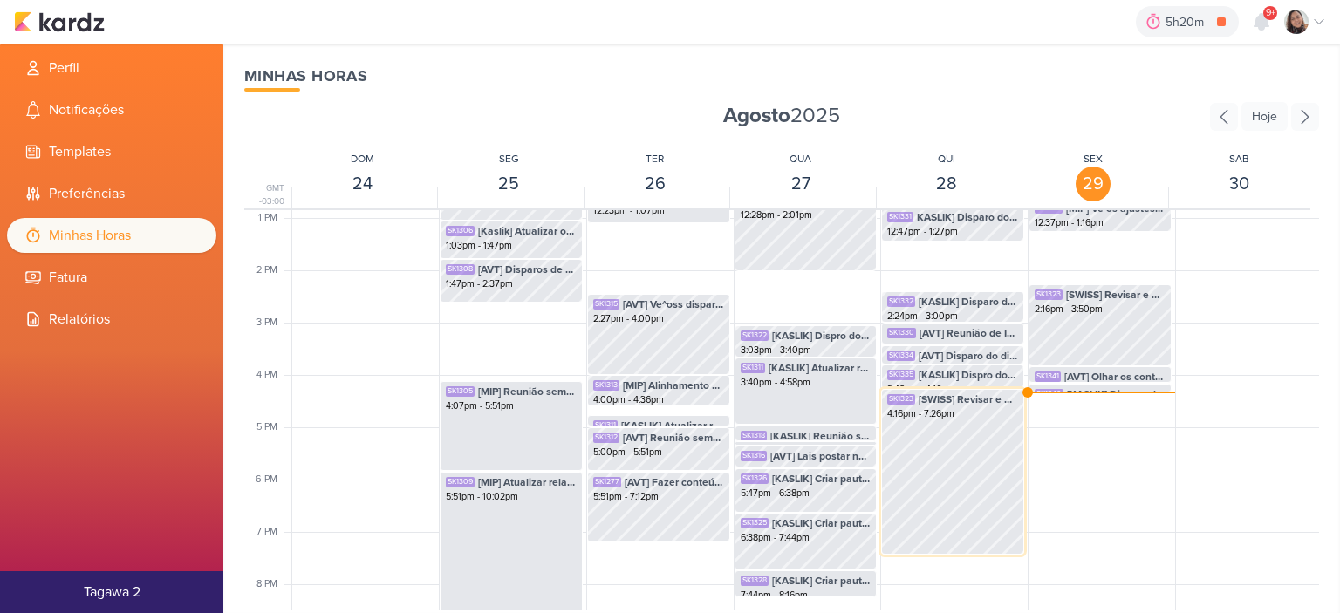
scroll to position [673, 0]
click at [63, 17] on img at bounding box center [59, 21] width 91 height 21
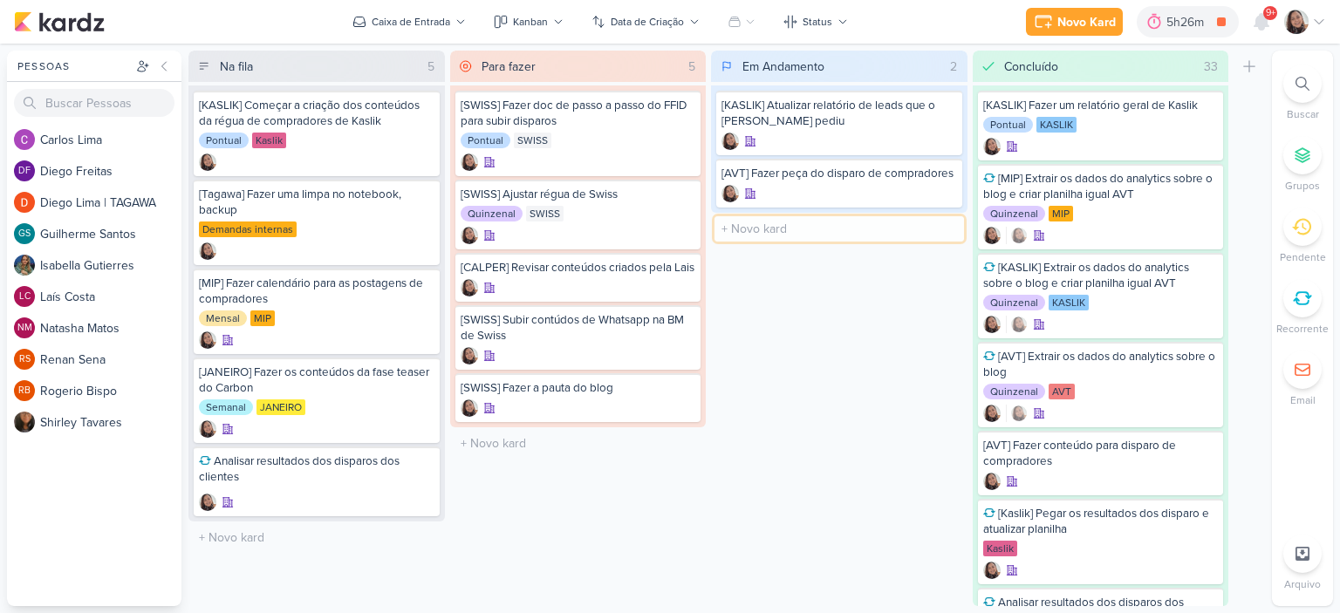
click at [771, 225] on input "text" at bounding box center [838, 228] width 249 height 25
type input "[MIP] Ajuste no contedo do e-mail de Mrtim"
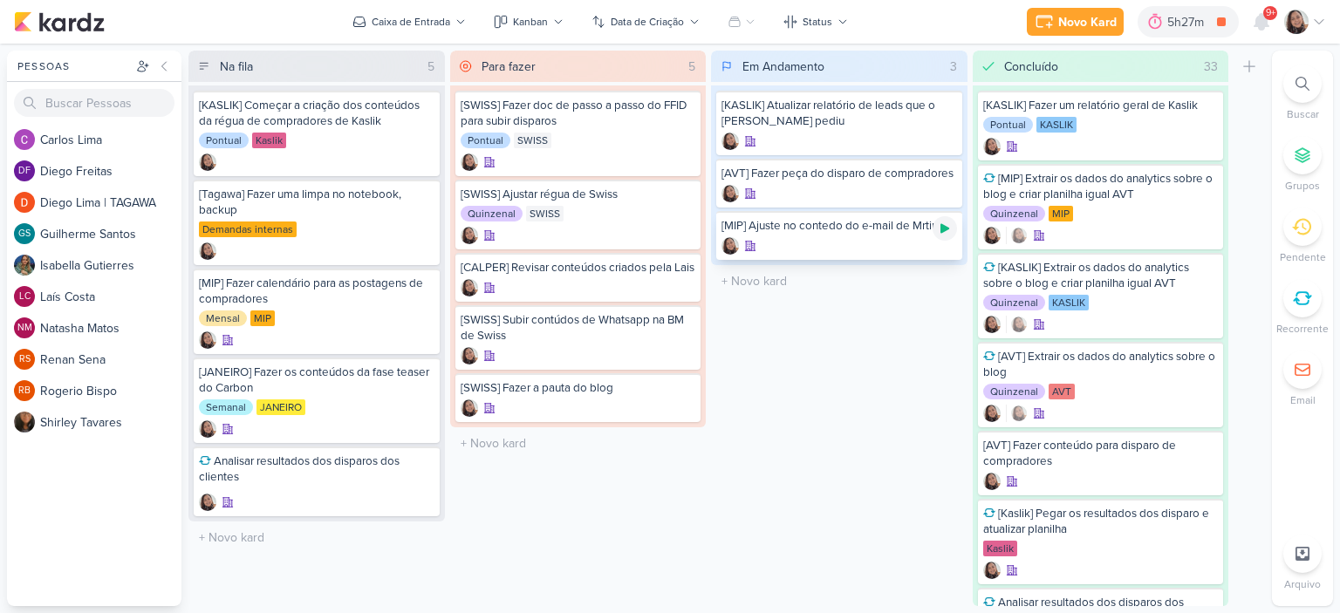
click at [942, 235] on div at bounding box center [944, 228] width 24 height 24
click at [433, 18] on div "Caixa de Entrada" at bounding box center [411, 22] width 78 height 16
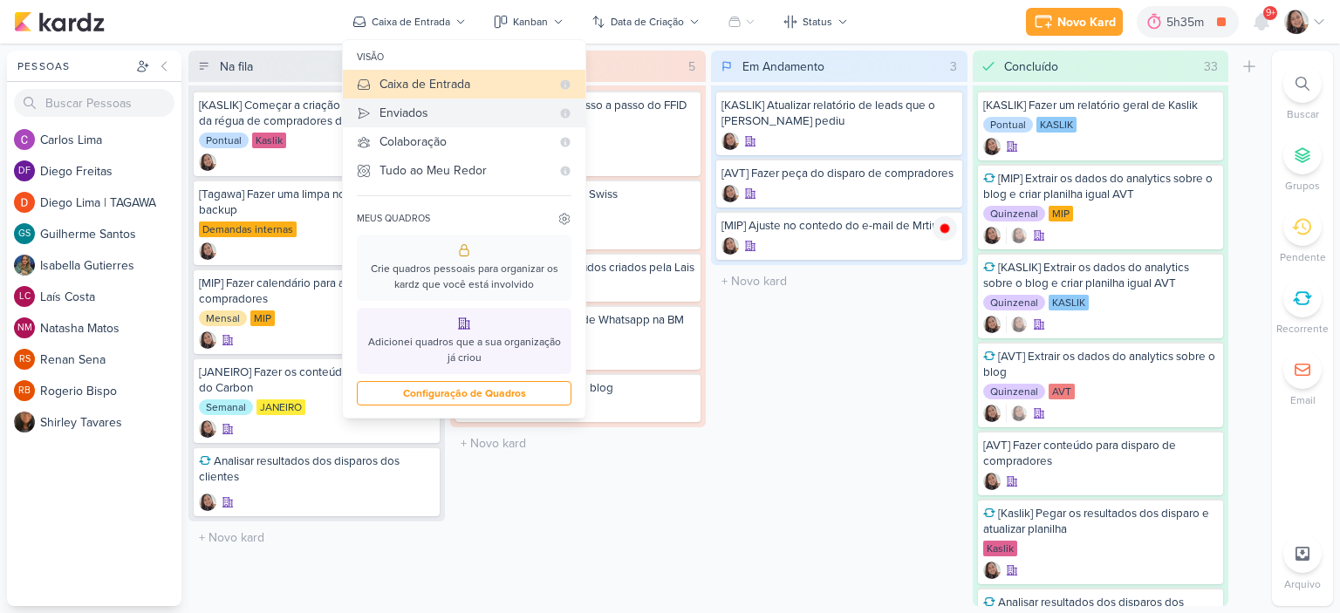
click at [425, 115] on div "Enviados" at bounding box center [464, 113] width 171 height 18
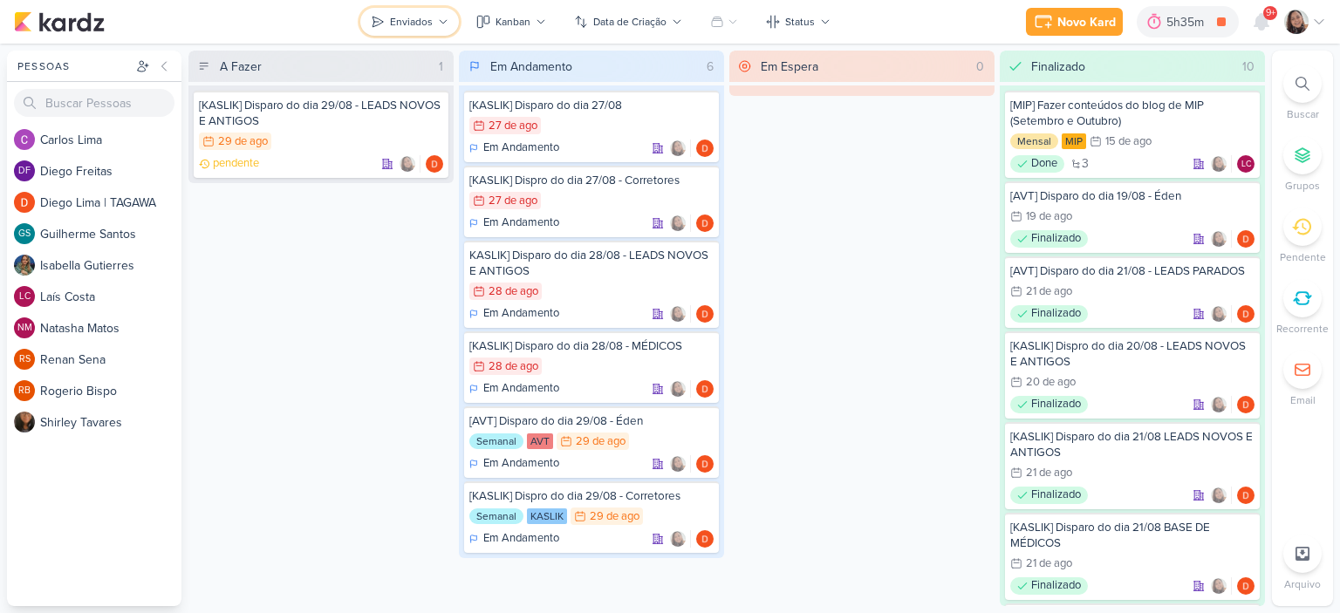
click at [414, 17] on div "Enviados" at bounding box center [411, 22] width 43 height 16
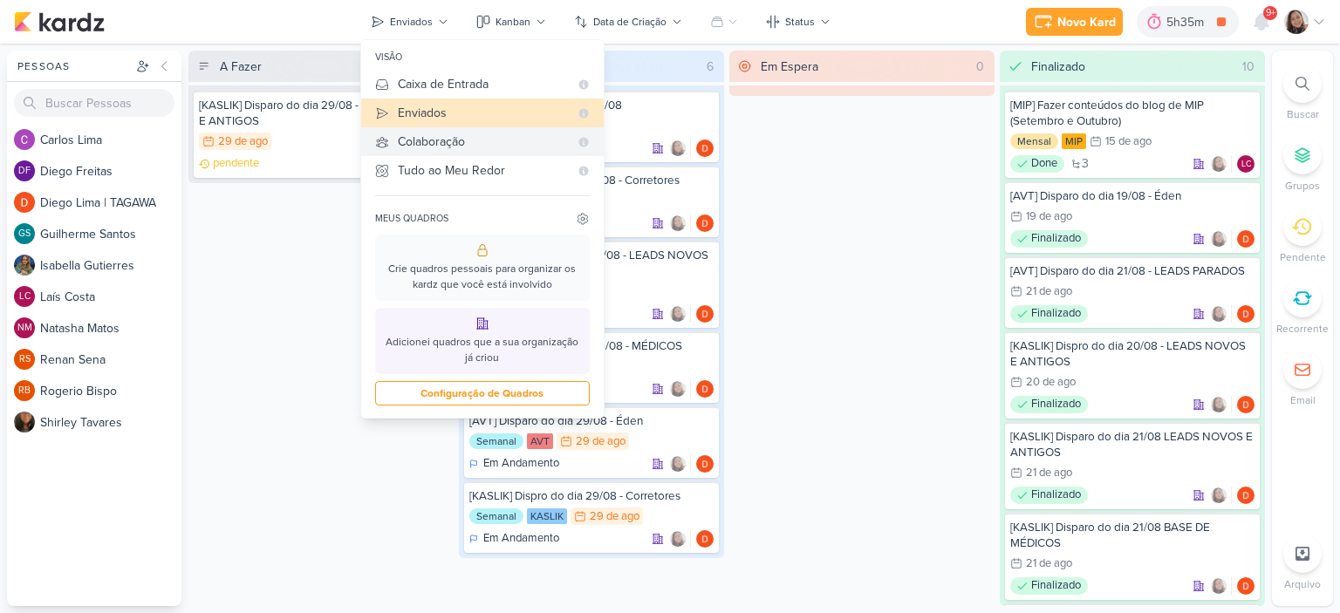
click at [401, 149] on div "Colaboração" at bounding box center [483, 142] width 171 height 18
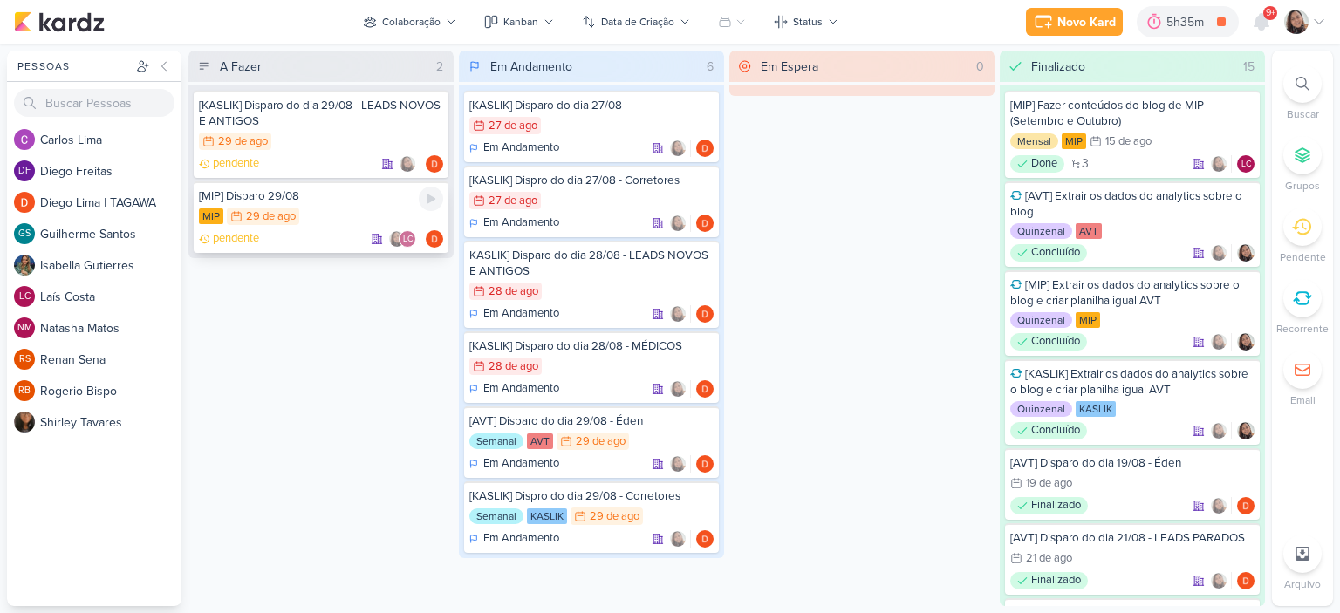
click at [331, 208] on div "MIP 29/8 [DATE]" at bounding box center [321, 217] width 244 height 19
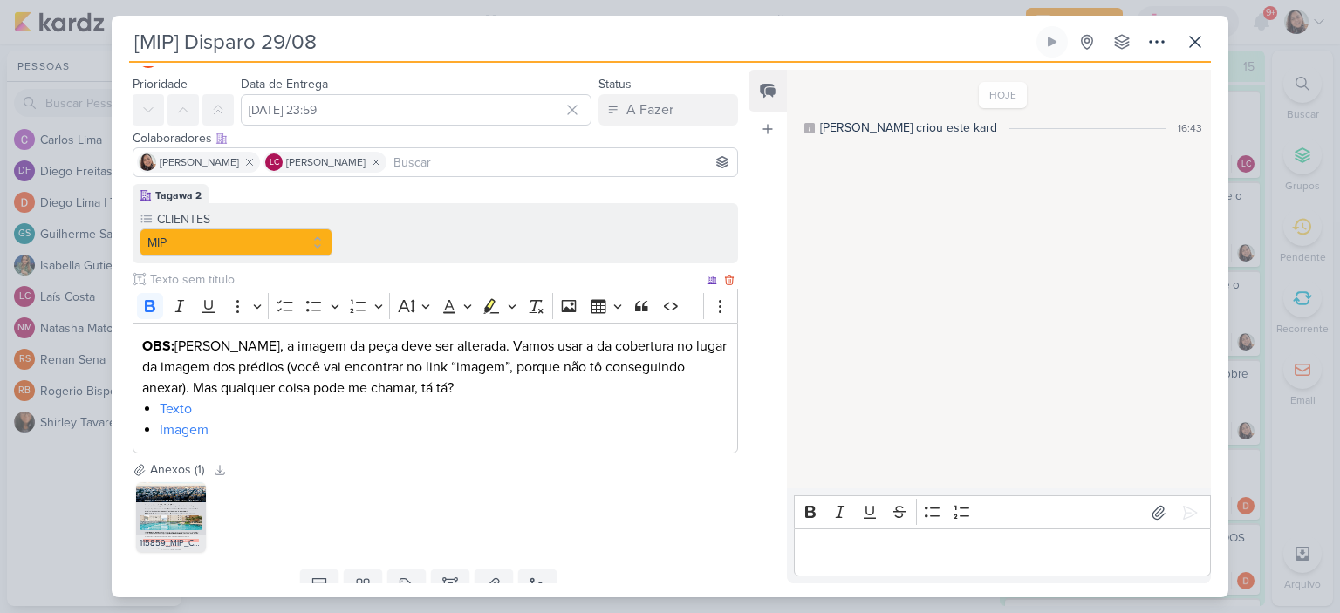
scroll to position [113, 0]
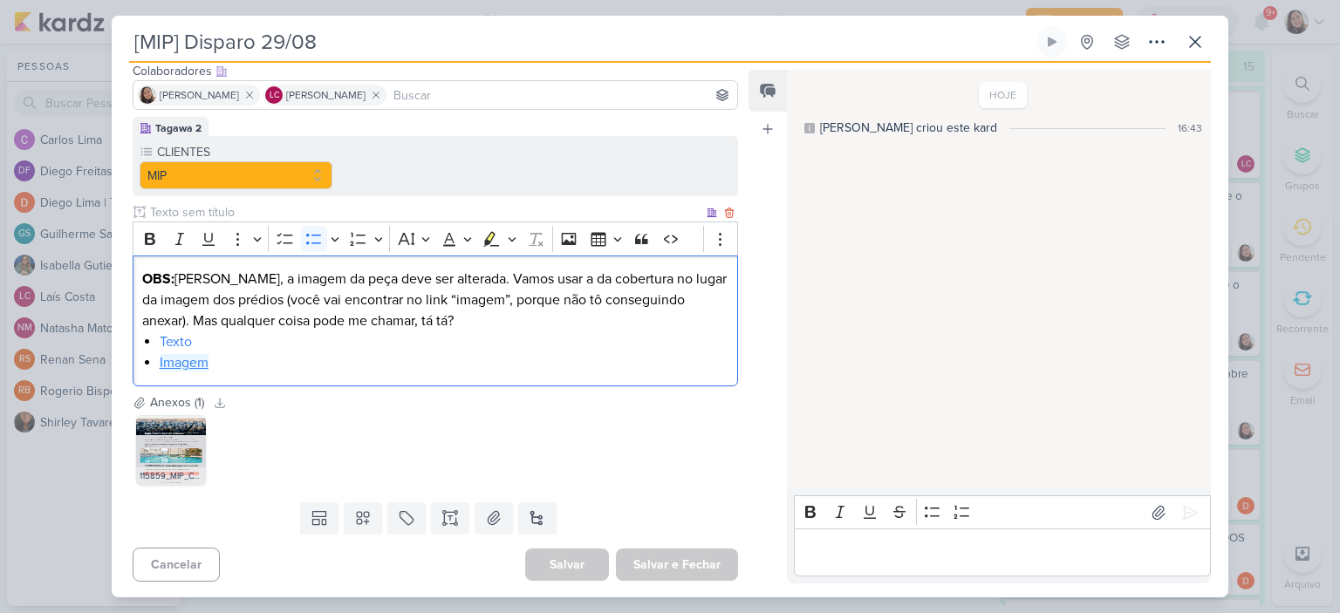
click at [176, 358] on link "Imagem" at bounding box center [184, 362] width 49 height 17
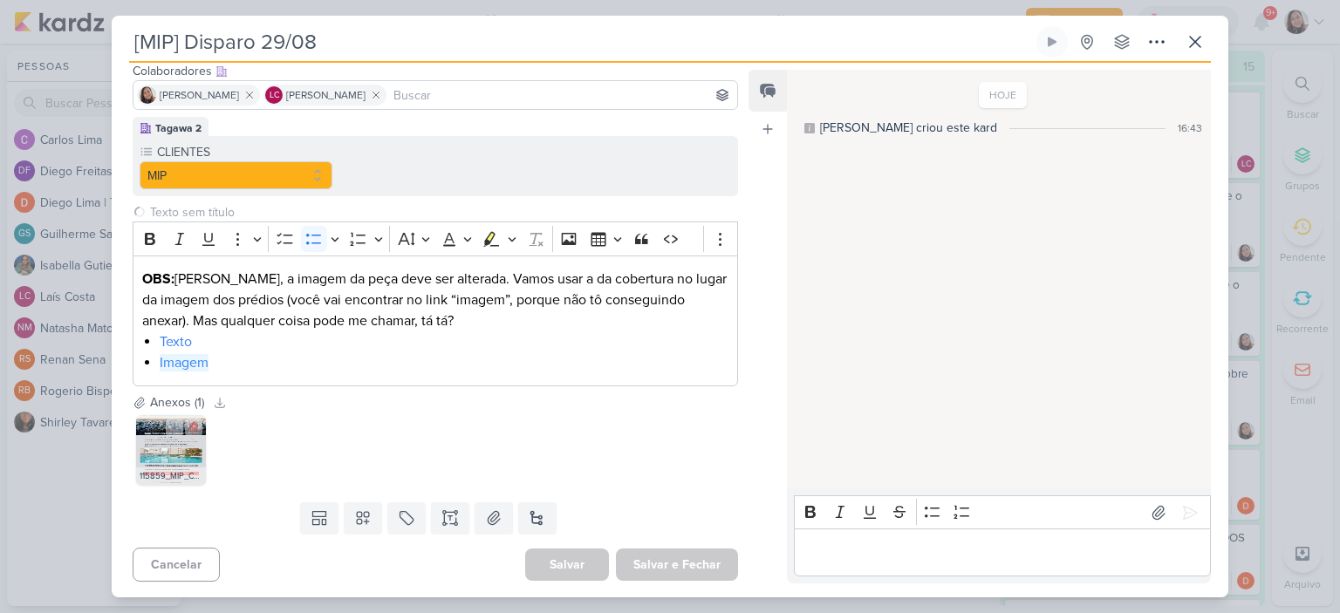
click at [186, 464] on img at bounding box center [171, 450] width 70 height 70
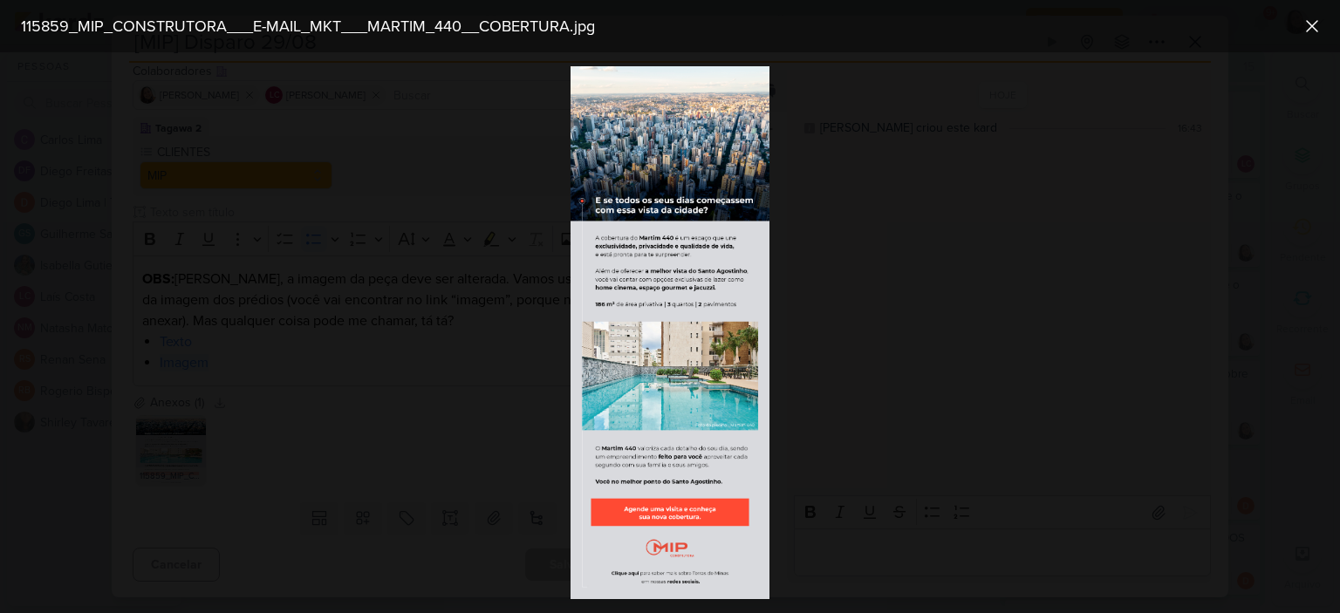
click at [1141, 296] on div at bounding box center [670, 332] width 1340 height 561
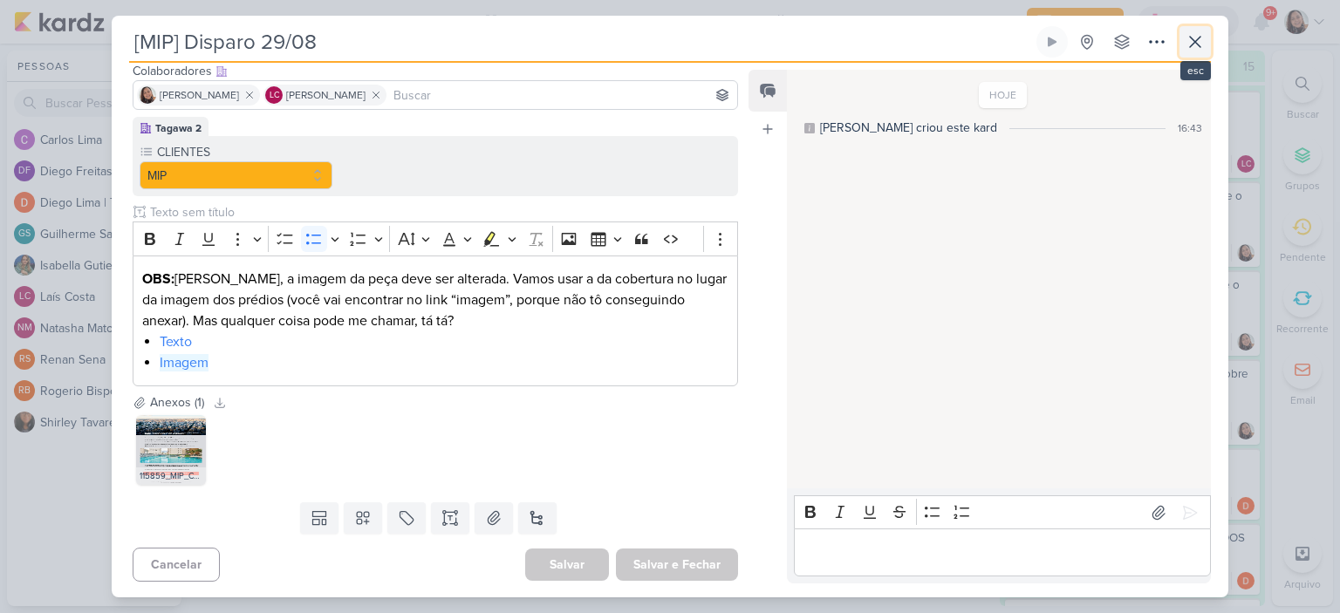
click at [1201, 38] on icon at bounding box center [1194, 41] width 21 height 21
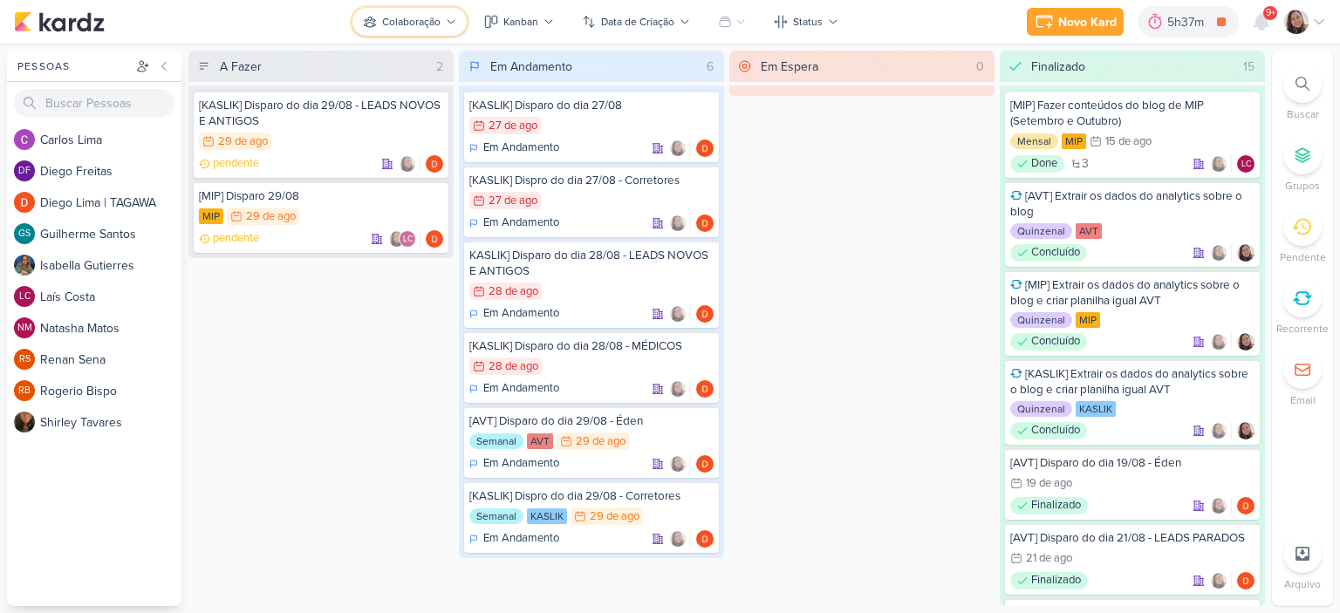
click at [447, 20] on icon at bounding box center [451, 22] width 10 height 10
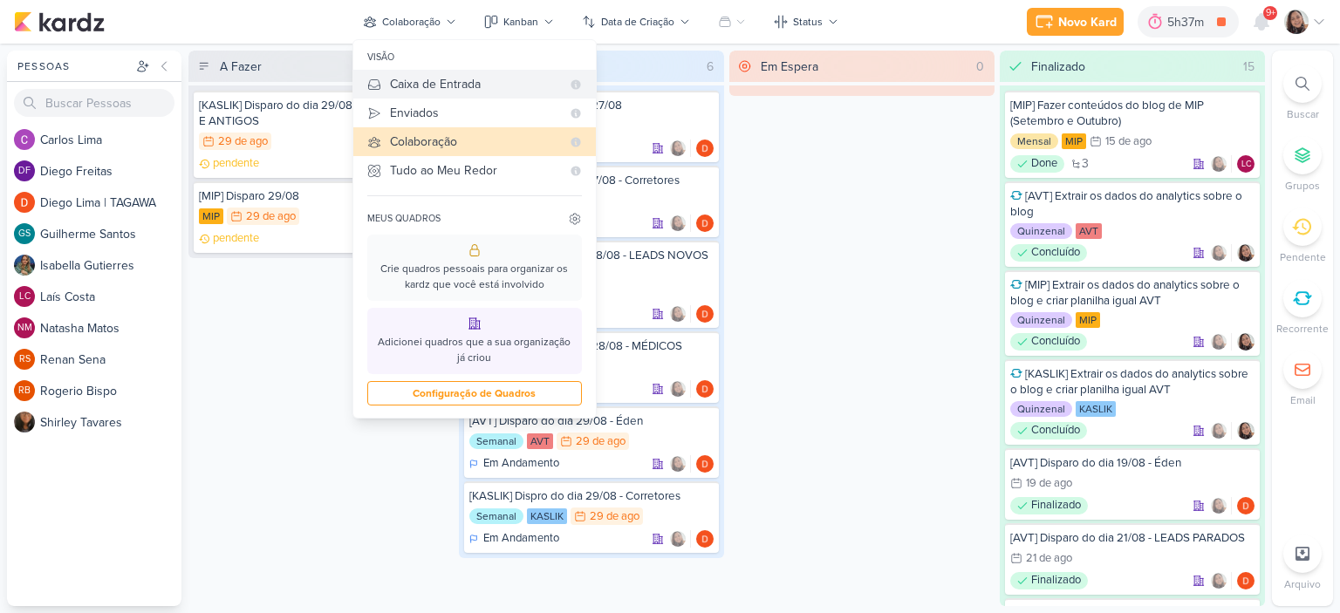
click at [452, 79] on div "Caixa de Entrada" at bounding box center [475, 84] width 171 height 18
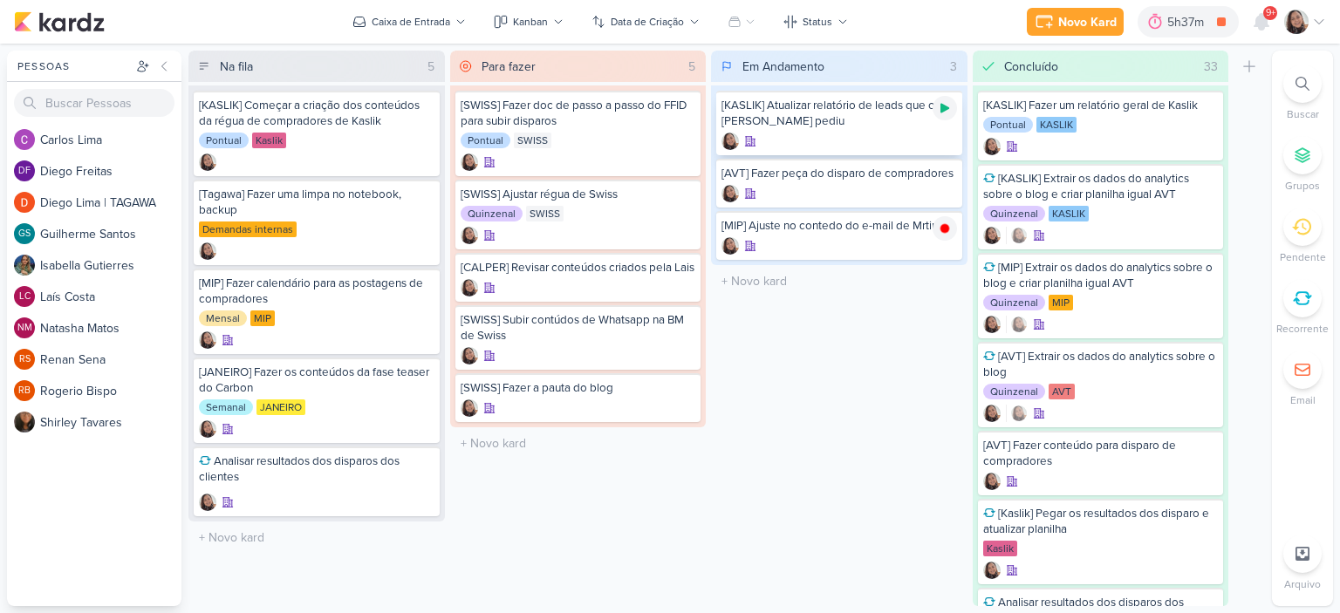
click at [945, 101] on icon at bounding box center [945, 108] width 14 height 14
